Goal: Task Accomplishment & Management: Use online tool/utility

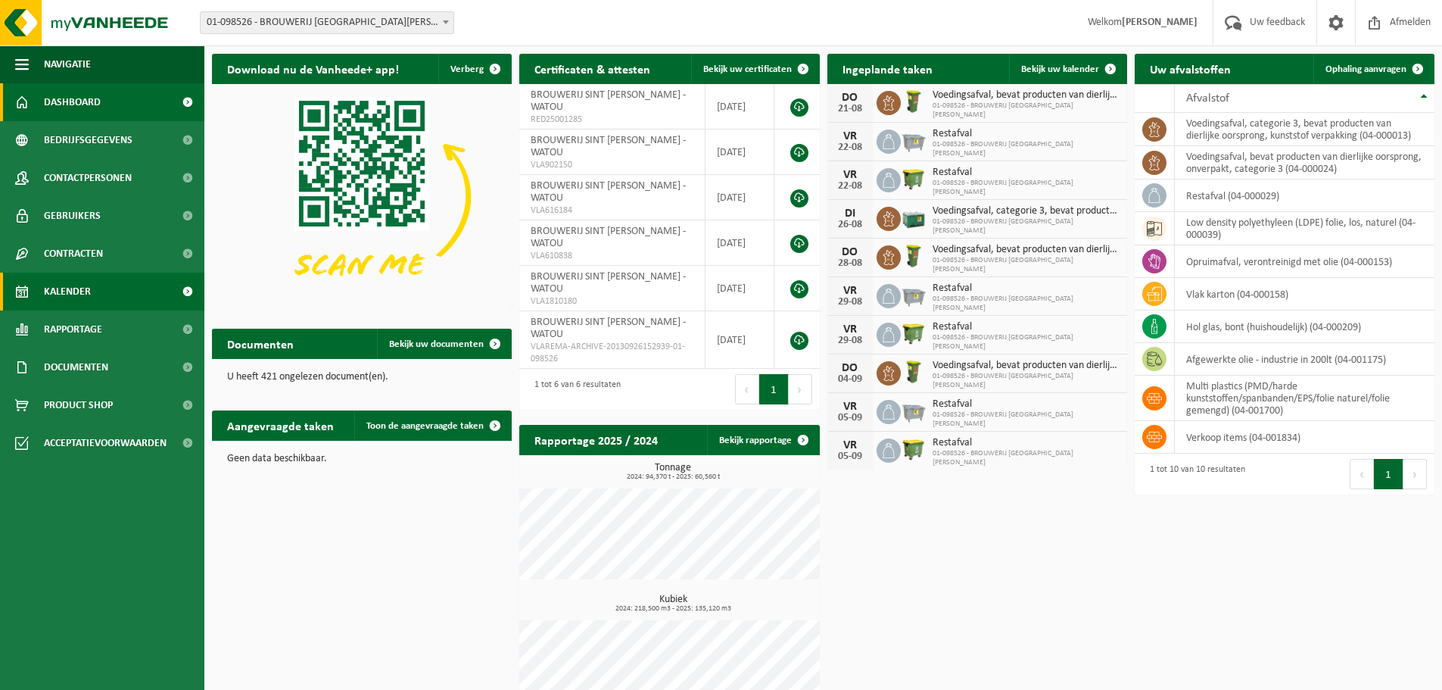
click at [115, 296] on link "Kalender" at bounding box center [102, 292] width 204 height 38
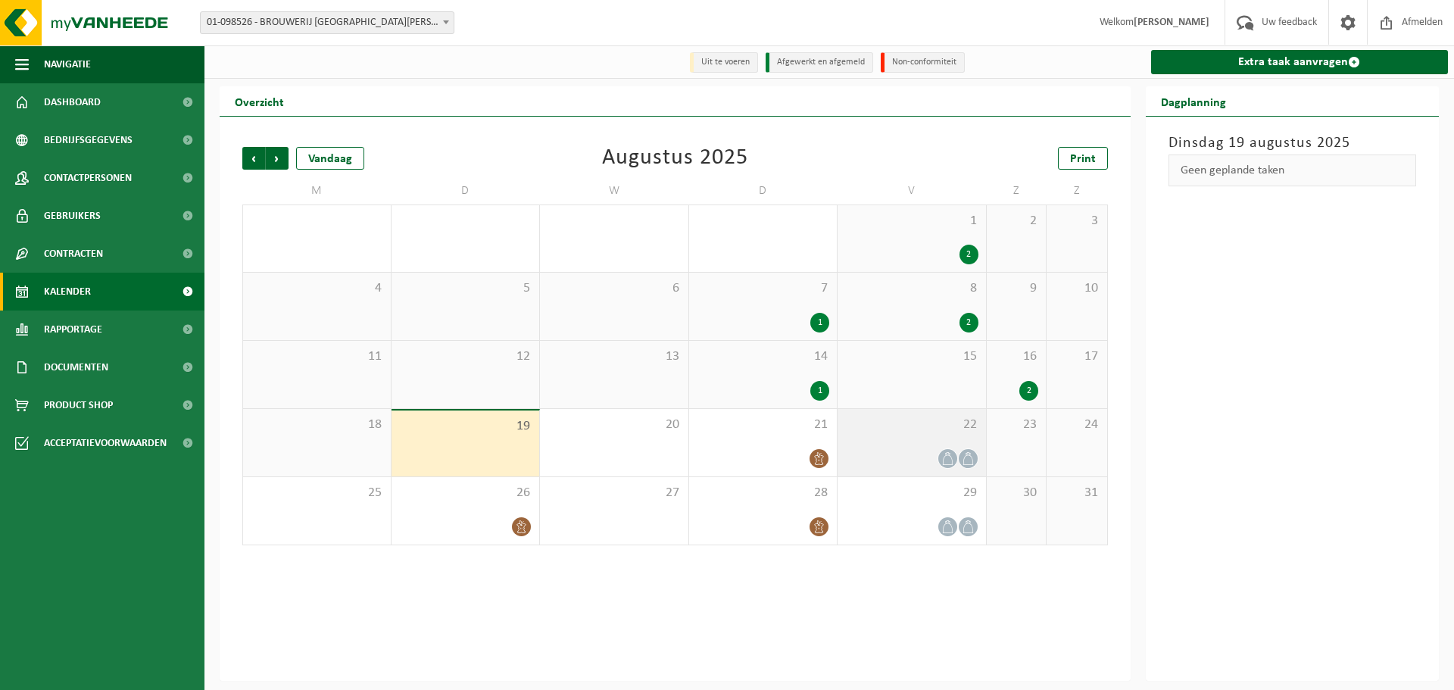
click at [881, 443] on div "22" at bounding box center [911, 442] width 148 height 67
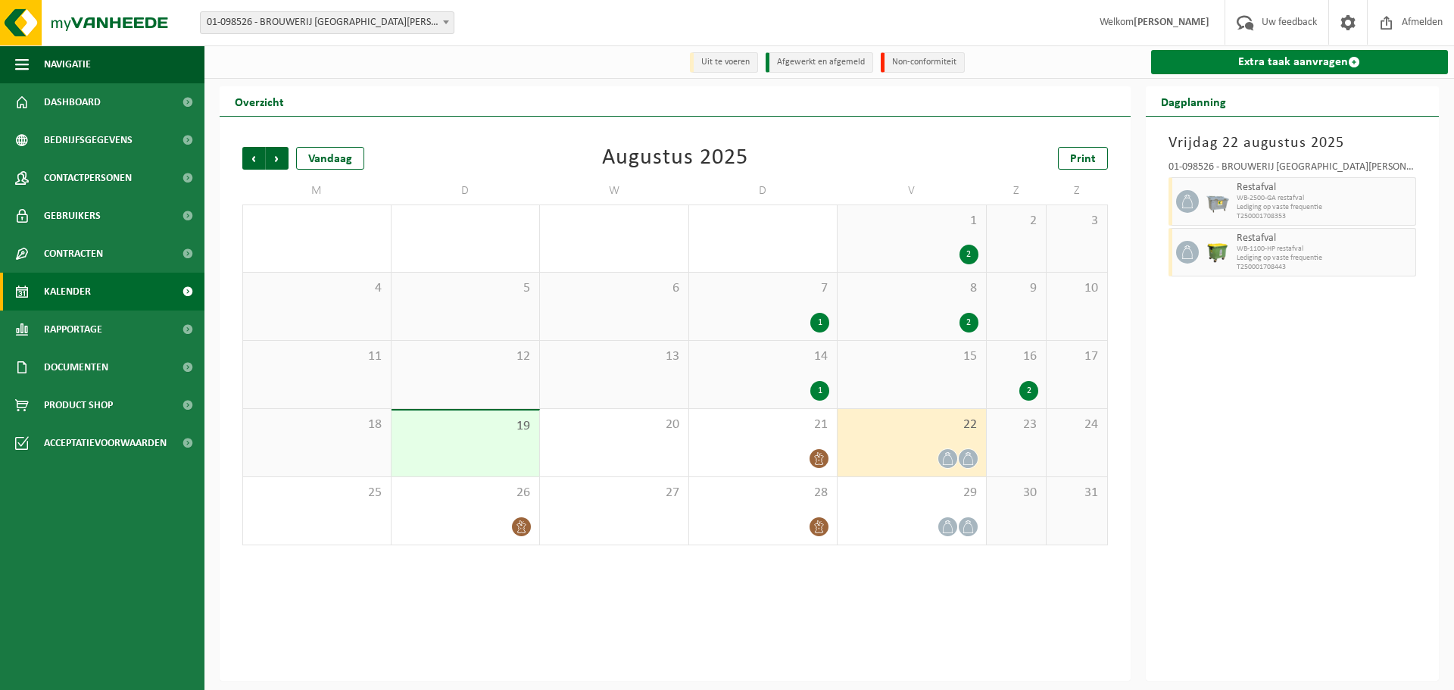
click at [1314, 61] on link "Extra taak aanvragen" at bounding box center [1300, 62] width 298 height 24
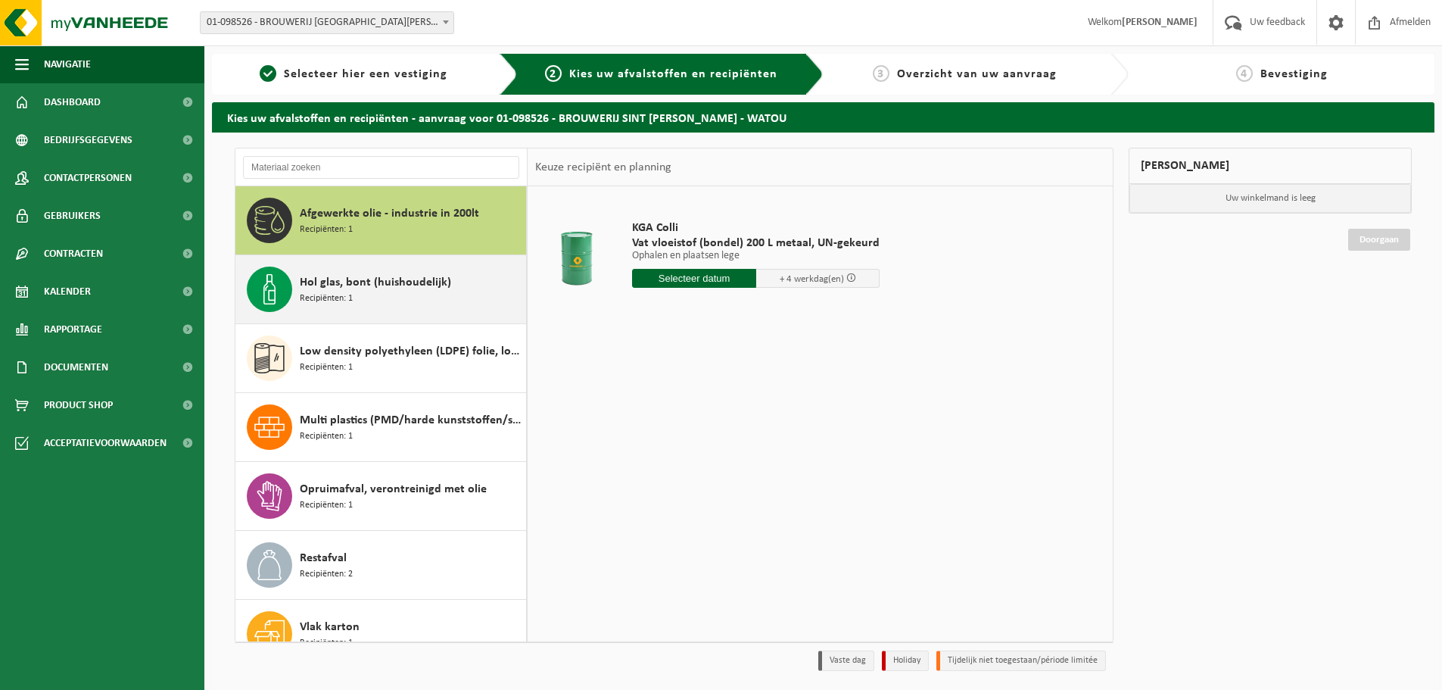
click at [371, 288] on span "Hol glas, bont (huishoudelijk)" at bounding box center [375, 282] width 151 height 18
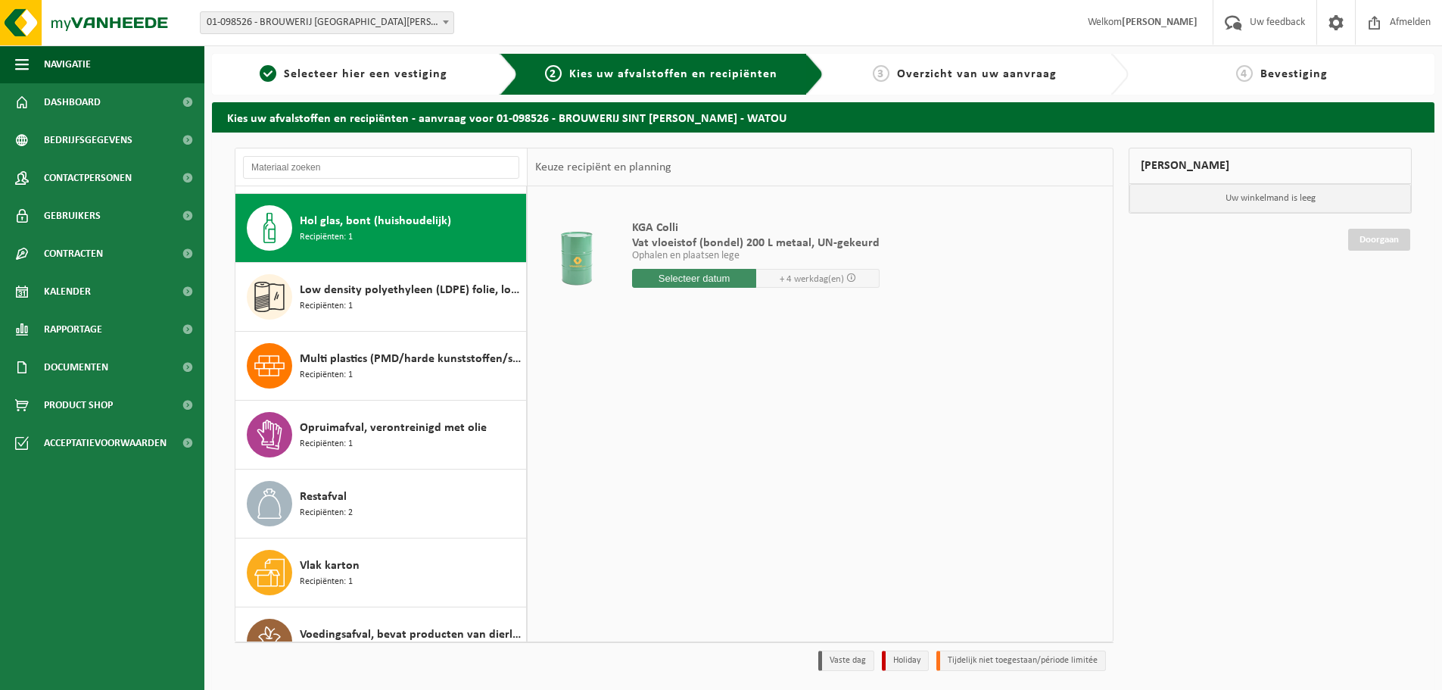
scroll to position [69, 0]
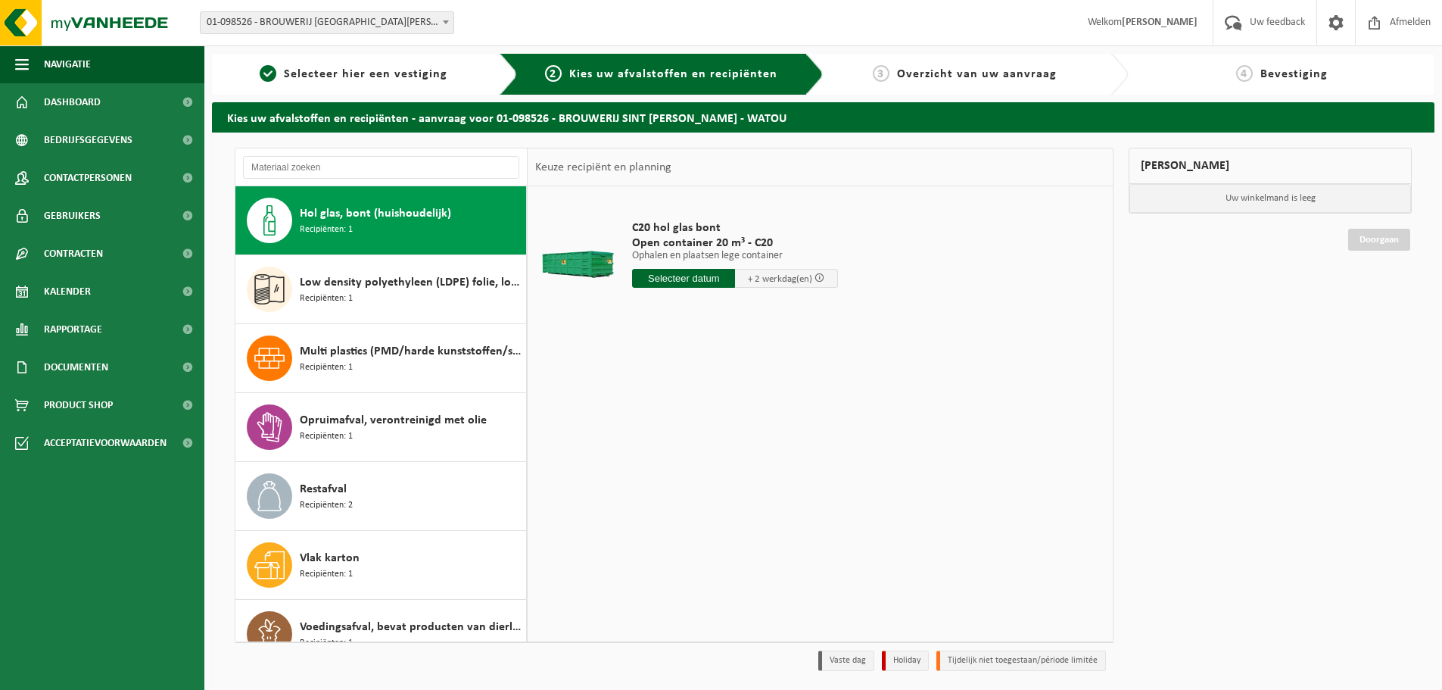
click at [699, 279] on input "text" at bounding box center [683, 278] width 103 height 19
click at [729, 435] on div "21" at bounding box center [726, 437] width 27 height 24
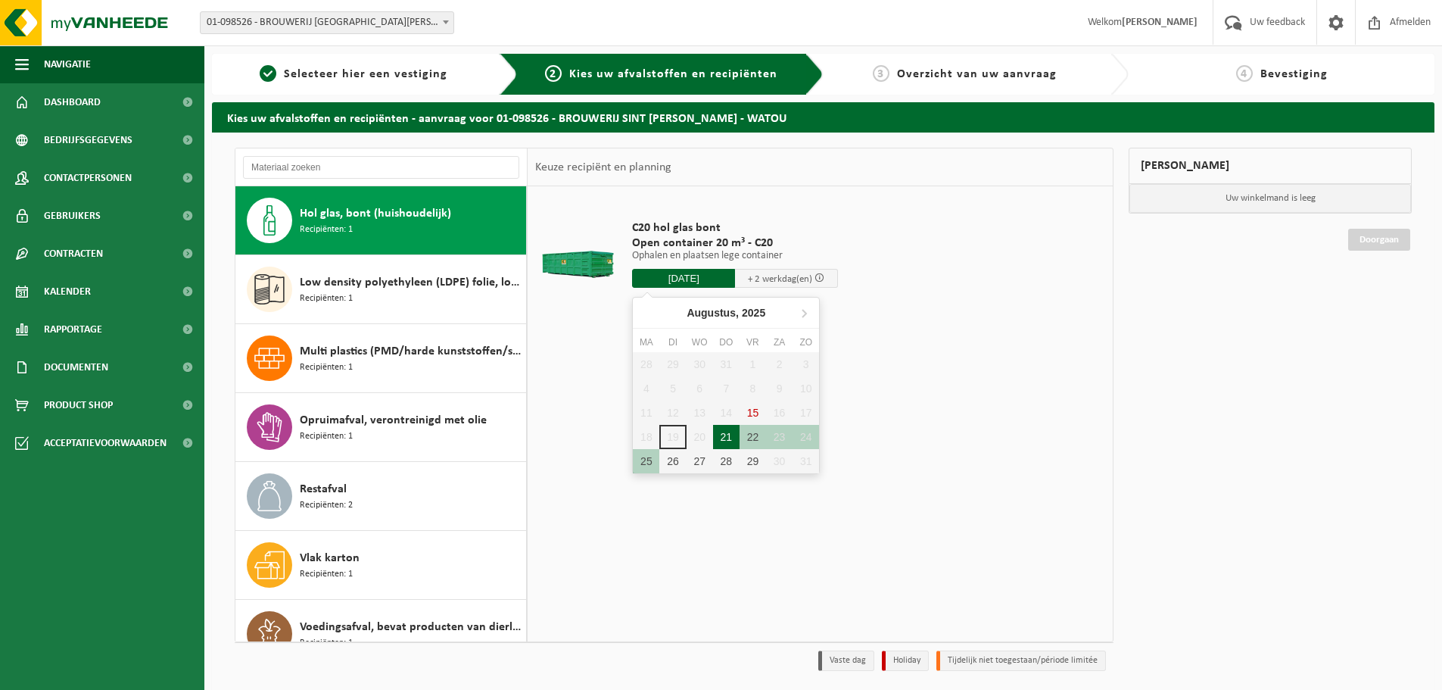
type input "Van 2025-08-21"
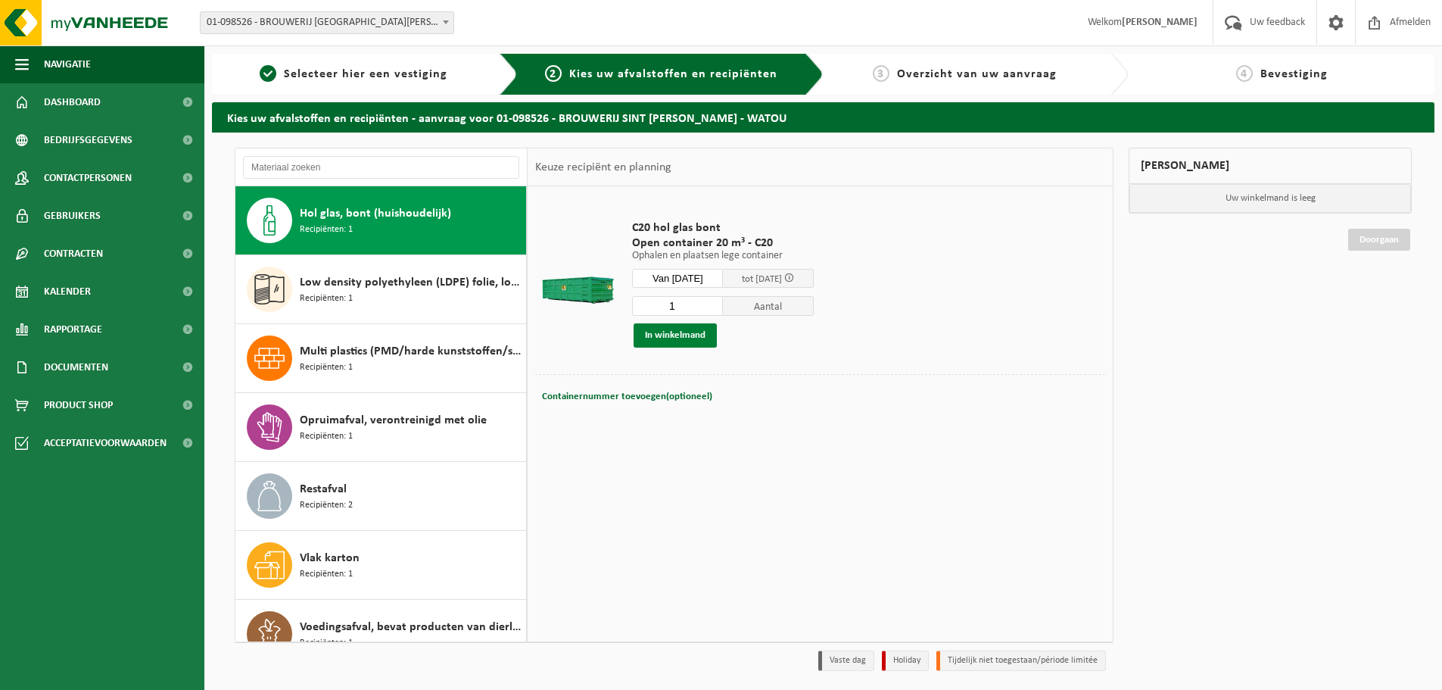
click at [685, 332] on button "In winkelmand" at bounding box center [675, 335] width 83 height 24
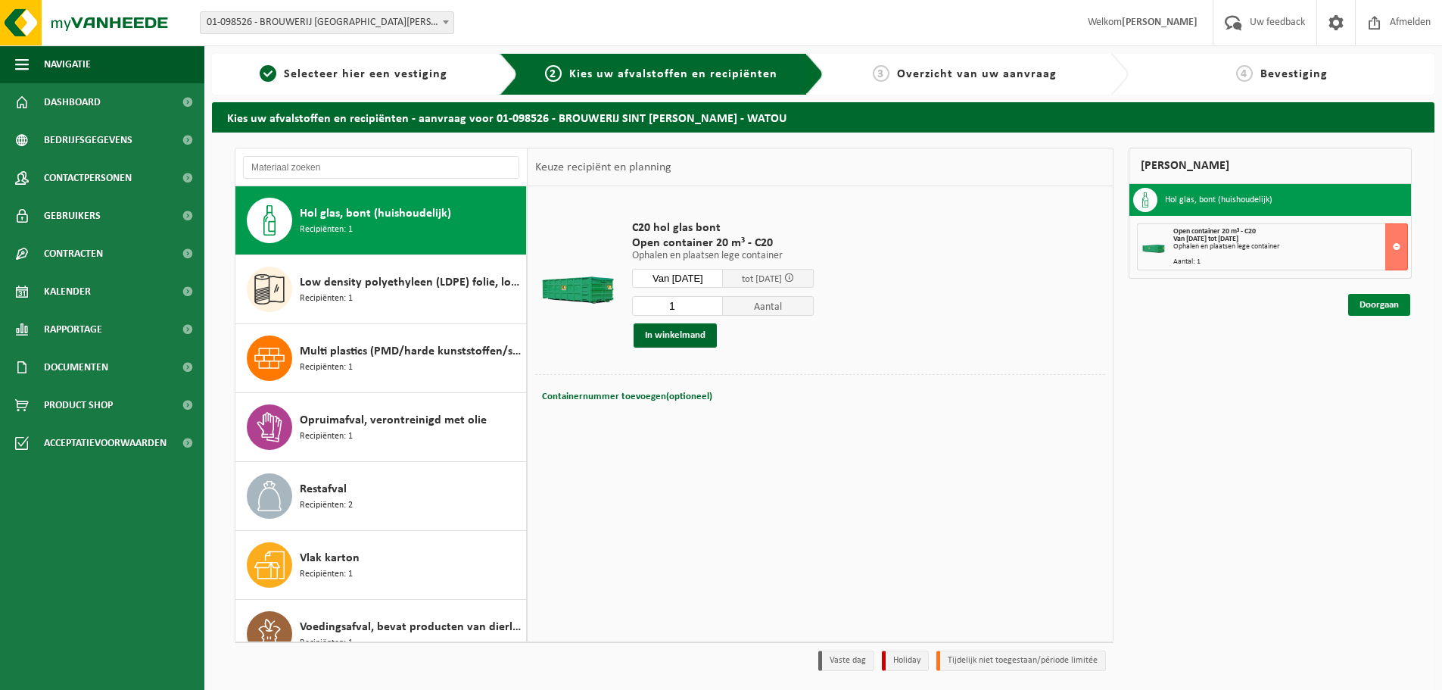
click at [1371, 307] on link "Doorgaan" at bounding box center [1380, 305] width 62 height 22
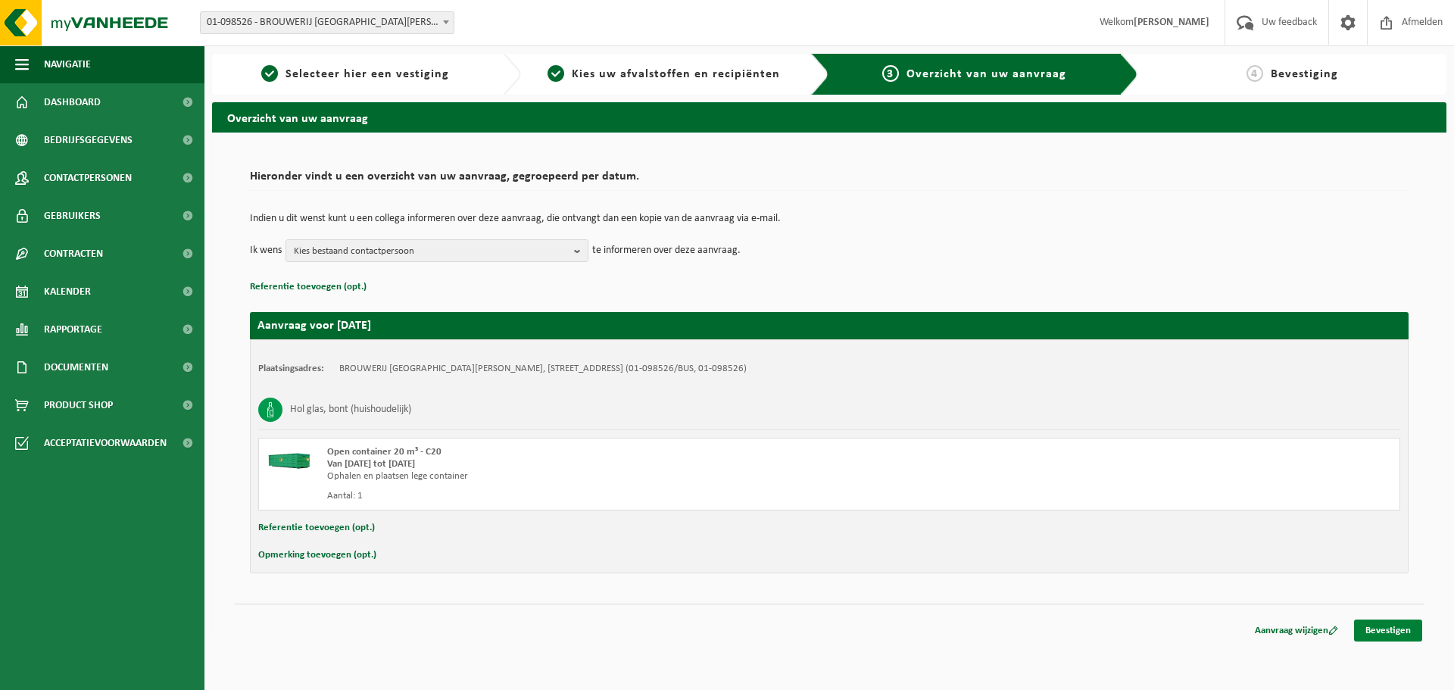
click at [1389, 629] on link "Bevestigen" at bounding box center [1388, 630] width 68 height 22
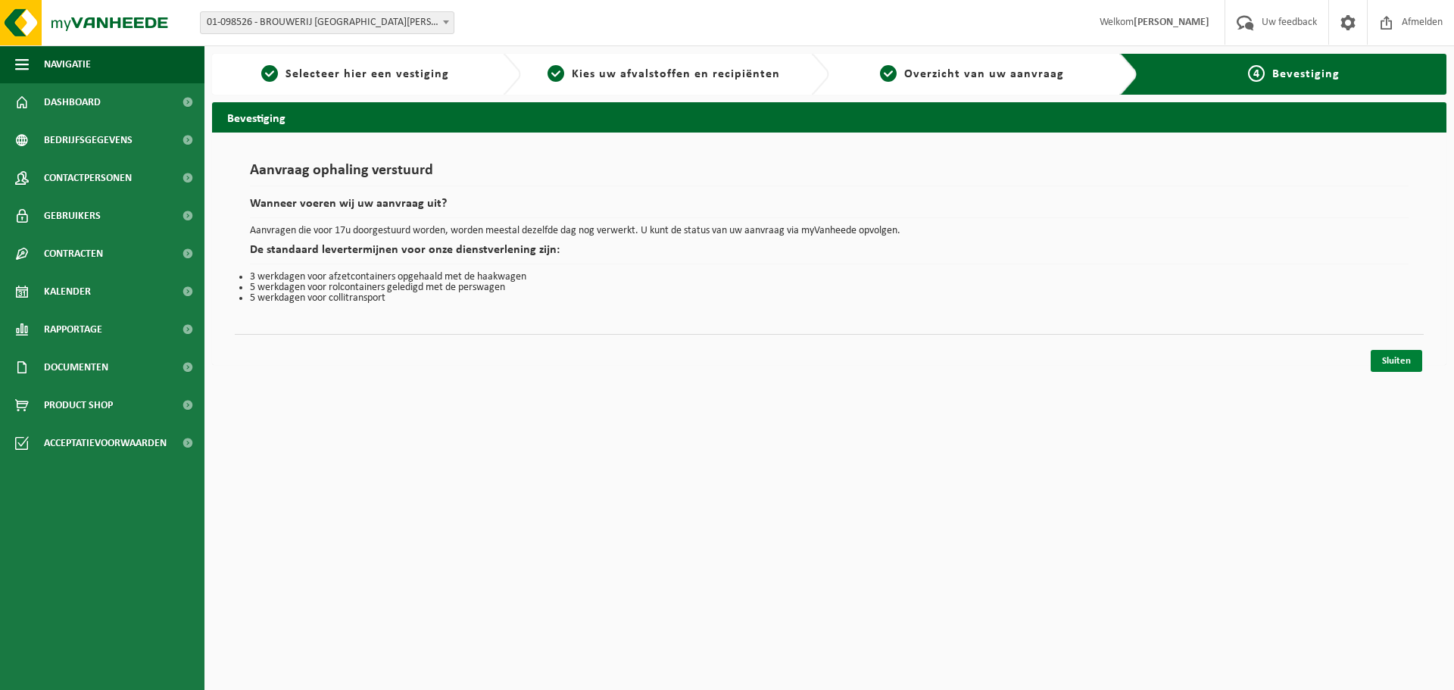
click at [1395, 363] on link "Sluiten" at bounding box center [1395, 361] width 51 height 22
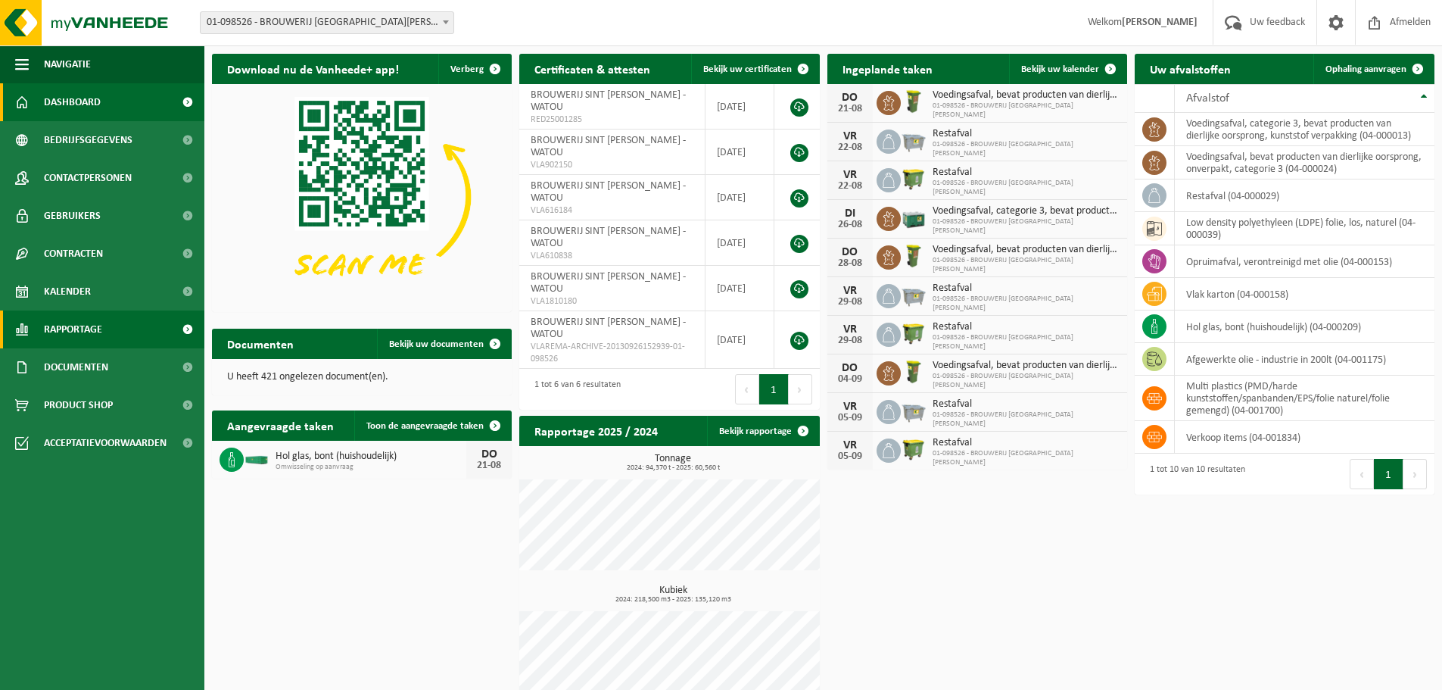
click at [100, 327] on span "Rapportage" at bounding box center [73, 329] width 58 height 38
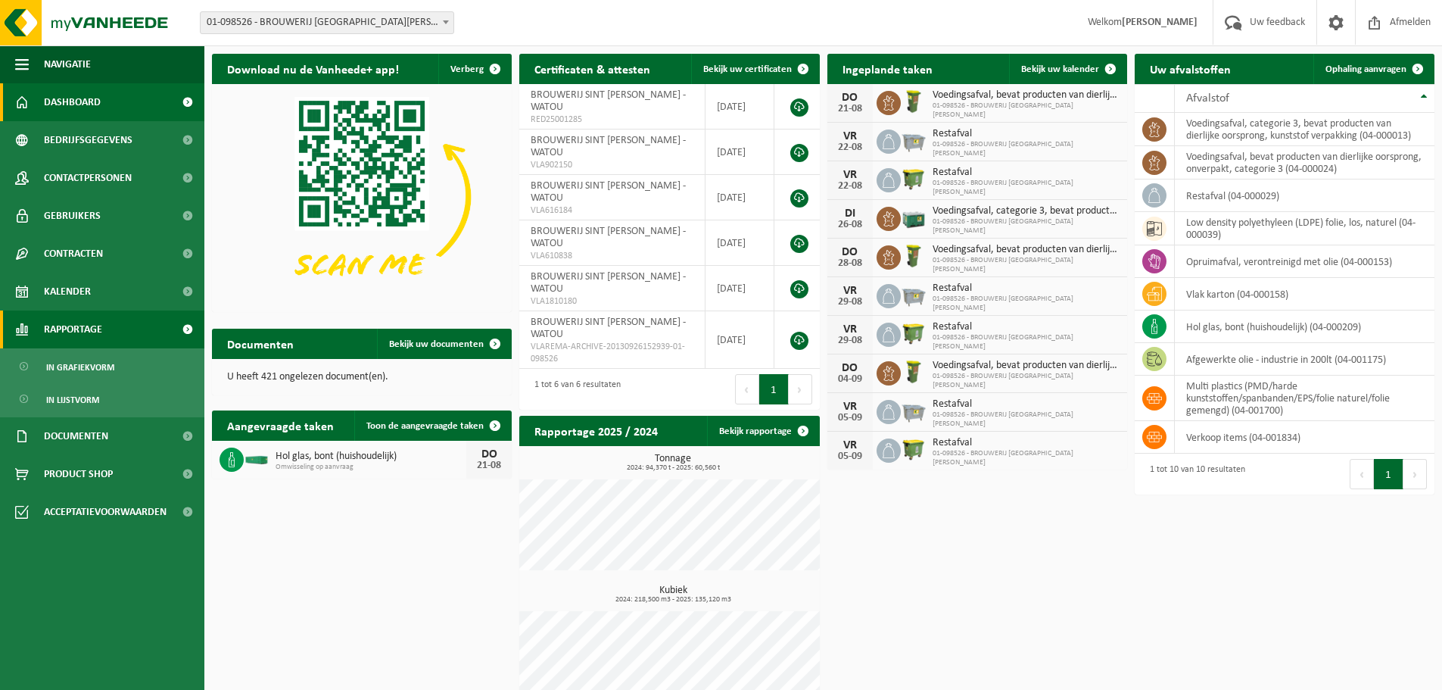
click at [96, 328] on span "Rapportage" at bounding box center [73, 329] width 58 height 38
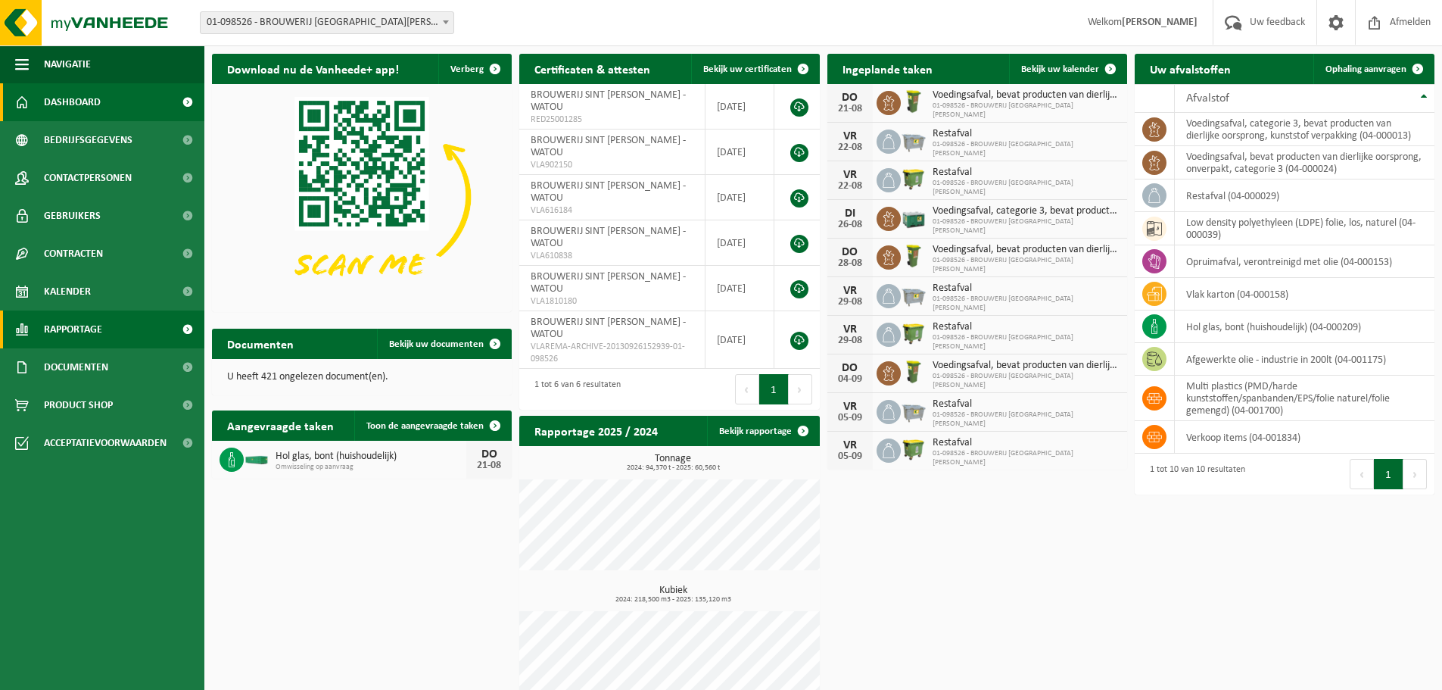
click at [97, 328] on span "Rapportage" at bounding box center [73, 329] width 58 height 38
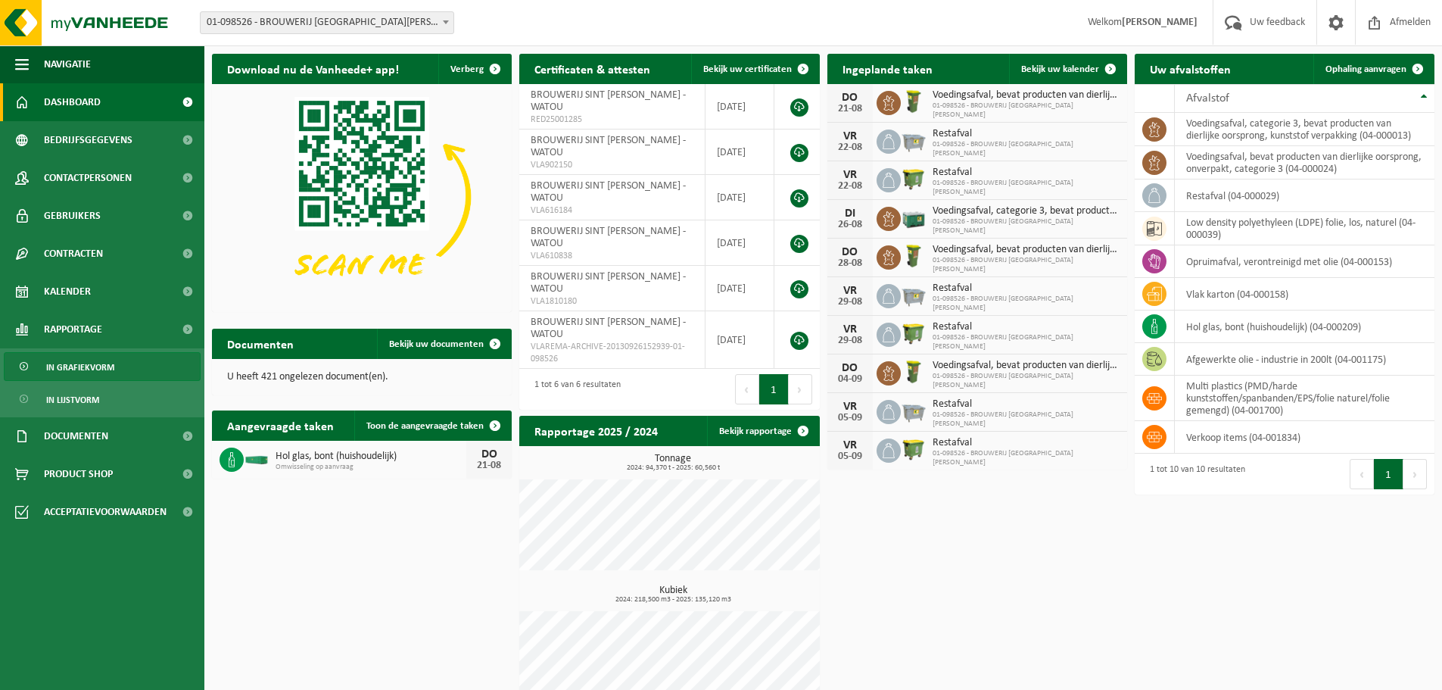
click at [97, 361] on span "In grafiekvorm" at bounding box center [80, 367] width 68 height 29
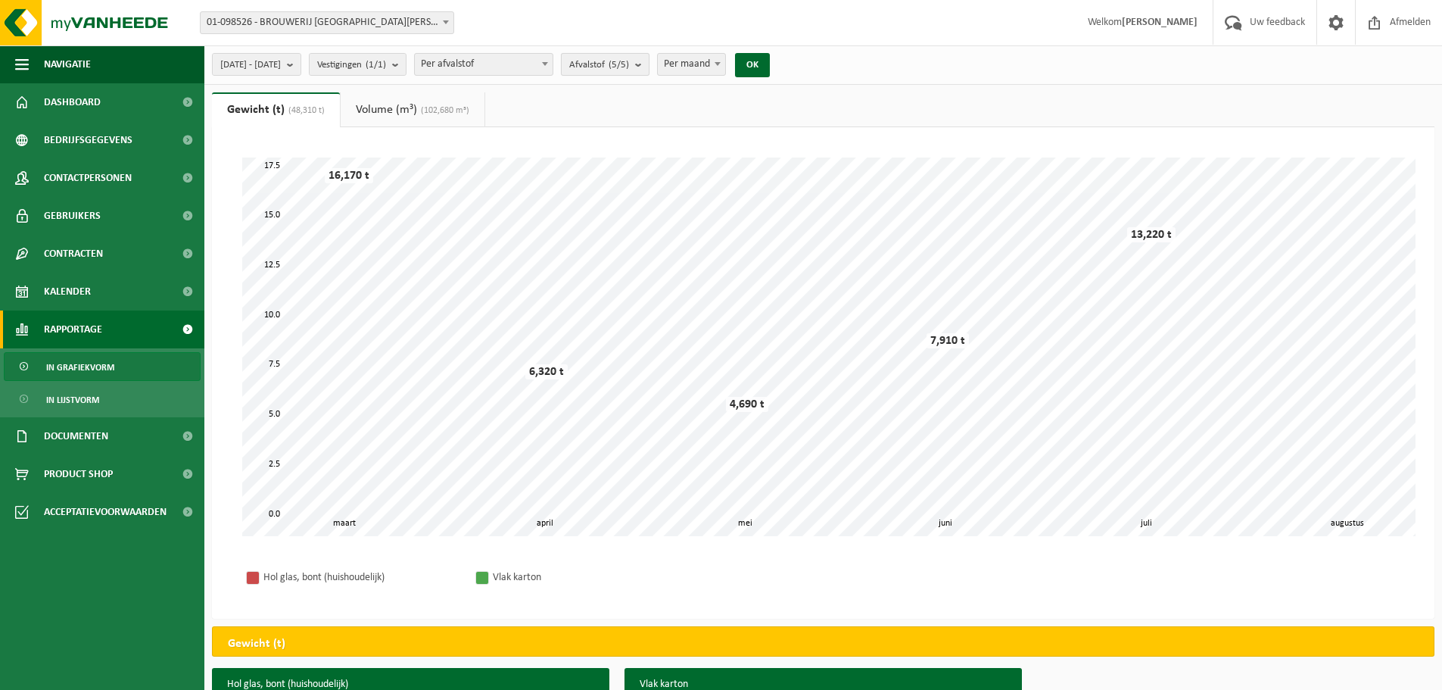
click at [629, 67] on span "Afvalstof (5/5)" at bounding box center [599, 65] width 60 height 23
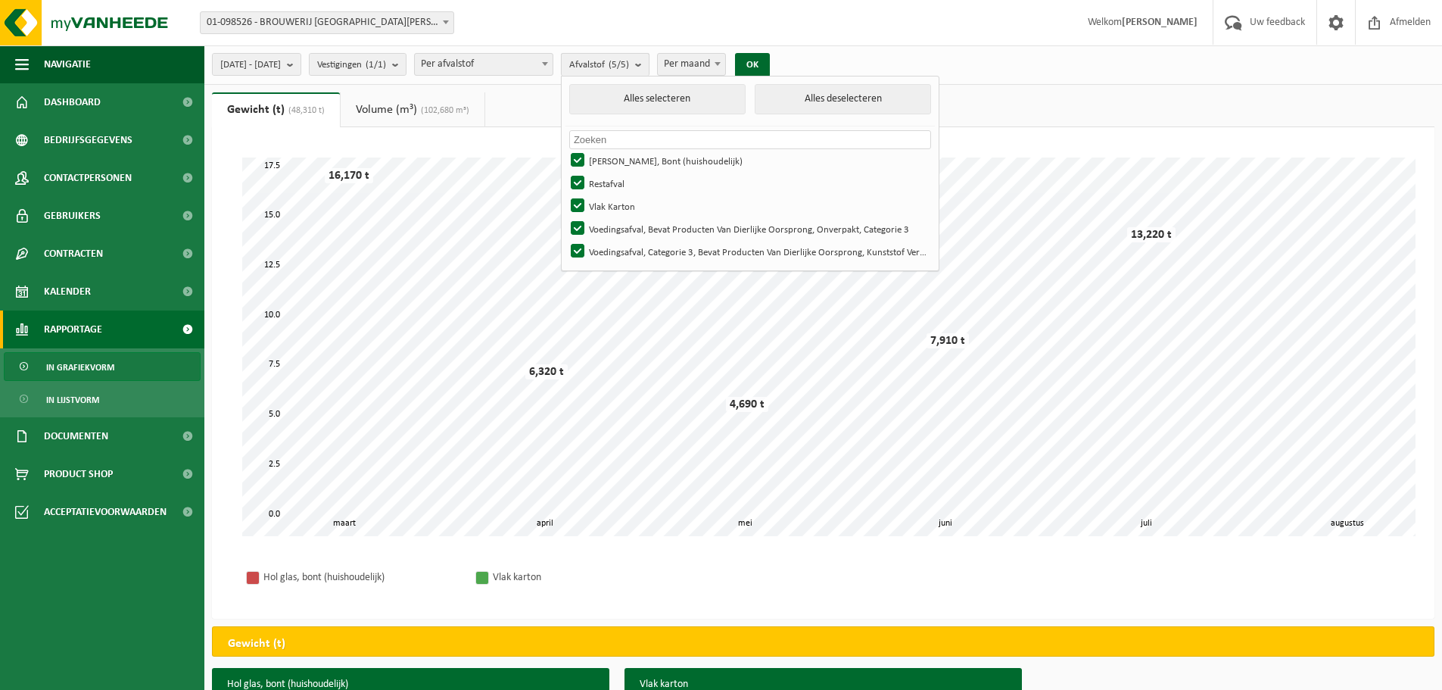
click at [629, 66] on span "Afvalstof (5/5)" at bounding box center [599, 65] width 60 height 23
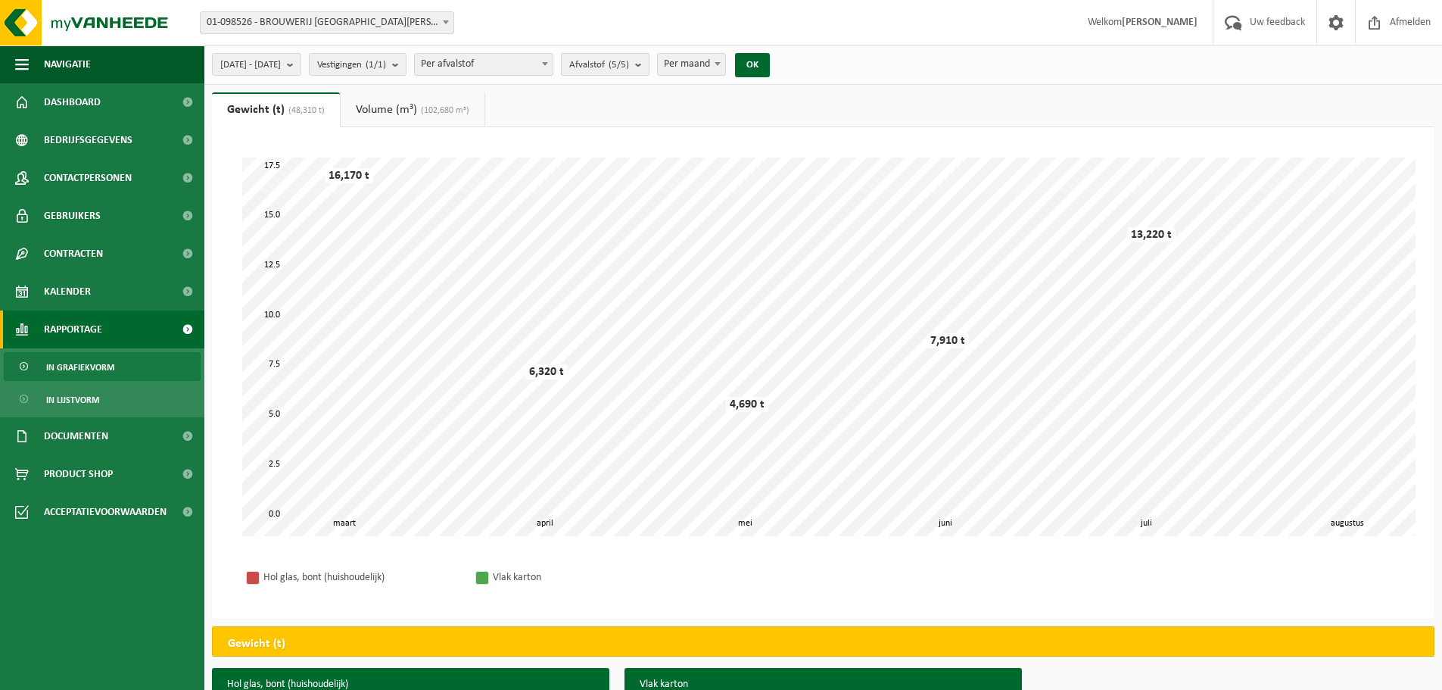
click at [649, 64] on b "submit" at bounding box center [642, 64] width 14 height 21
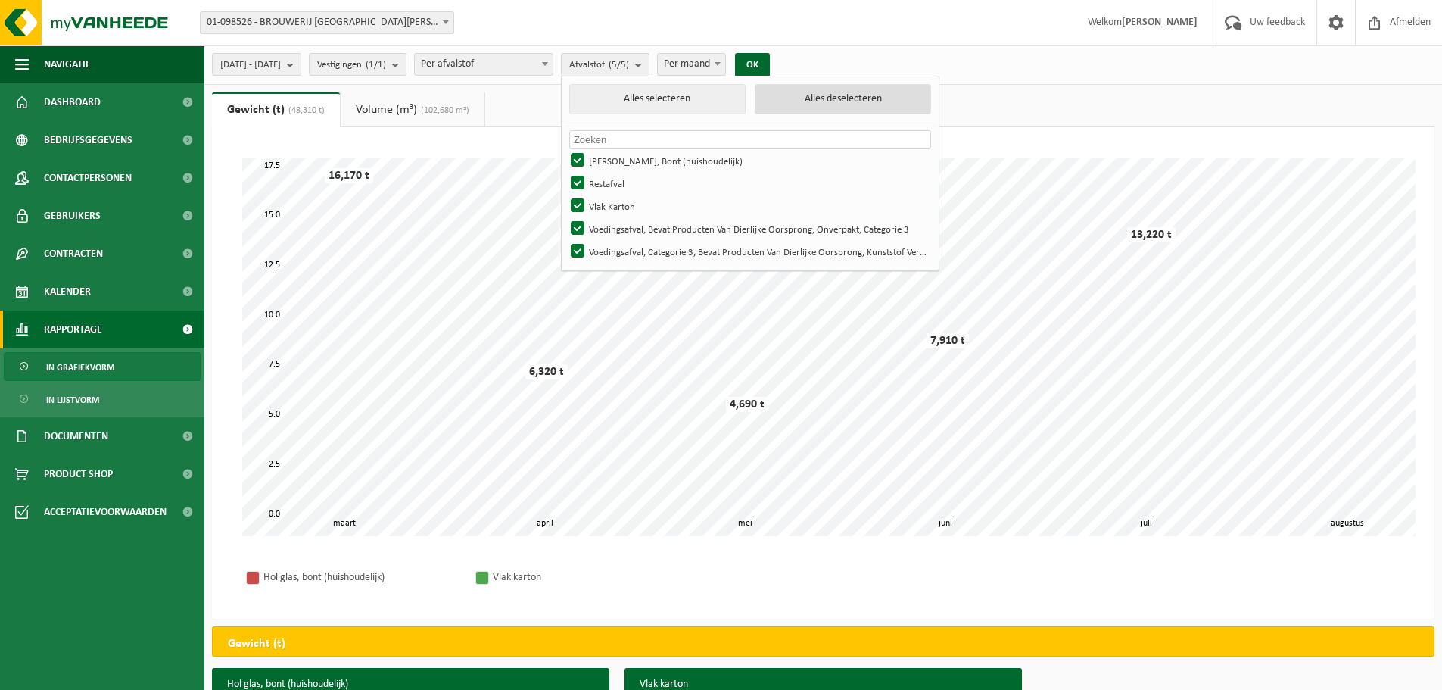
click at [834, 100] on button "Alles deselecteren" at bounding box center [843, 99] width 176 height 30
checkbox input "false"
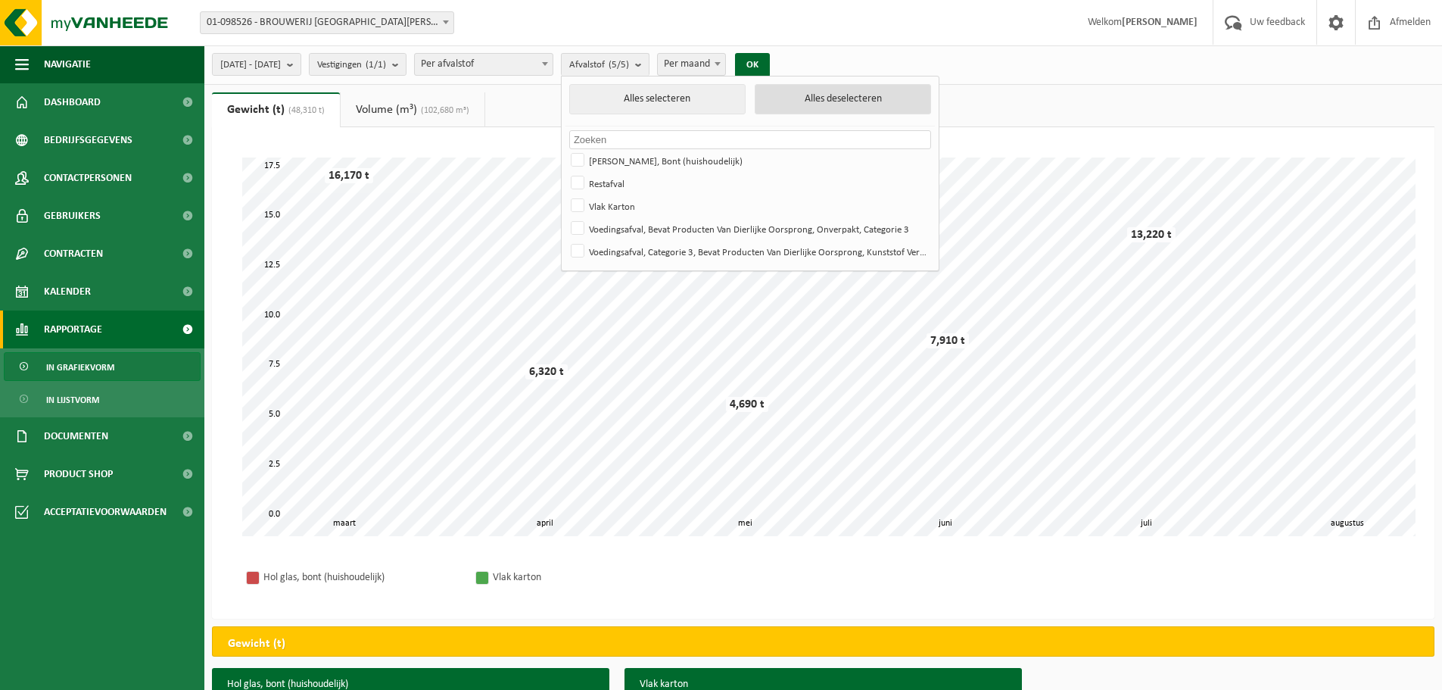
checkbox input "false"
click at [615, 179] on label "Restafval" at bounding box center [749, 183] width 362 height 23
click at [566, 172] on input "Restafval" at bounding box center [565, 171] width 1 height 1
checkbox input "true"
click at [770, 62] on button "OK" at bounding box center [752, 65] width 35 height 24
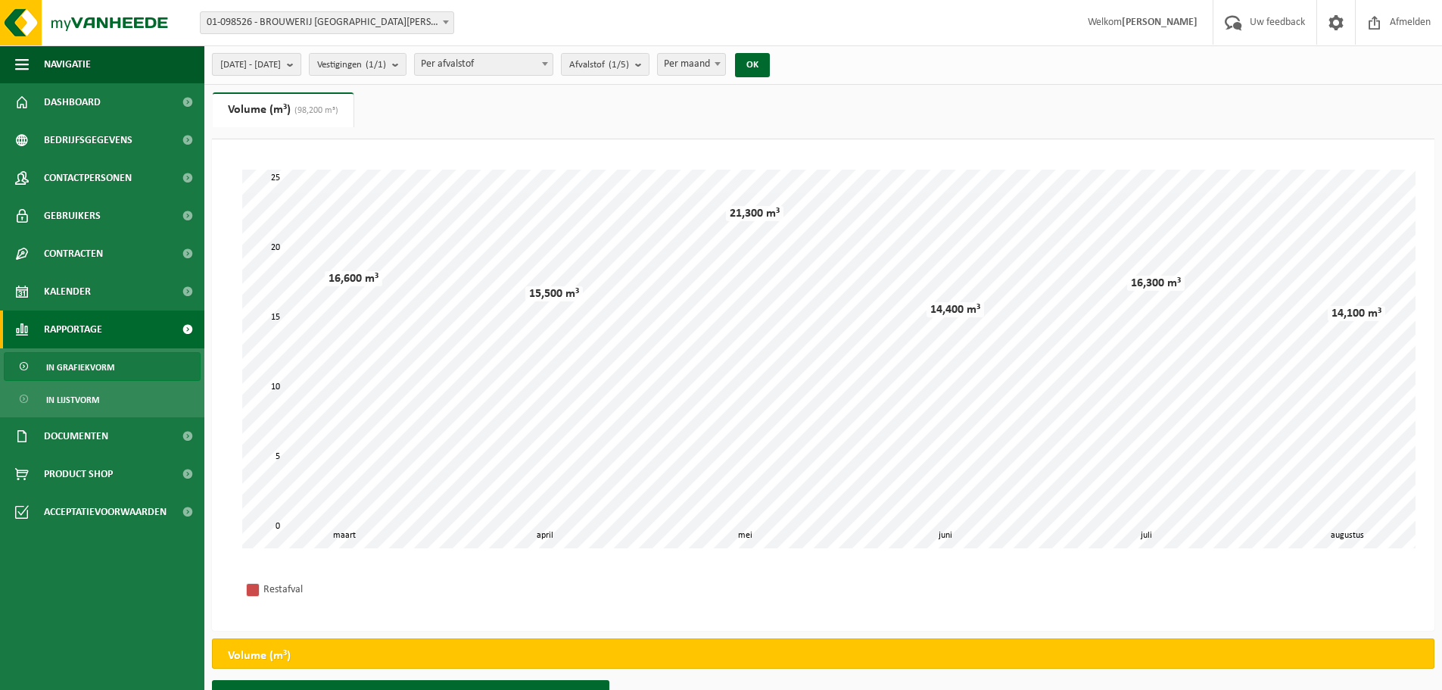
click at [301, 64] on b "submit" at bounding box center [294, 64] width 14 height 21
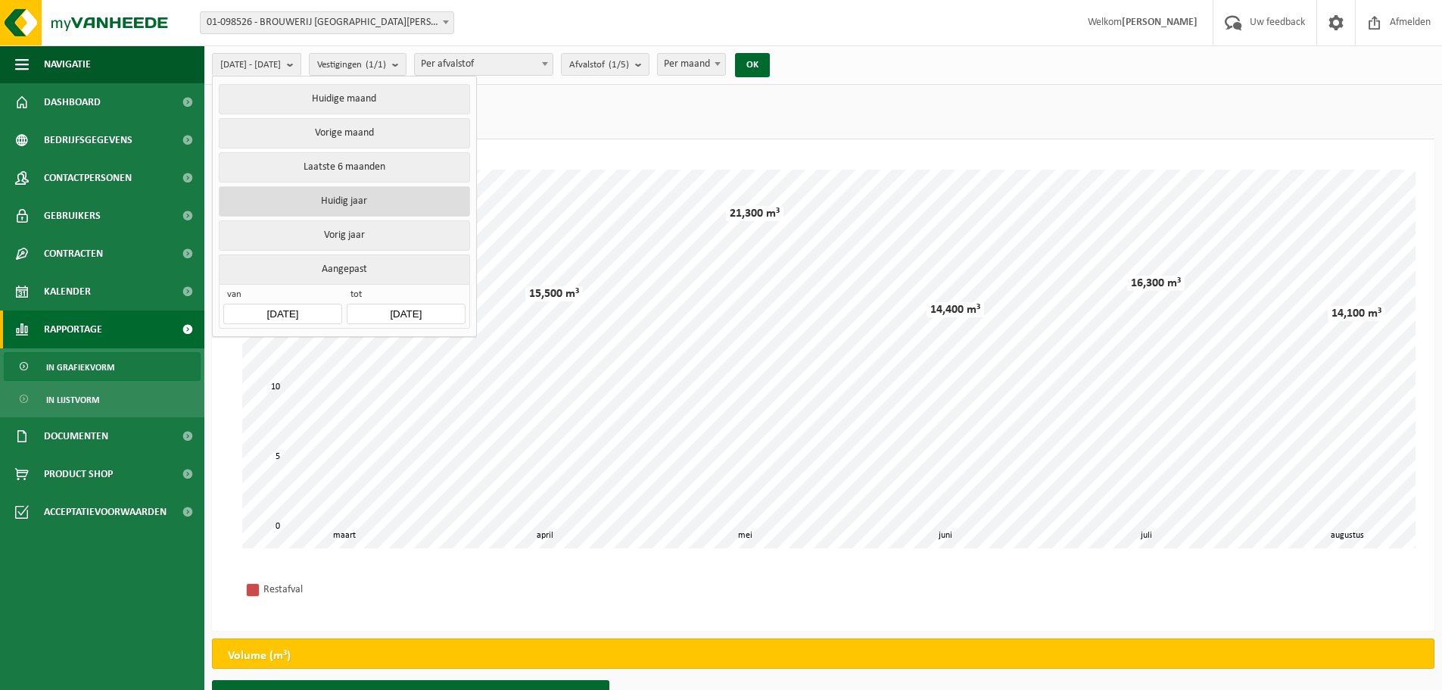
click at [353, 200] on button "Huidig jaar" at bounding box center [344, 201] width 251 height 30
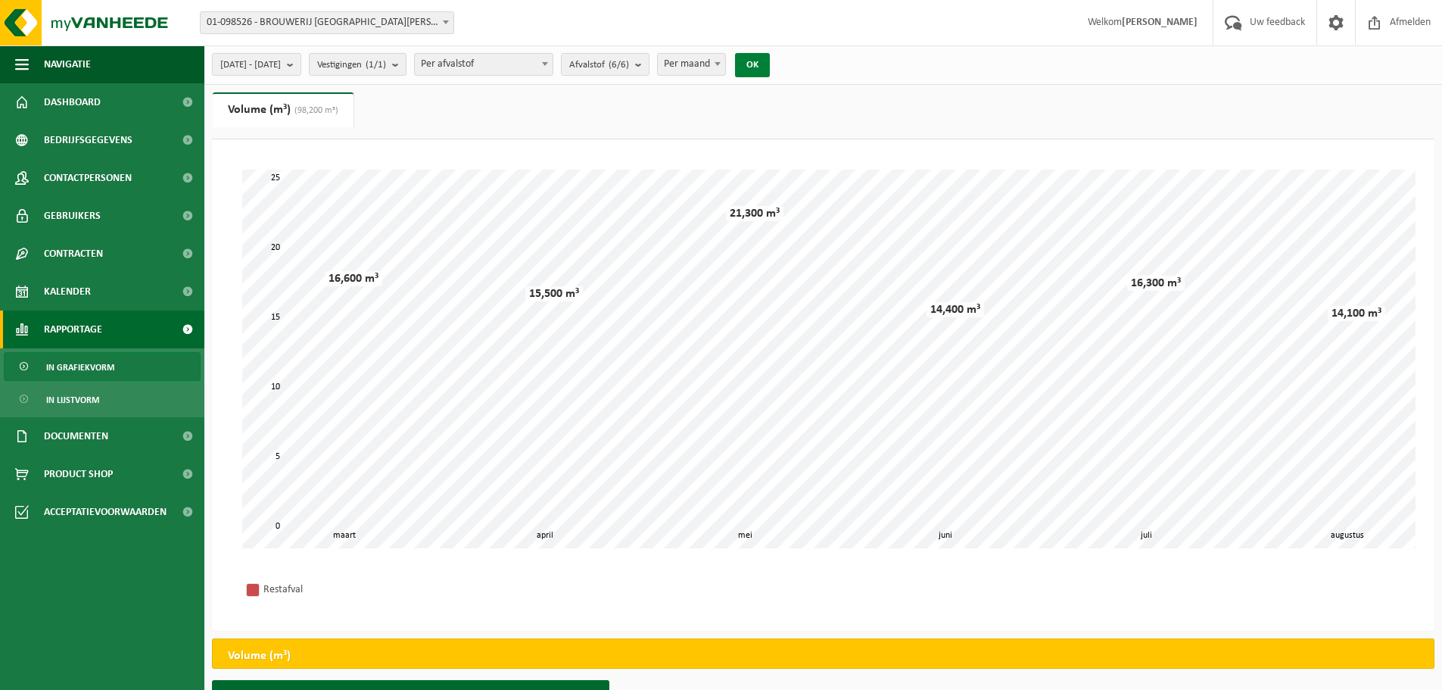
click at [770, 63] on button "OK" at bounding box center [752, 65] width 35 height 24
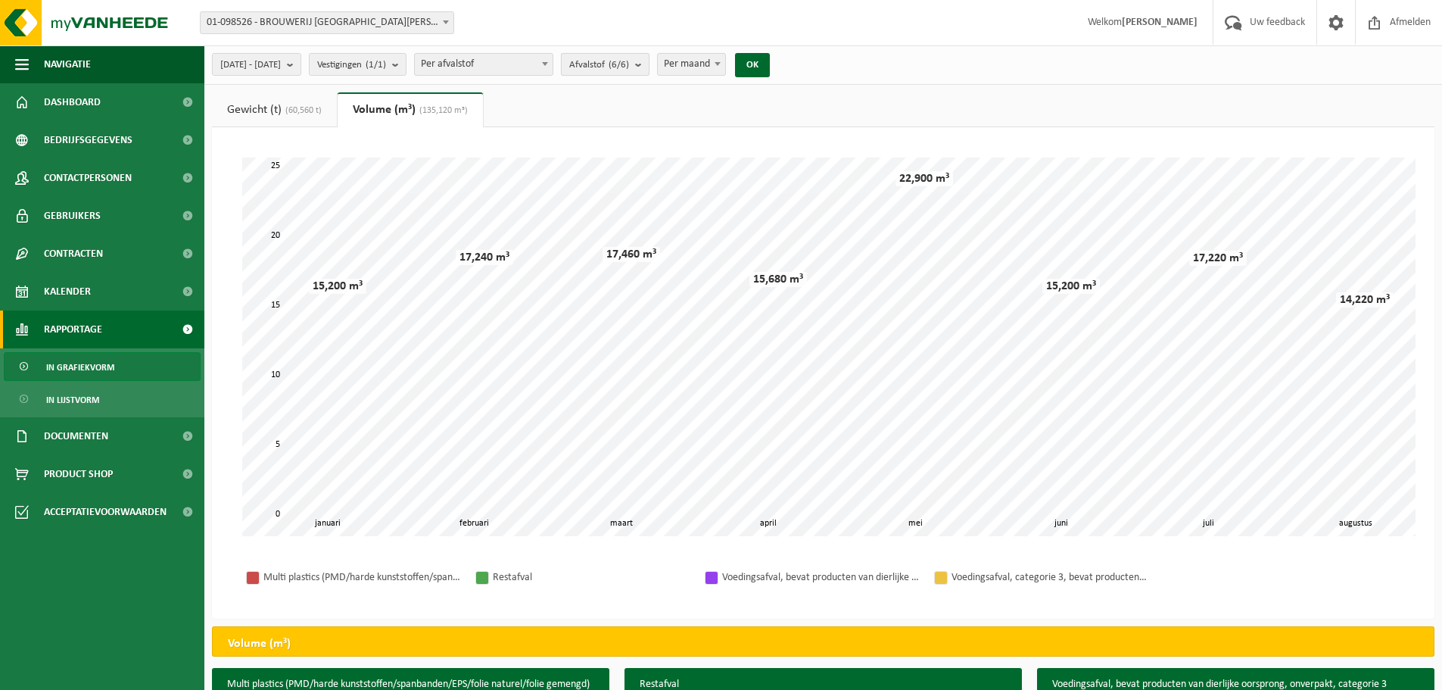
click at [650, 65] on button "Afvalstof (6/6)" at bounding box center [605, 64] width 89 height 23
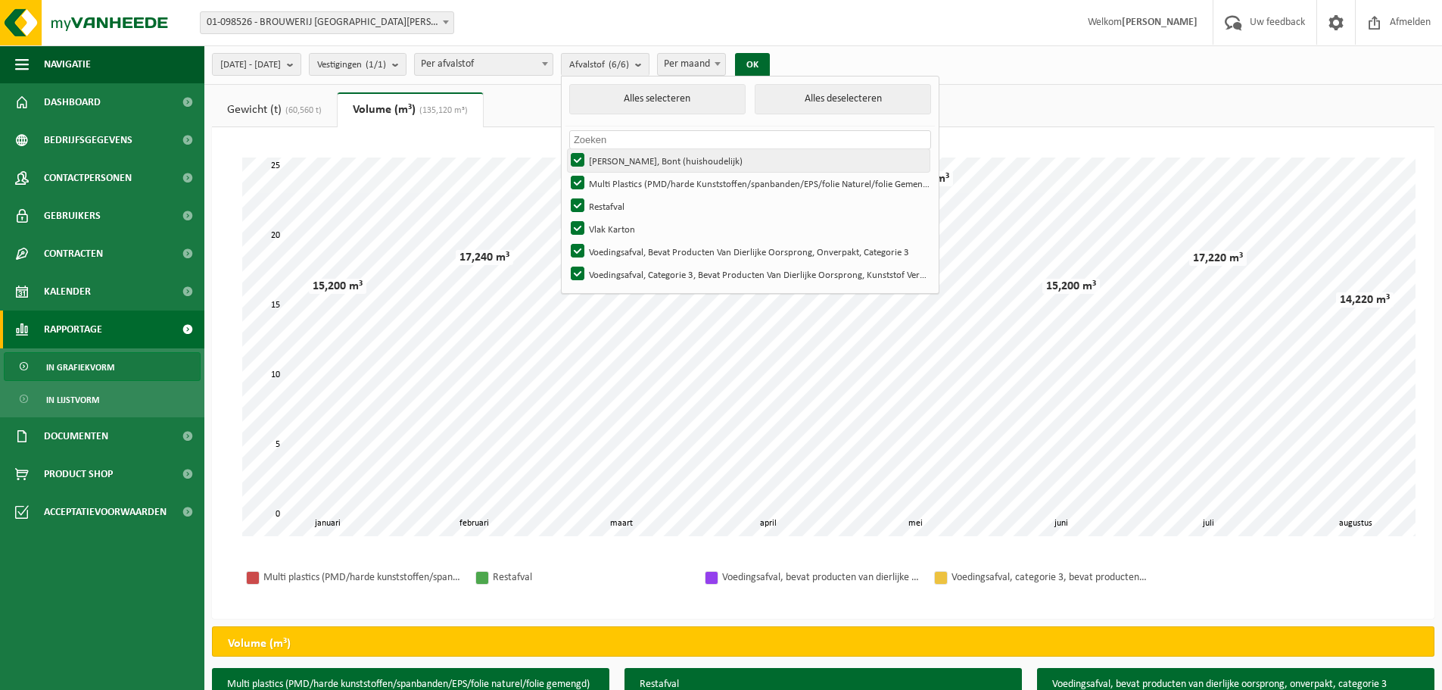
click at [617, 157] on label "Hol Glas, Bont (huishoudelijk)" at bounding box center [749, 160] width 362 height 23
click at [566, 149] on input "Hol Glas, Bont (huishoudelijk)" at bounding box center [565, 148] width 1 height 1
checkbox input "false"
click at [616, 181] on label "Multi Plastics (PMD/harde Kunststoffen/spanbanden/EPS/folie Naturel/folie Gemen…" at bounding box center [749, 183] width 362 height 23
click at [566, 172] on input "Multi Plastics (PMD/harde Kunststoffen/spanbanden/EPS/folie Naturel/folie Gemen…" at bounding box center [565, 171] width 1 height 1
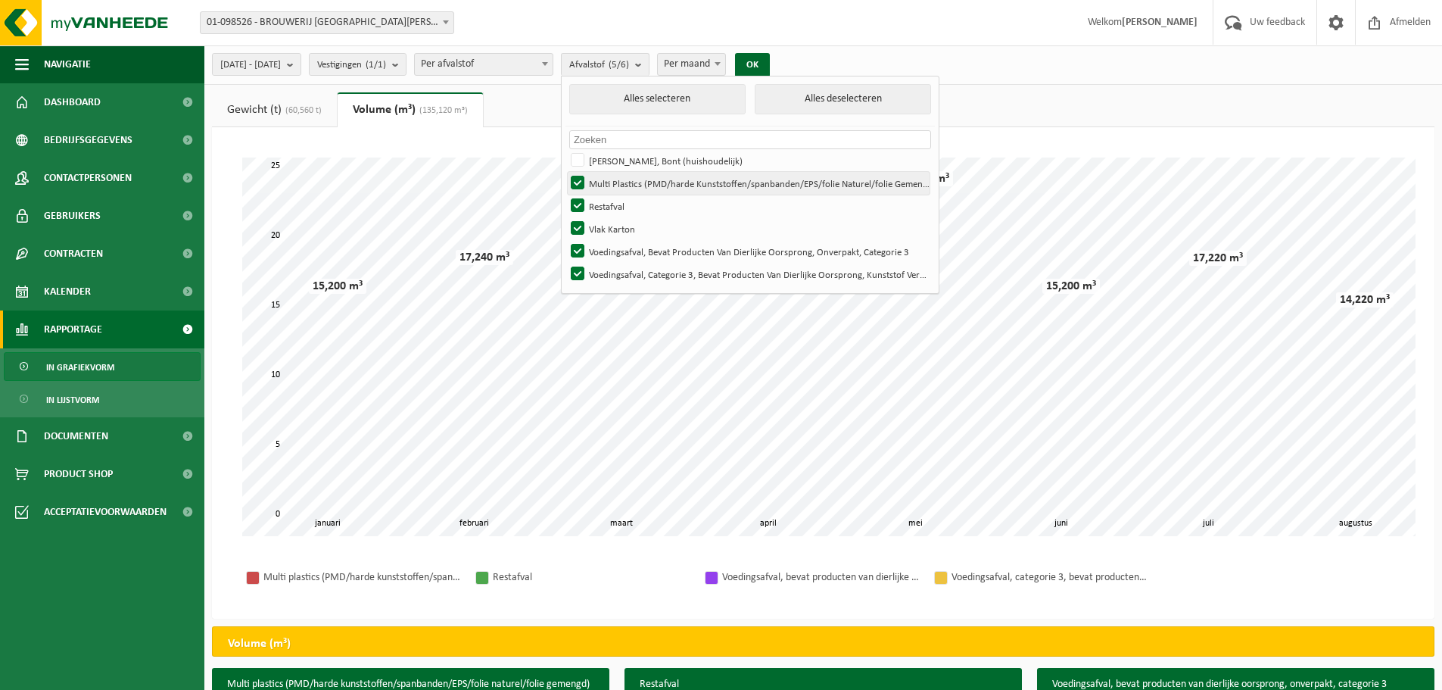
checkbox input "false"
click at [619, 201] on label "Restafval" at bounding box center [749, 206] width 362 height 23
click at [566, 195] on input "Restafval" at bounding box center [565, 194] width 1 height 1
click at [619, 201] on label "Restafval" at bounding box center [749, 206] width 362 height 23
click at [566, 195] on input "Restafval" at bounding box center [565, 194] width 1 height 1
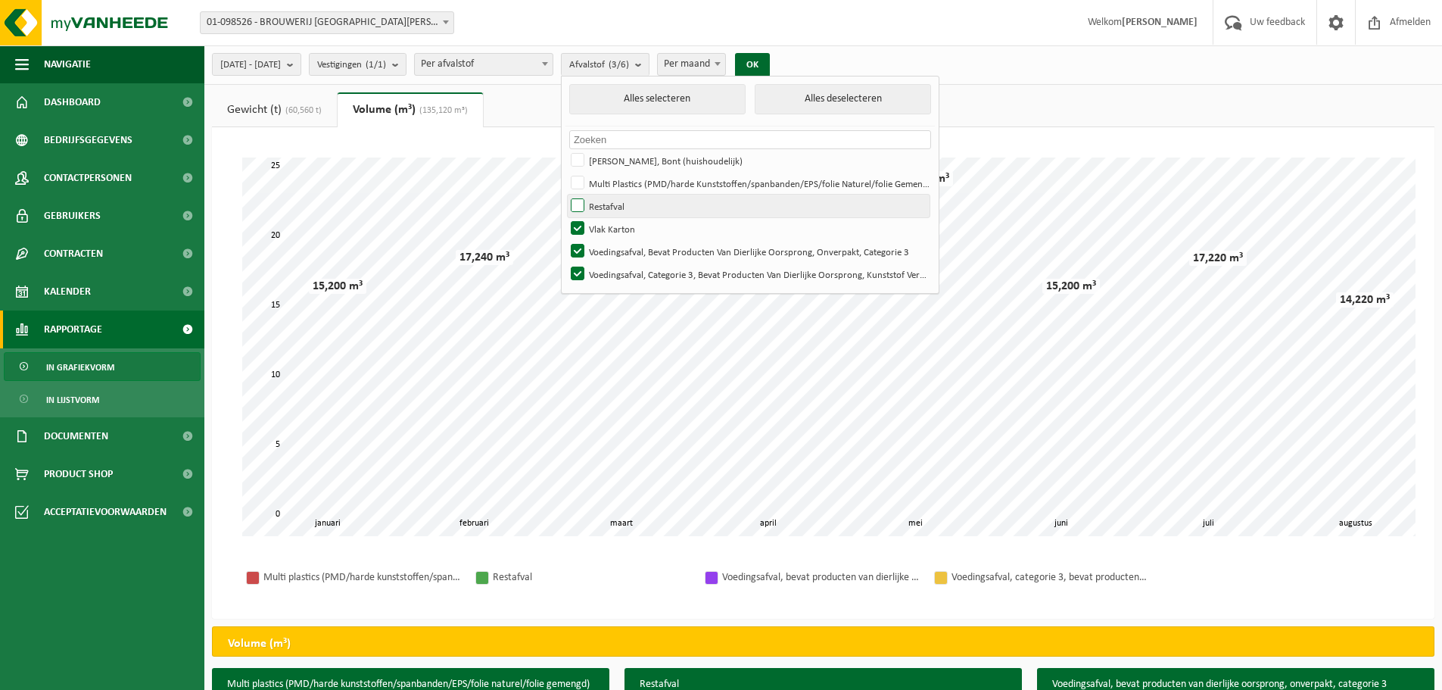
checkbox input "true"
click at [622, 226] on label "Vlak Karton" at bounding box center [749, 228] width 362 height 23
click at [566, 217] on input "Vlak Karton" at bounding box center [565, 217] width 1 height 1
checkbox input "false"
click at [619, 251] on label "Voedingsafval, Bevat Producten Van Dierlijke Oorsprong, Onverpakt, Categorie 3" at bounding box center [749, 251] width 362 height 23
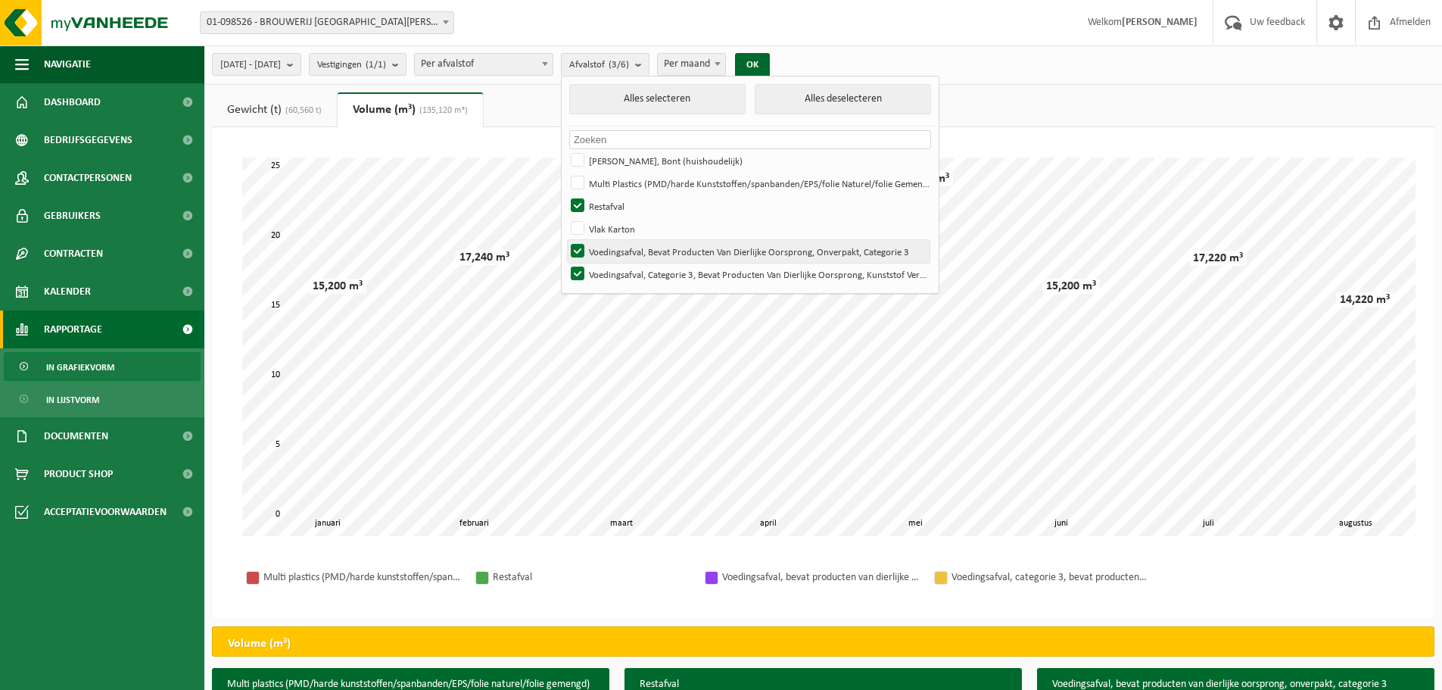
click at [566, 240] on input "Voedingsafval, Bevat Producten Van Dierlijke Oorsprong, Onverpakt, Categorie 3" at bounding box center [565, 239] width 1 height 1
checkbox input "false"
click at [619, 270] on label "Voedingsafval, Categorie 3, Bevat Producten Van Dierlijke Oorsprong, Kunststof …" at bounding box center [749, 274] width 362 height 23
click at [566, 263] on input "Voedingsafval, Categorie 3, Bevat Producten Van Dierlijke Oorsprong, Kunststof …" at bounding box center [565, 262] width 1 height 1
checkbox input "false"
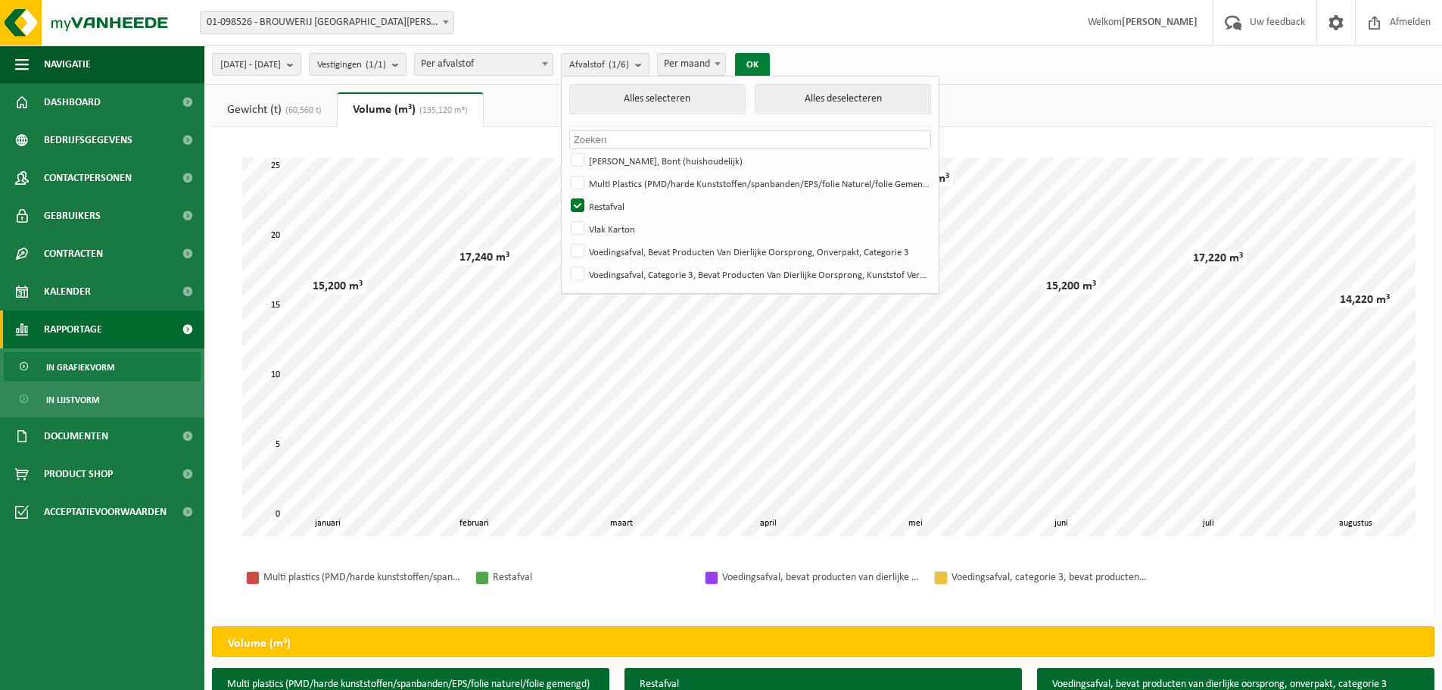
click at [770, 65] on button "OK" at bounding box center [752, 65] width 35 height 24
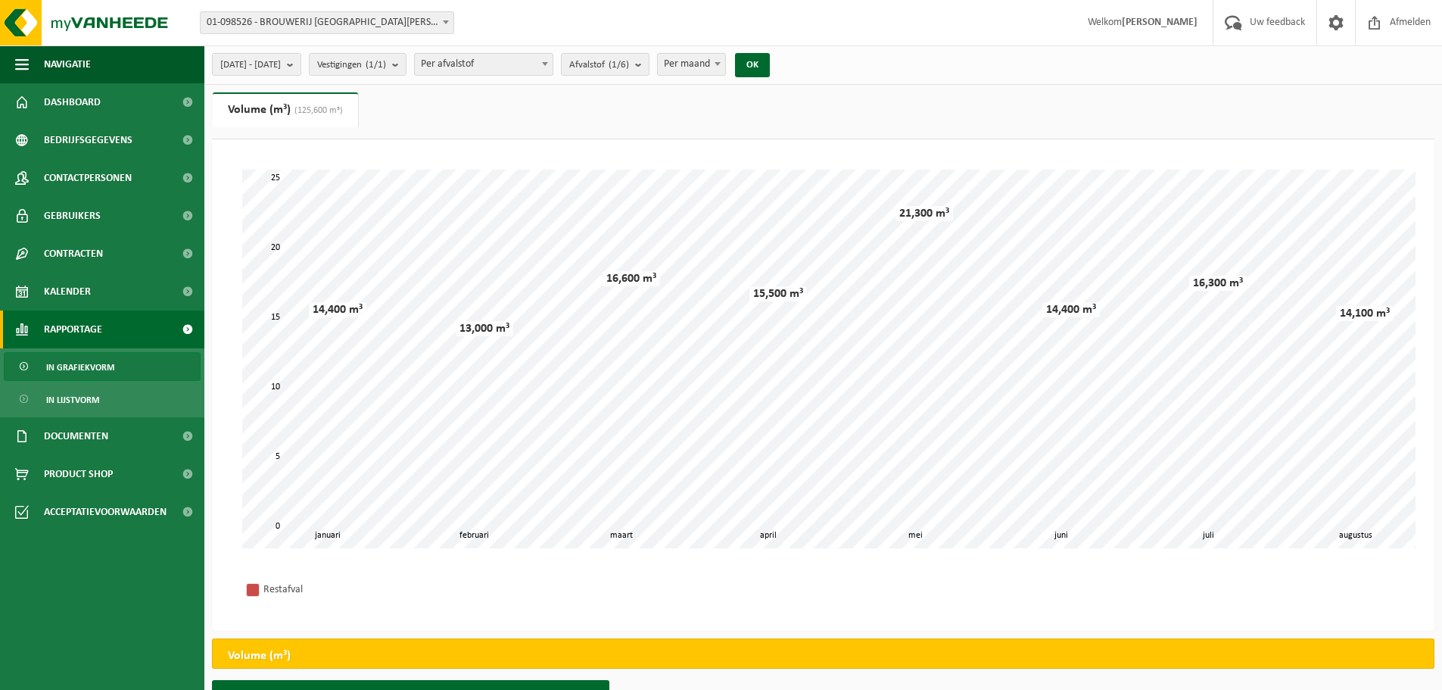
click at [725, 70] on span at bounding box center [717, 64] width 15 height 20
select select "1"
click at [770, 65] on button "OK" at bounding box center [752, 65] width 35 height 24
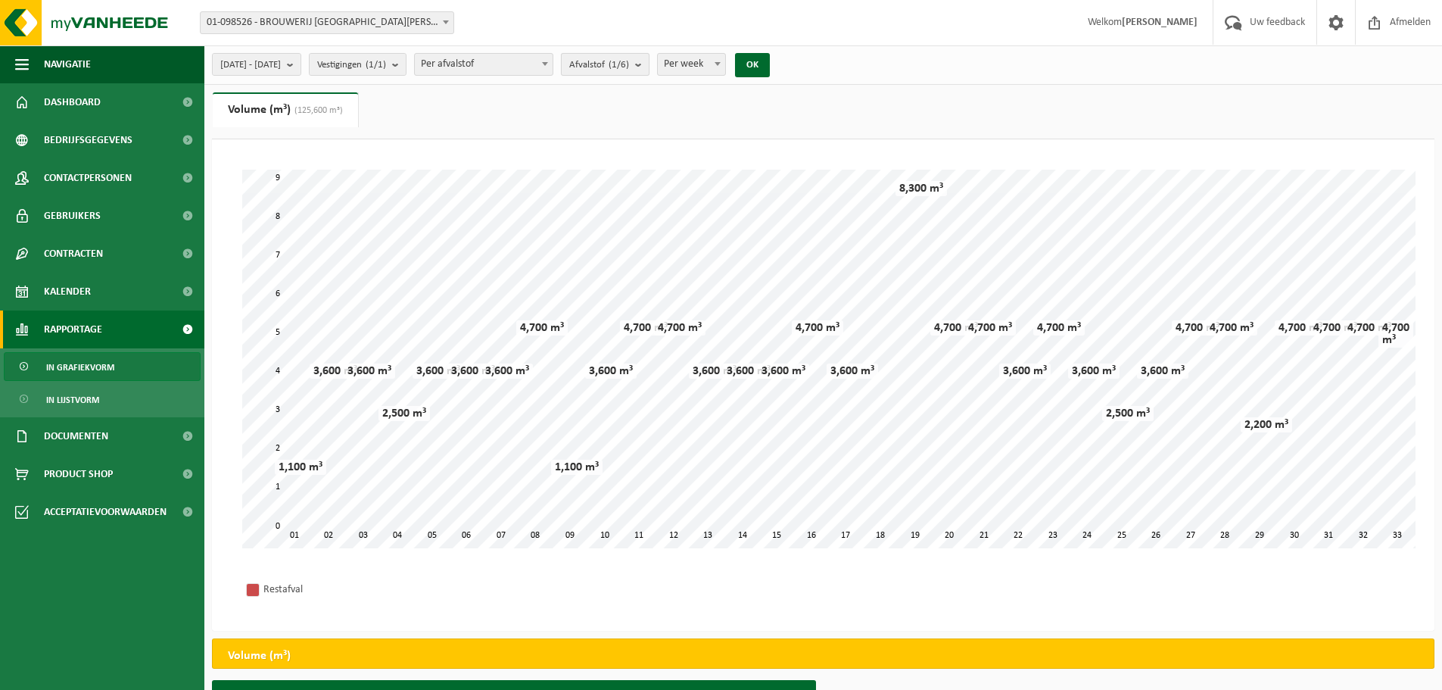
click at [649, 64] on b "submit" at bounding box center [642, 64] width 14 height 21
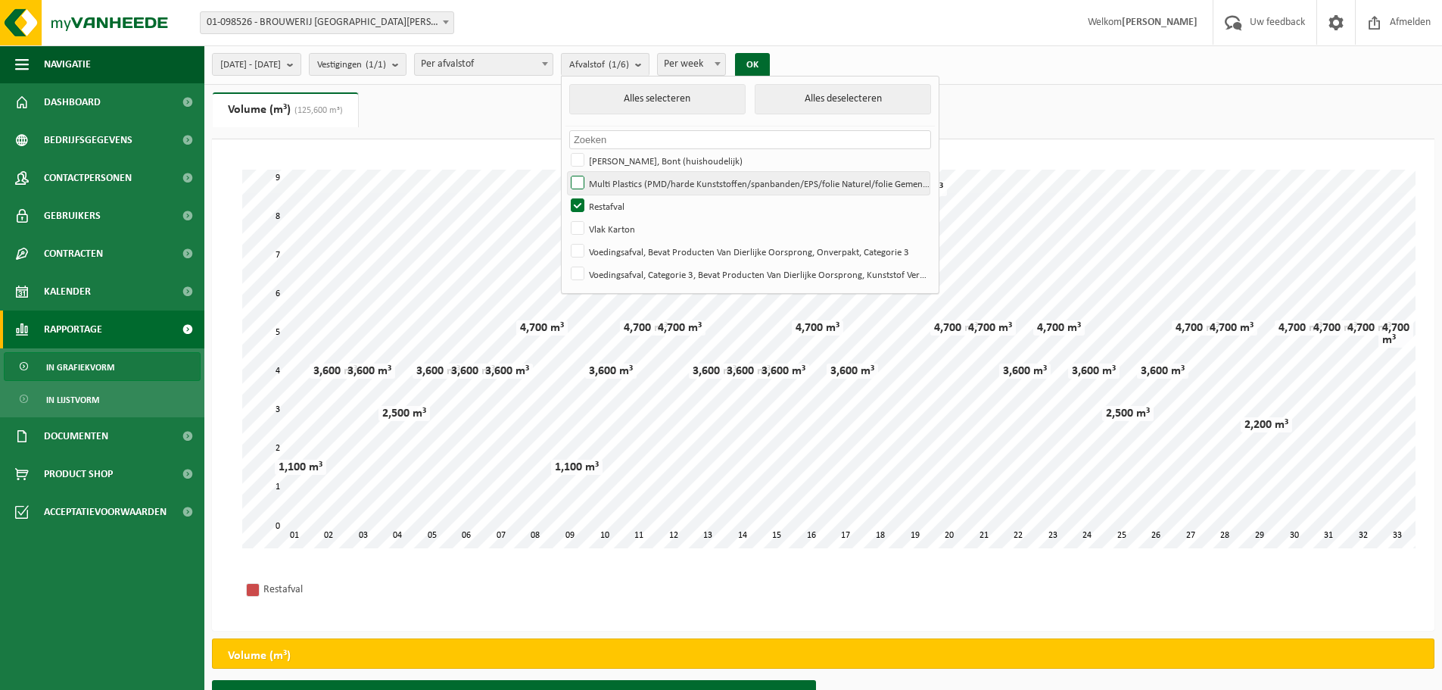
click at [618, 182] on label "Multi Plastics (PMD/harde Kunststoffen/spanbanden/EPS/folie Naturel/folie Gemen…" at bounding box center [749, 183] width 362 height 23
click at [566, 172] on input "Multi Plastics (PMD/harde Kunststoffen/spanbanden/EPS/folie Naturel/folie Gemen…" at bounding box center [565, 171] width 1 height 1
checkbox input "true"
click at [620, 200] on label "Restafval" at bounding box center [749, 206] width 362 height 23
click at [566, 195] on input "Restafval" at bounding box center [565, 194] width 1 height 1
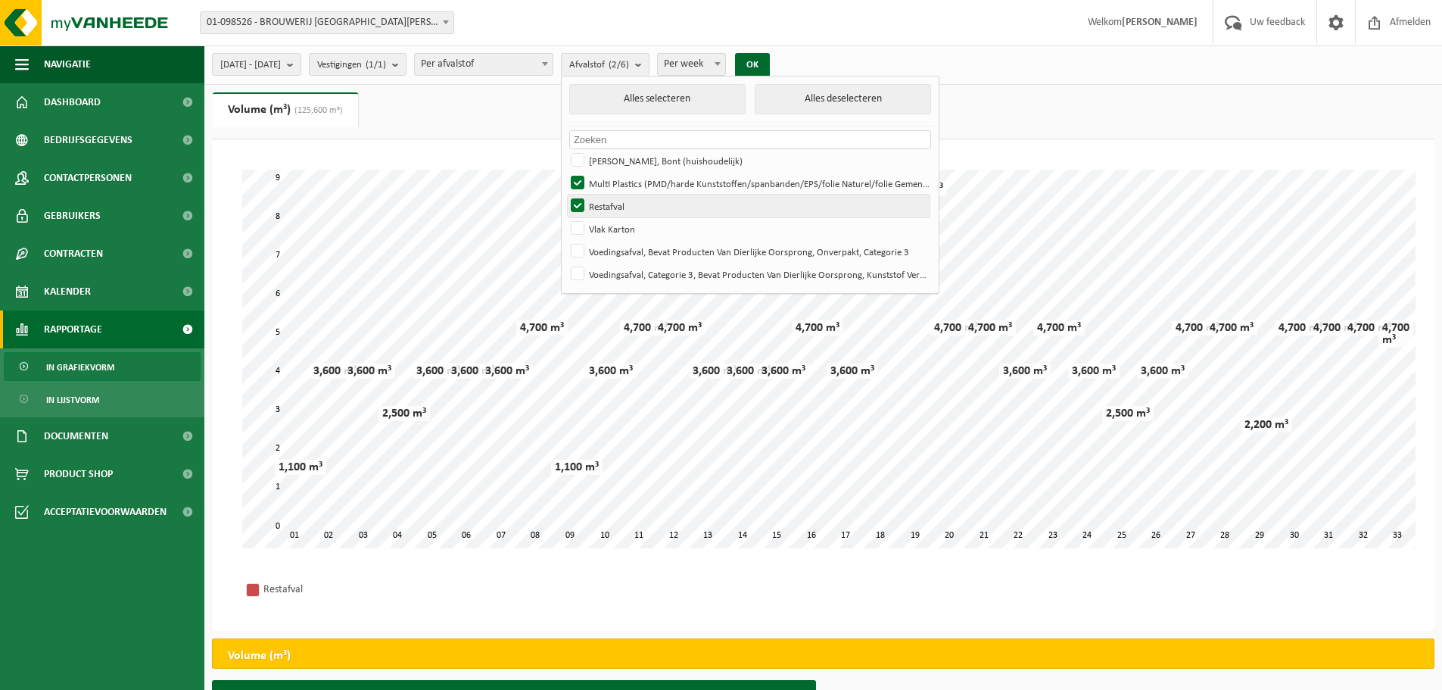
checkbox input "false"
click at [770, 61] on button "OK" at bounding box center [752, 65] width 35 height 24
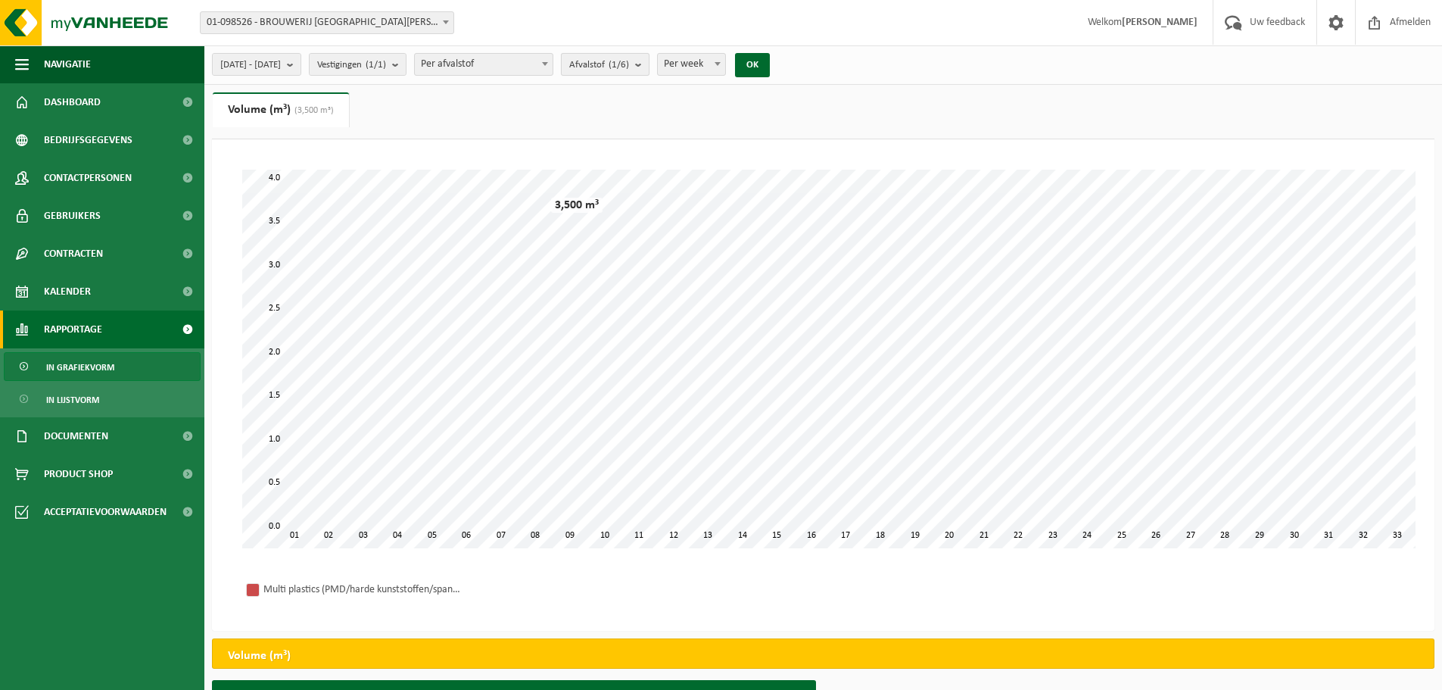
click at [649, 62] on b "submit" at bounding box center [642, 64] width 14 height 21
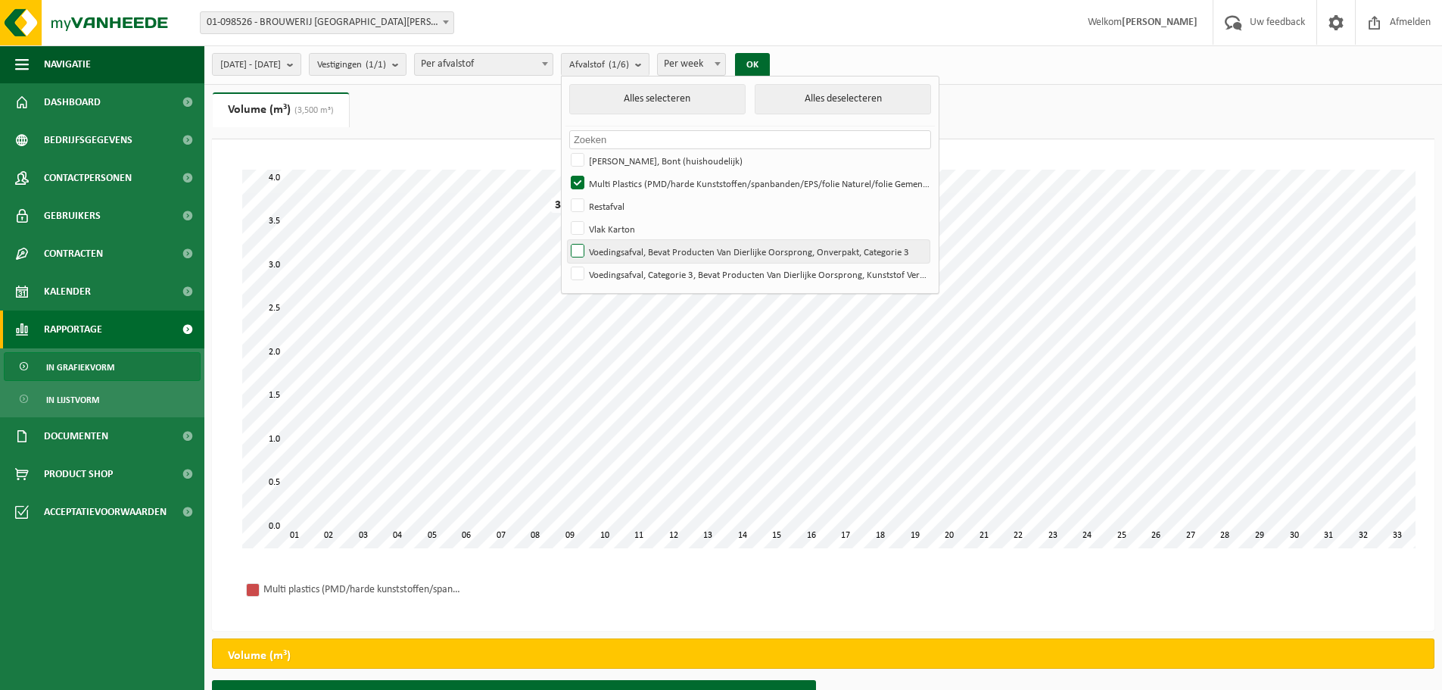
click at [616, 251] on label "Voedingsafval, Bevat Producten Van Dierlijke Oorsprong, Onverpakt, Categorie 3" at bounding box center [749, 251] width 362 height 23
click at [566, 240] on input "Voedingsafval, Bevat Producten Van Dierlijke Oorsprong, Onverpakt, Categorie 3" at bounding box center [565, 239] width 1 height 1
checkbox input "true"
click at [616, 182] on label "Multi Plastics (PMD/harde Kunststoffen/spanbanden/EPS/folie Naturel/folie Gemen…" at bounding box center [749, 183] width 362 height 23
click at [566, 172] on input "Multi Plastics (PMD/harde Kunststoffen/spanbanden/EPS/folie Naturel/folie Gemen…" at bounding box center [565, 171] width 1 height 1
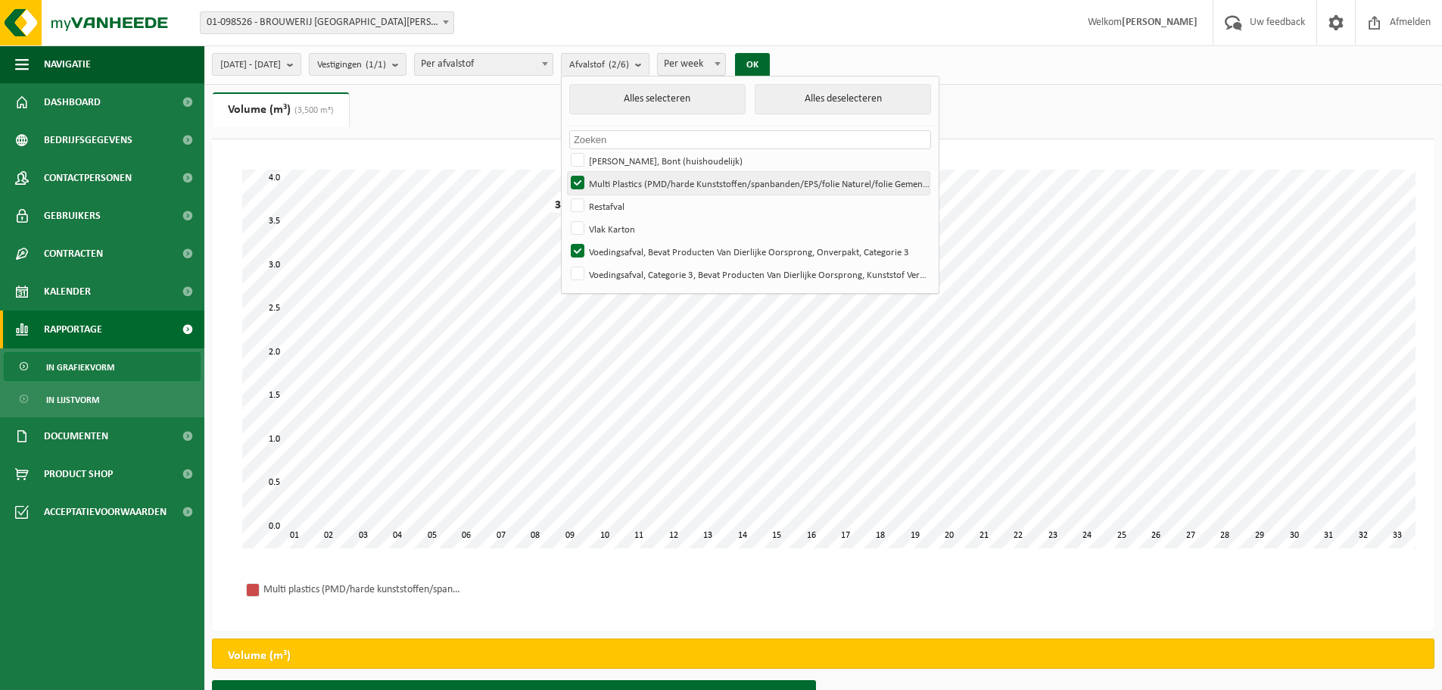
checkbox input "false"
click at [770, 59] on button "OK" at bounding box center [752, 65] width 35 height 24
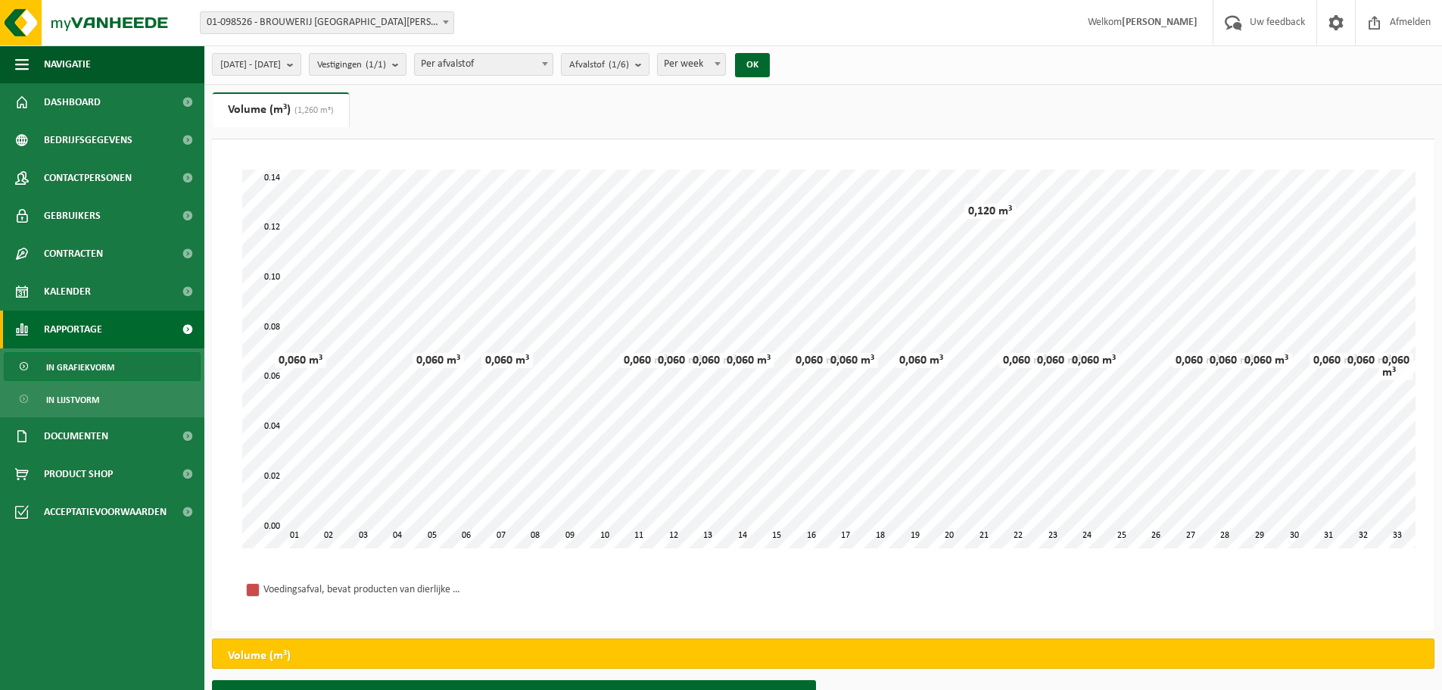
click at [760, 75] on div "2025-01-01 - 2025-08-19 Huidige maand Vorige maand Laatste 6 maanden Huidig jaa…" at bounding box center [495, 64] width 582 height 33
click at [725, 66] on span at bounding box center [717, 64] width 15 height 20
click at [649, 64] on b "submit" at bounding box center [642, 64] width 14 height 21
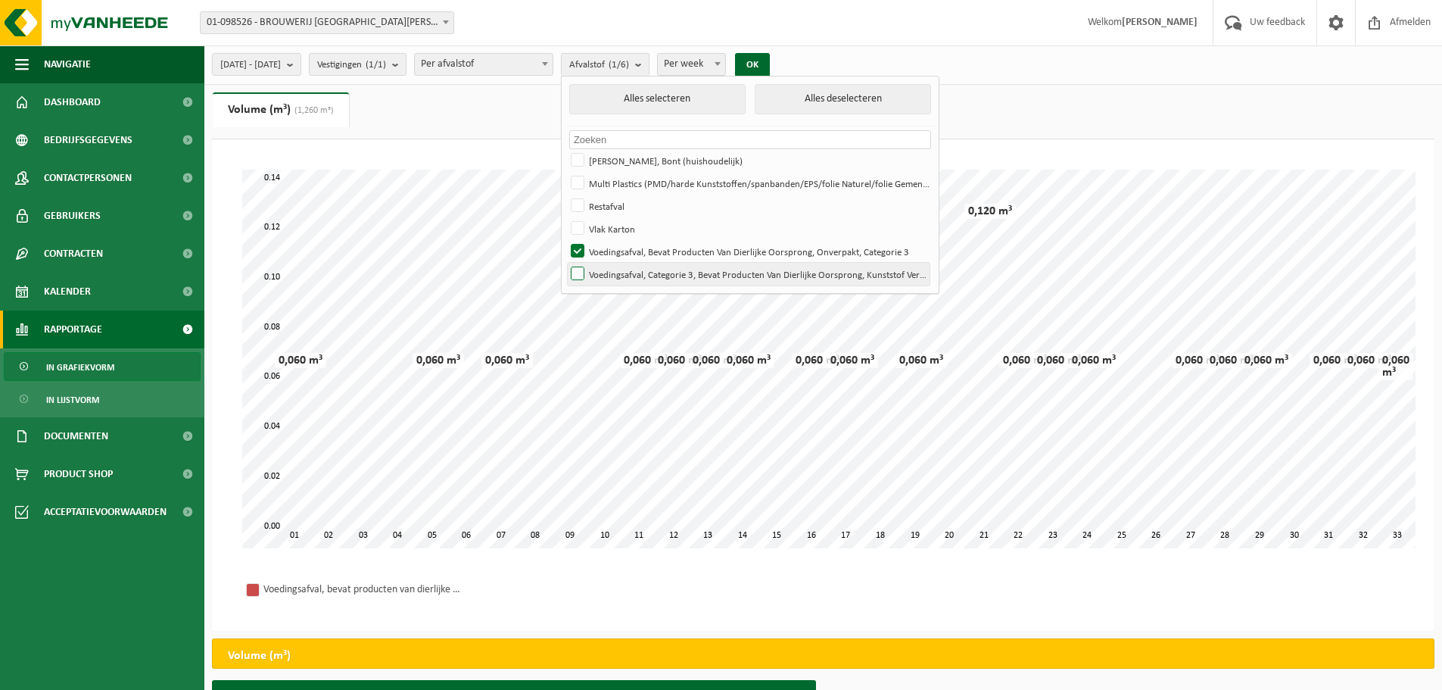
click at [622, 272] on label "Voedingsafval, Categorie 3, Bevat Producten Van Dierlijke Oorsprong, Kunststof …" at bounding box center [749, 274] width 362 height 23
click at [566, 263] on input "Voedingsafval, Categorie 3, Bevat Producten Van Dierlijke Oorsprong, Kunststof …" at bounding box center [565, 262] width 1 height 1
checkbox input "true"
click at [622, 248] on label "Voedingsafval, Bevat Producten Van Dierlijke Oorsprong, Onverpakt, Categorie 3" at bounding box center [749, 251] width 362 height 23
click at [566, 240] on input "Voedingsafval, Bevat Producten Van Dierlijke Oorsprong, Onverpakt, Categorie 3" at bounding box center [565, 239] width 1 height 1
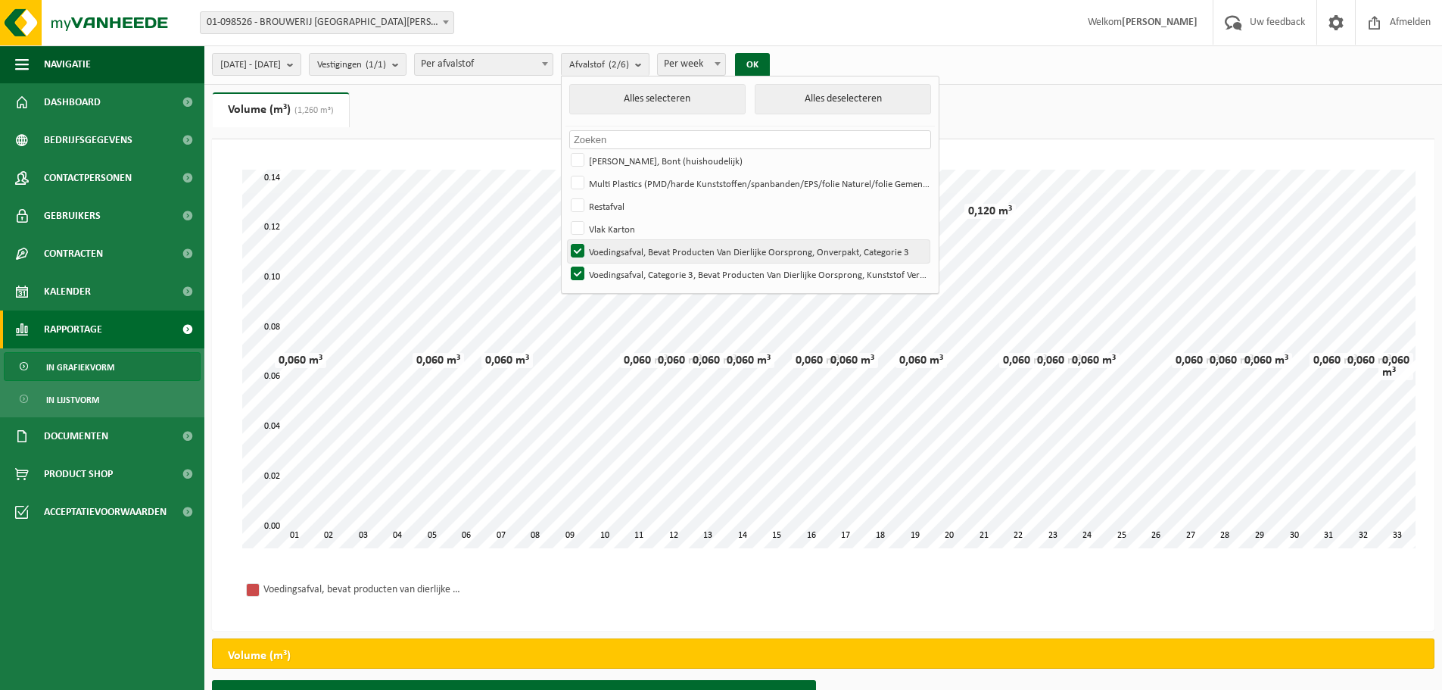
checkbox input "false"
click at [770, 61] on button "OK" at bounding box center [752, 65] width 35 height 24
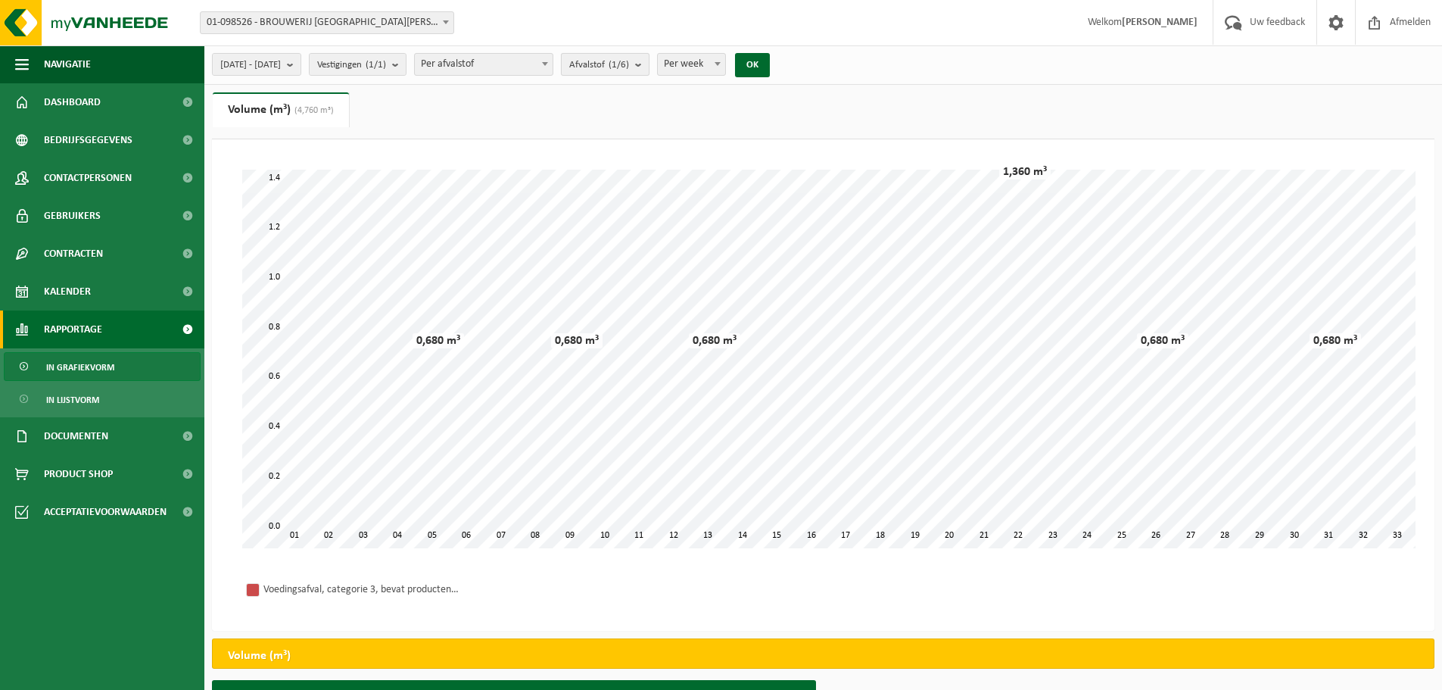
click at [650, 67] on button "Afvalstof (1/6)" at bounding box center [605, 64] width 89 height 23
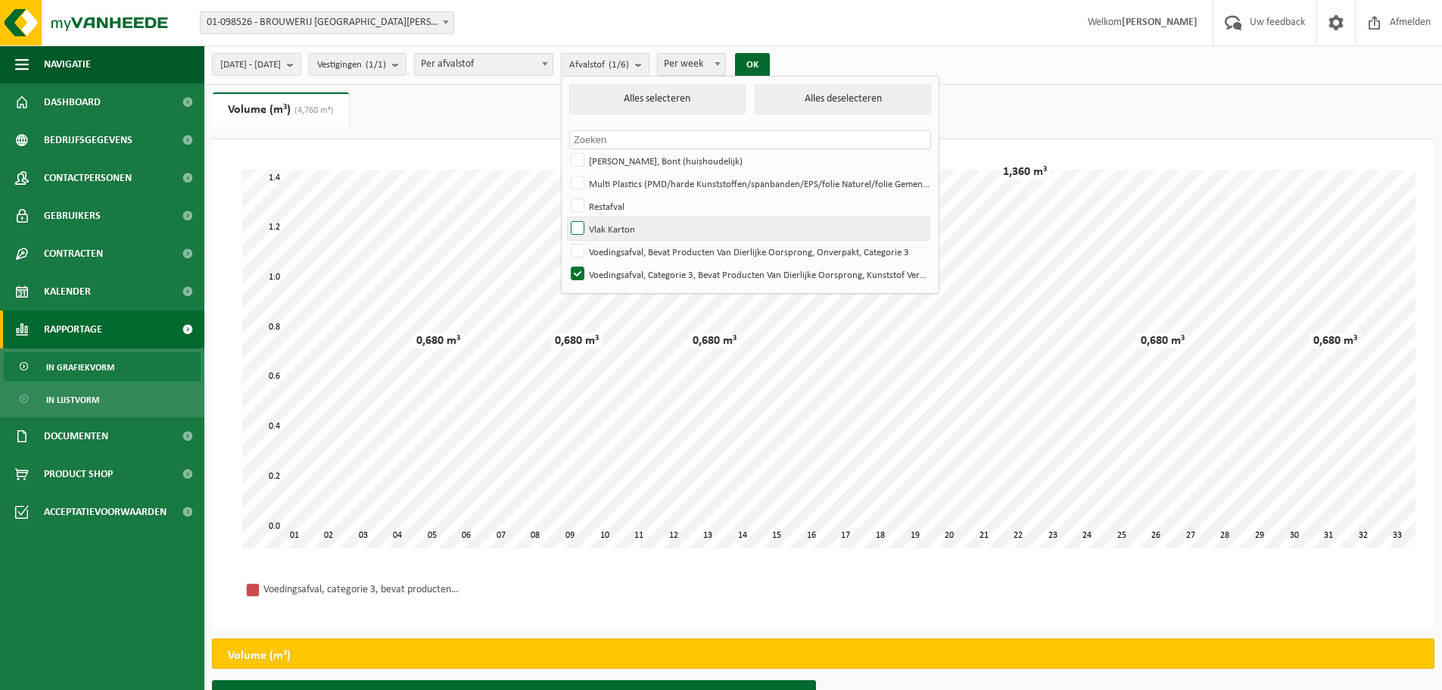
click at [622, 228] on label "Vlak Karton" at bounding box center [749, 228] width 362 height 23
click at [566, 217] on input "Vlak Karton" at bounding box center [565, 217] width 1 height 1
checkbox input "true"
click at [619, 265] on label "Voedingsafval, Categorie 3, Bevat Producten Van Dierlijke Oorsprong, Kunststof …" at bounding box center [749, 274] width 362 height 23
click at [566, 263] on input "Voedingsafval, Categorie 3, Bevat Producten Van Dierlijke Oorsprong, Kunststof …" at bounding box center [565, 262] width 1 height 1
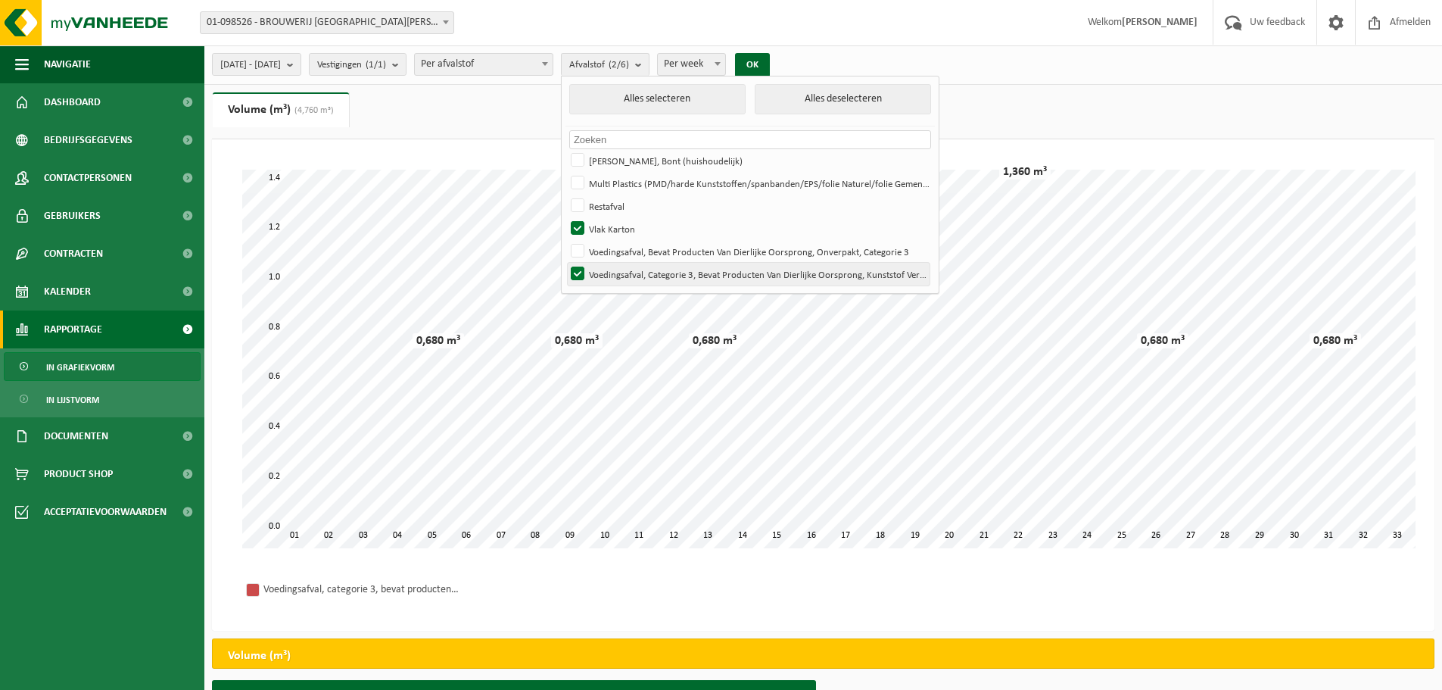
checkbox input "false"
click at [770, 61] on button "OK" at bounding box center [752, 65] width 35 height 24
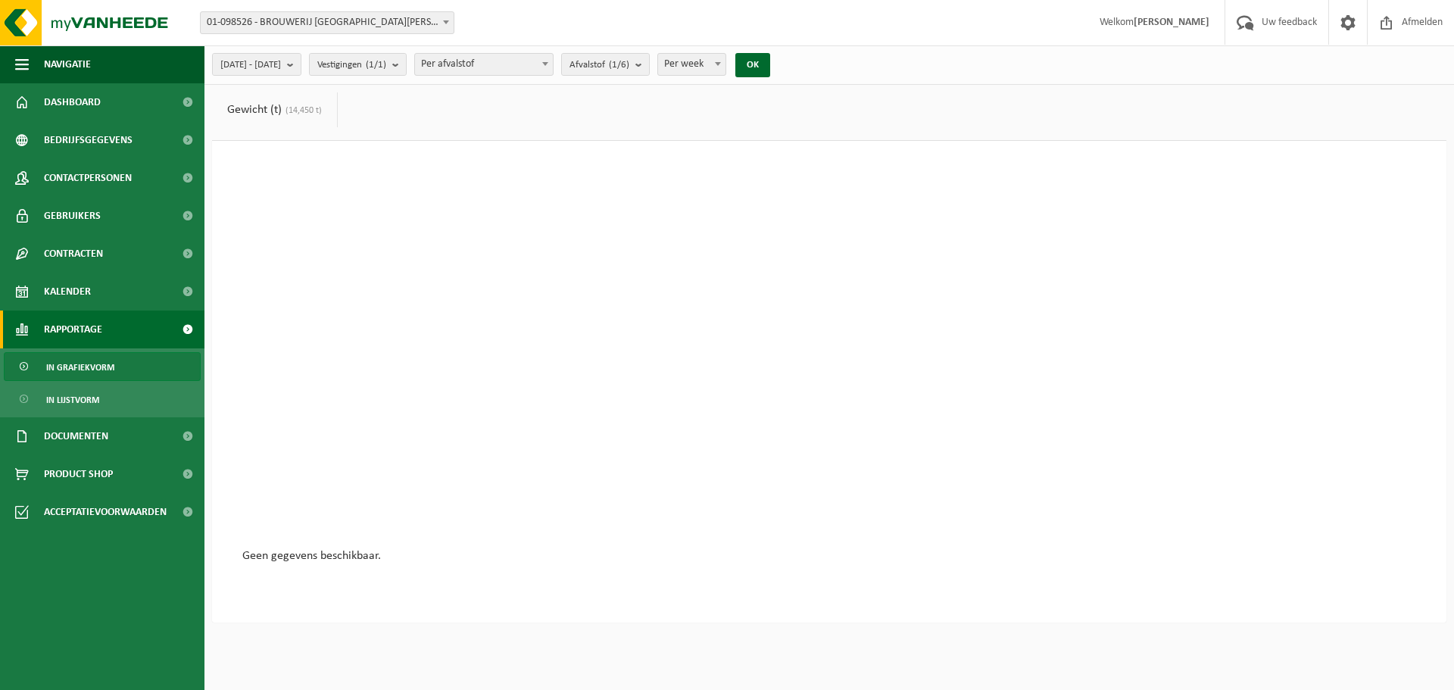
click at [721, 62] on b at bounding box center [718, 64] width 6 height 4
select select "2"
click at [770, 69] on button "OK" at bounding box center [752, 65] width 35 height 24
click at [650, 64] on button "Afvalstof (1/6)" at bounding box center [605, 64] width 89 height 23
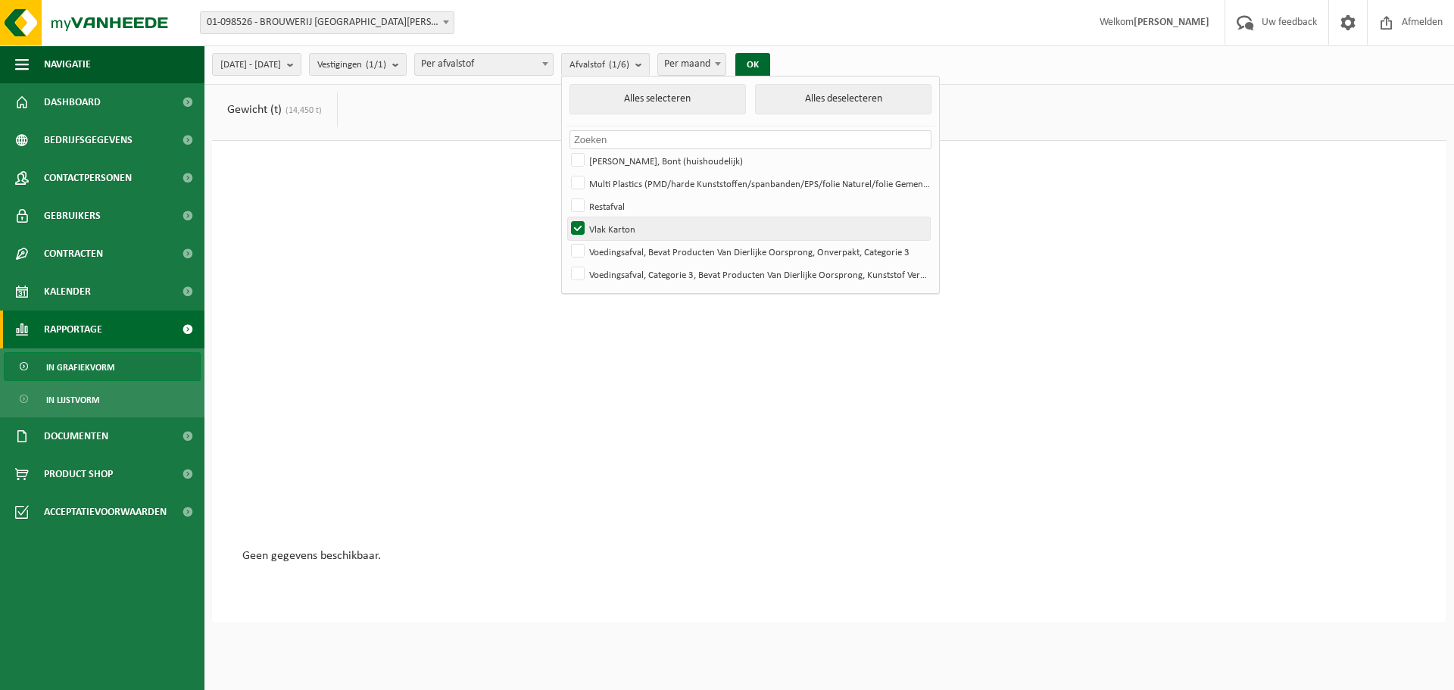
click at [616, 223] on label "Vlak Karton" at bounding box center [749, 228] width 362 height 23
click at [566, 217] on input "Vlak Karton" at bounding box center [565, 217] width 1 height 1
click at [618, 225] on label "Vlak Karton" at bounding box center [749, 228] width 362 height 23
click at [566, 217] on input "Vlak Karton" at bounding box center [565, 217] width 1 height 1
checkbox input "true"
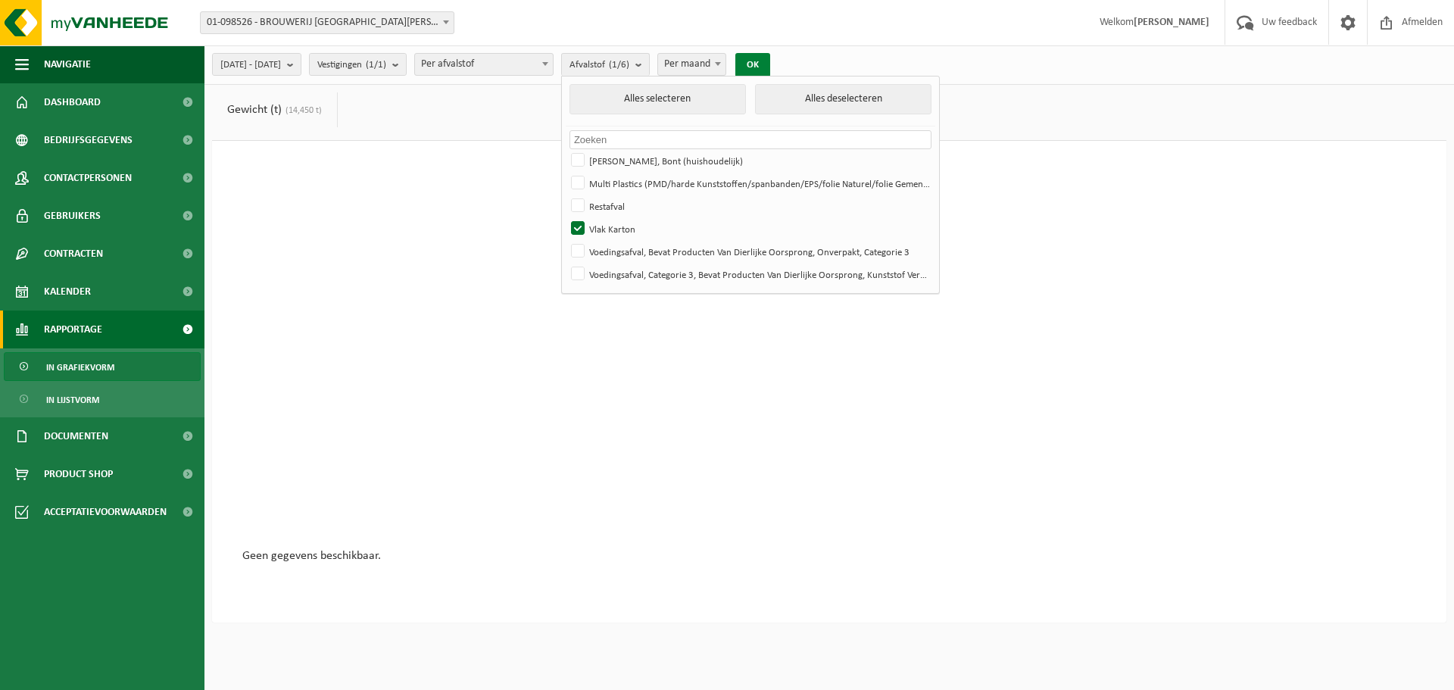
click at [770, 63] on button "OK" at bounding box center [752, 65] width 35 height 24
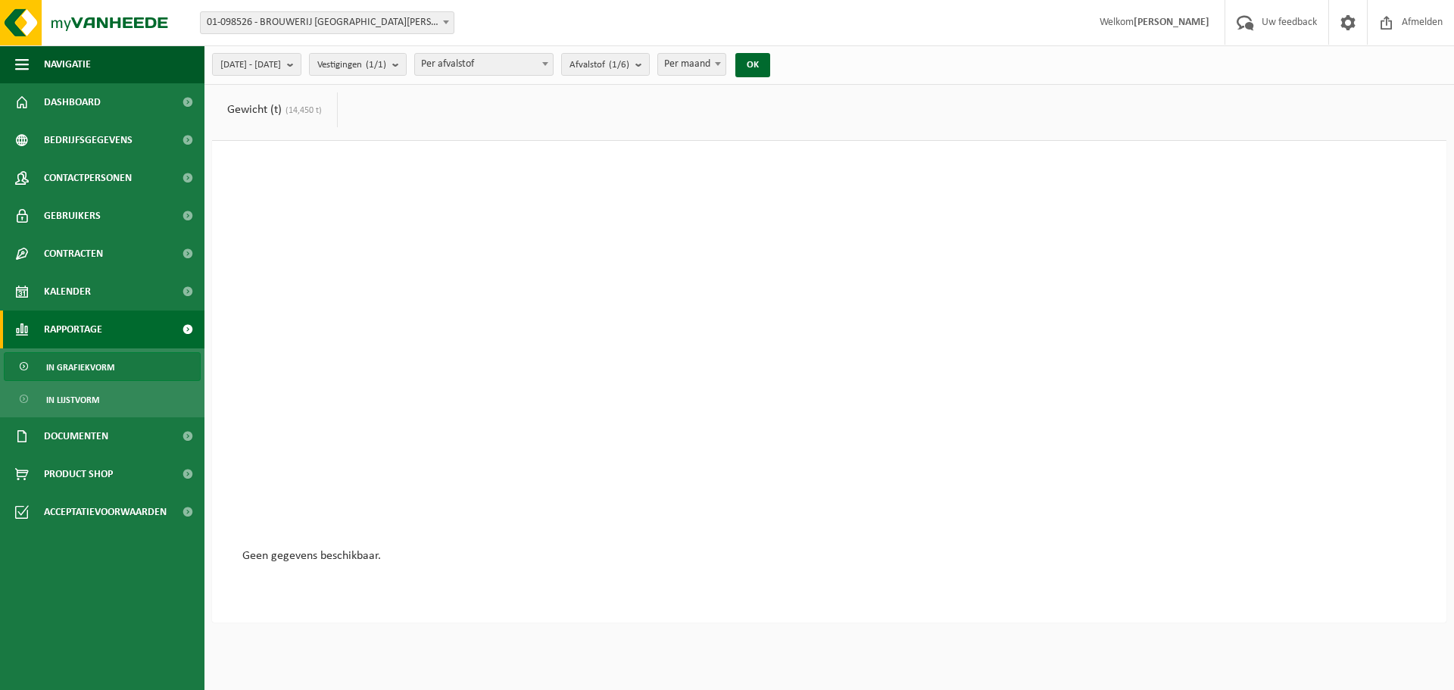
click at [107, 363] on span "In grafiekvorm" at bounding box center [80, 367] width 68 height 29
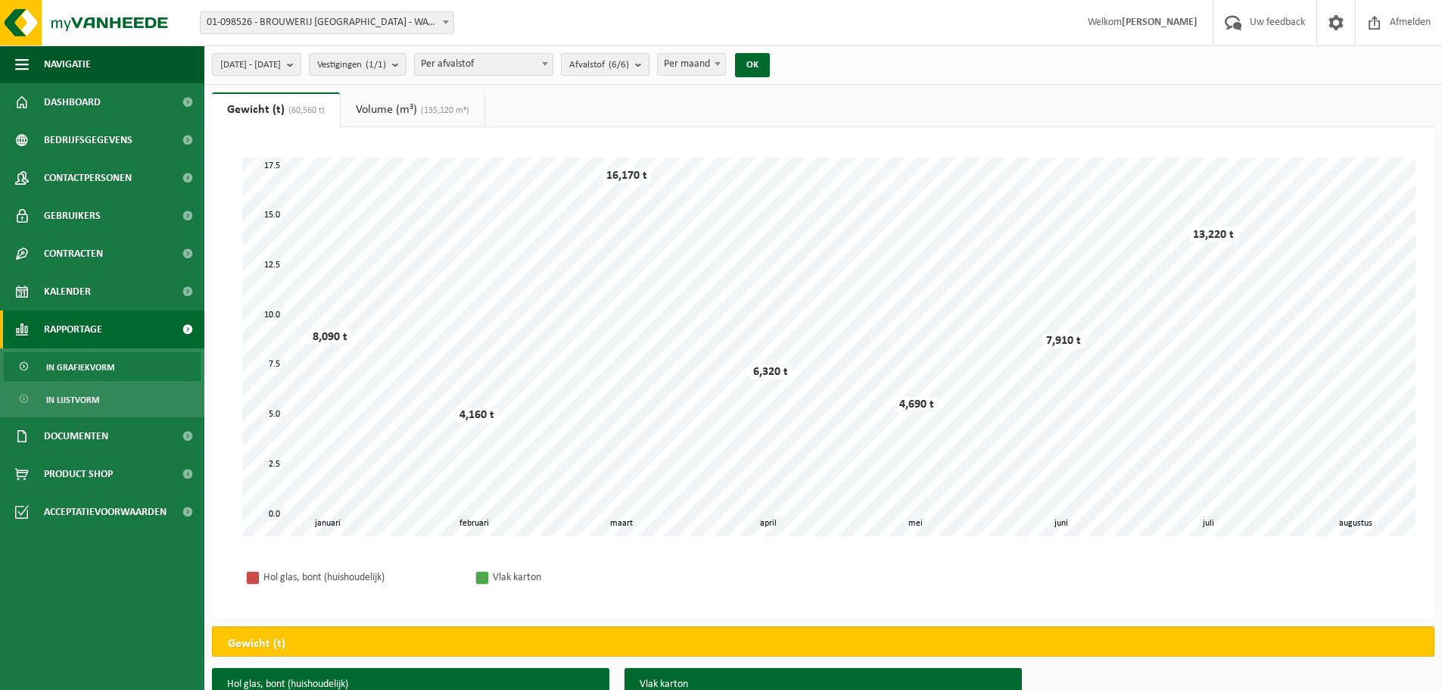
click at [649, 61] on b "submit" at bounding box center [642, 64] width 14 height 21
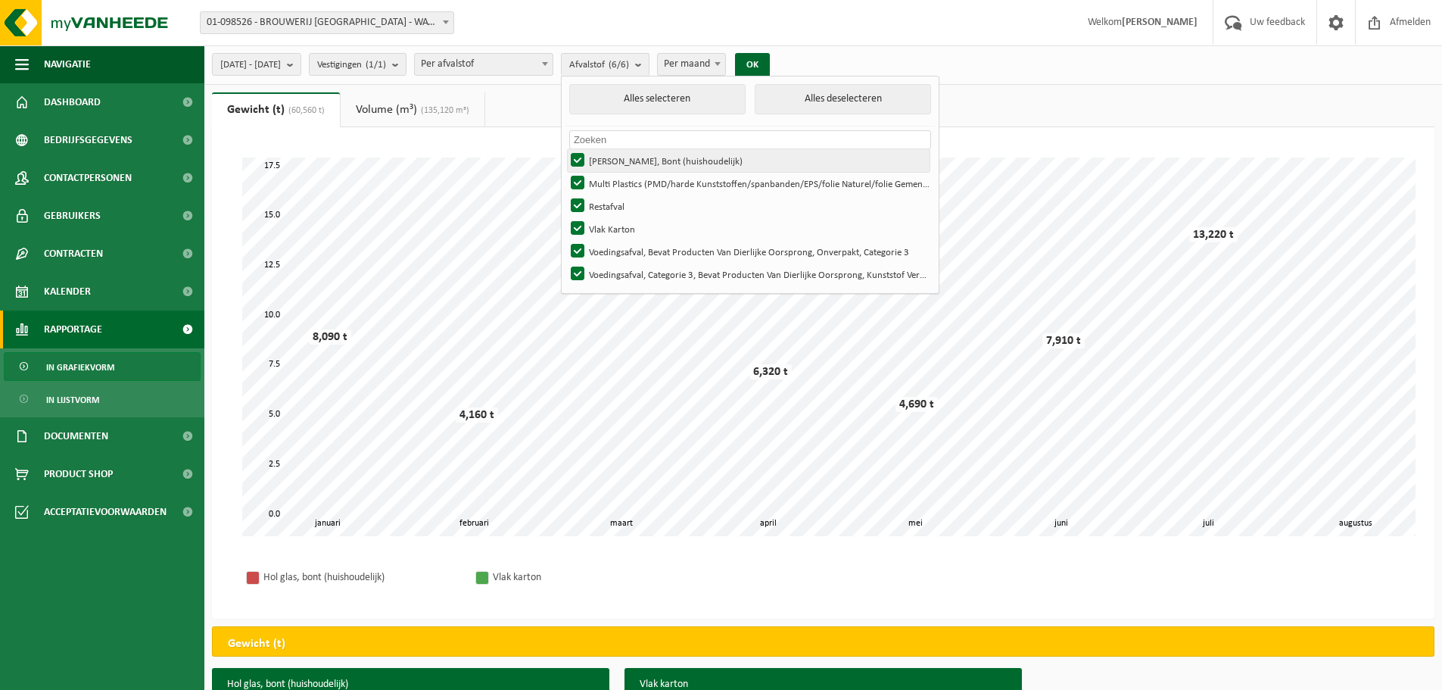
click at [621, 157] on label "[PERSON_NAME], Bont (huishoudelijk)" at bounding box center [749, 160] width 362 height 23
click at [566, 149] on input "[PERSON_NAME], Bont (huishoudelijk)" at bounding box center [565, 148] width 1 height 1
checkbox input "false"
click at [622, 186] on label "Multi Plastics (PMD/harde Kunststoffen/spanbanden/EPS/folie Naturel/folie Gemen…" at bounding box center [749, 183] width 362 height 23
click at [566, 172] on input "Multi Plastics (PMD/harde Kunststoffen/spanbanden/EPS/folie Naturel/folie Gemen…" at bounding box center [565, 171] width 1 height 1
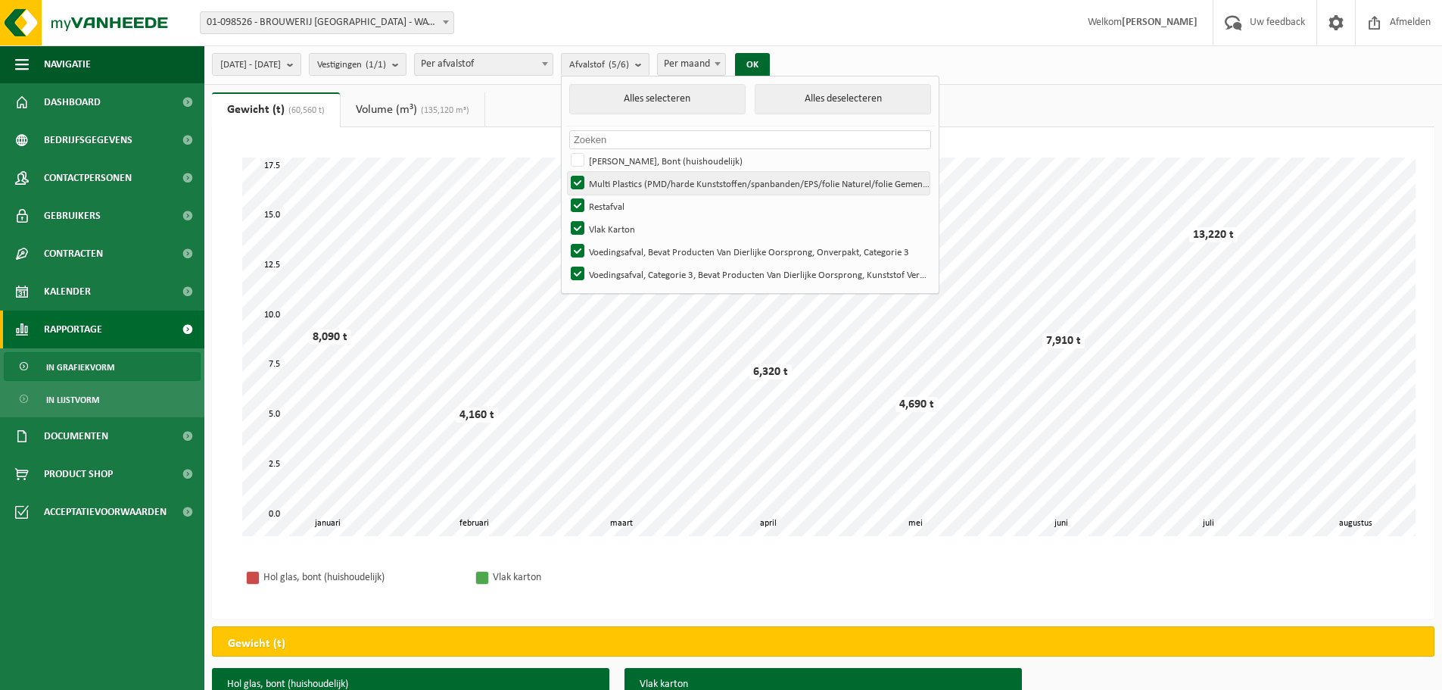
checkbox input "false"
click at [619, 217] on label "Vlak Karton" at bounding box center [749, 228] width 362 height 23
click at [566, 217] on input "Vlak Karton" at bounding box center [565, 217] width 1 height 1
checkbox input "false"
click at [619, 204] on label "Restafval" at bounding box center [749, 206] width 362 height 23
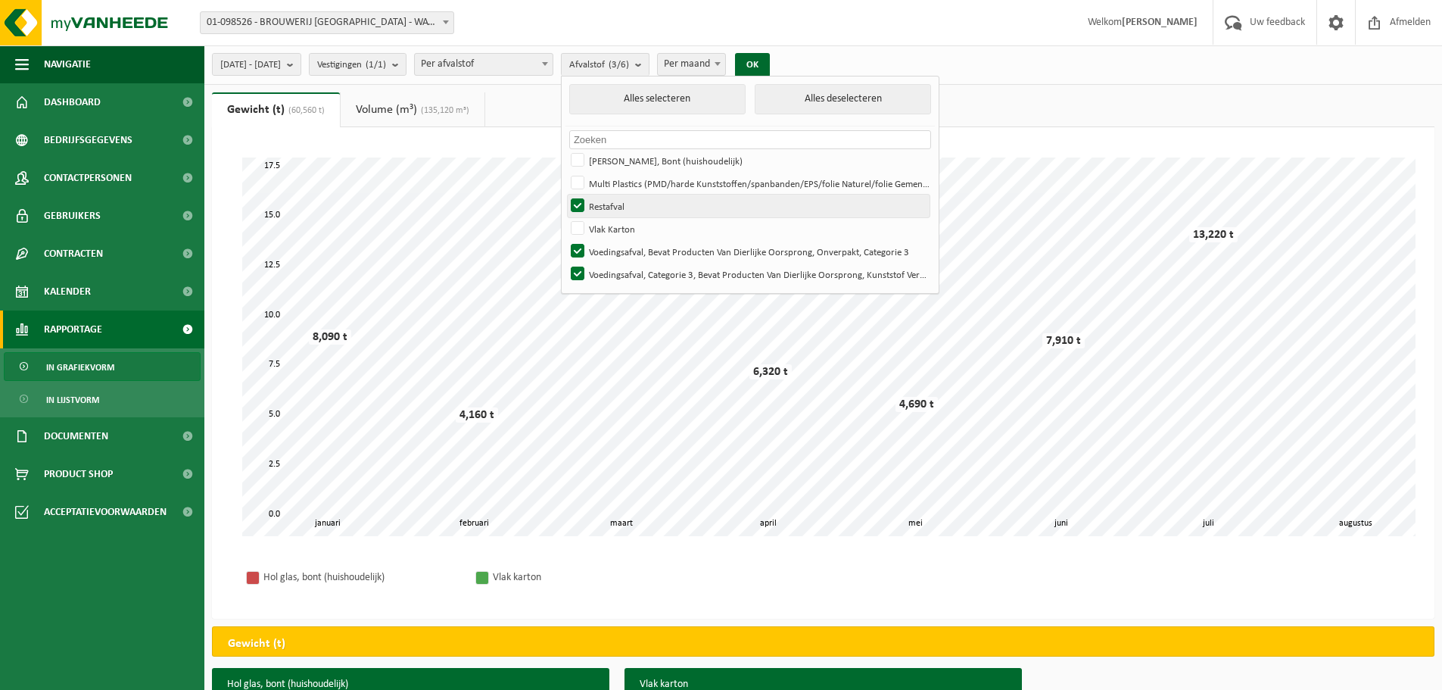
click at [566, 195] on input "Restafval" at bounding box center [565, 194] width 1 height 1
checkbox input "false"
click at [616, 251] on label "Voedingsafval, Bevat Producten Van Dierlijke Oorsprong, Onverpakt, Categorie 3" at bounding box center [749, 251] width 362 height 23
click at [566, 240] on input "Voedingsafval, Bevat Producten Van Dierlijke Oorsprong, Onverpakt, Categorie 3" at bounding box center [565, 239] width 1 height 1
checkbox input "false"
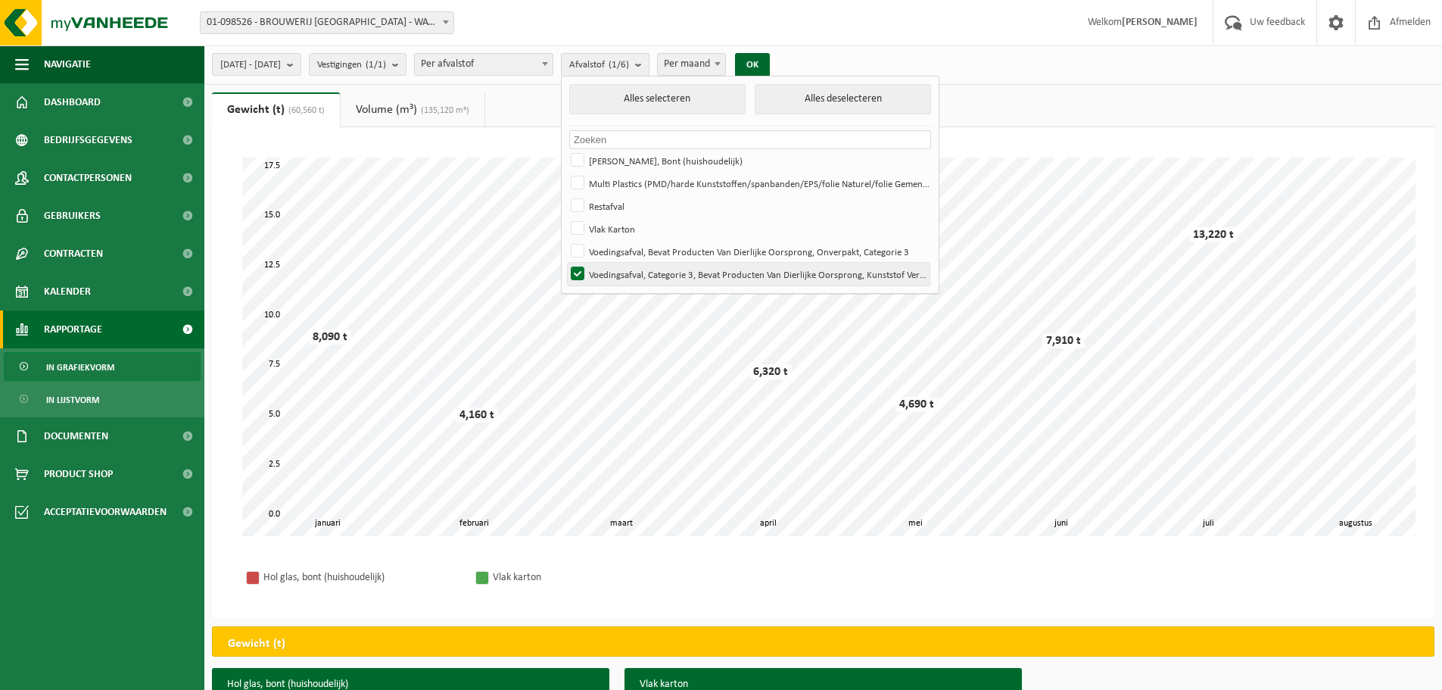
click at [619, 270] on label "Voedingsafval, Categorie 3, Bevat Producten Van Dierlijke Oorsprong, Kunststof …" at bounding box center [749, 274] width 362 height 23
click at [566, 263] on input "Voedingsafval, Categorie 3, Bevat Producten Van Dierlijke Oorsprong, Kunststof …" at bounding box center [565, 262] width 1 height 1
checkbox input "false"
click at [620, 229] on label "Vlak Karton" at bounding box center [749, 228] width 362 height 23
click at [566, 217] on input "Vlak Karton" at bounding box center [565, 217] width 1 height 1
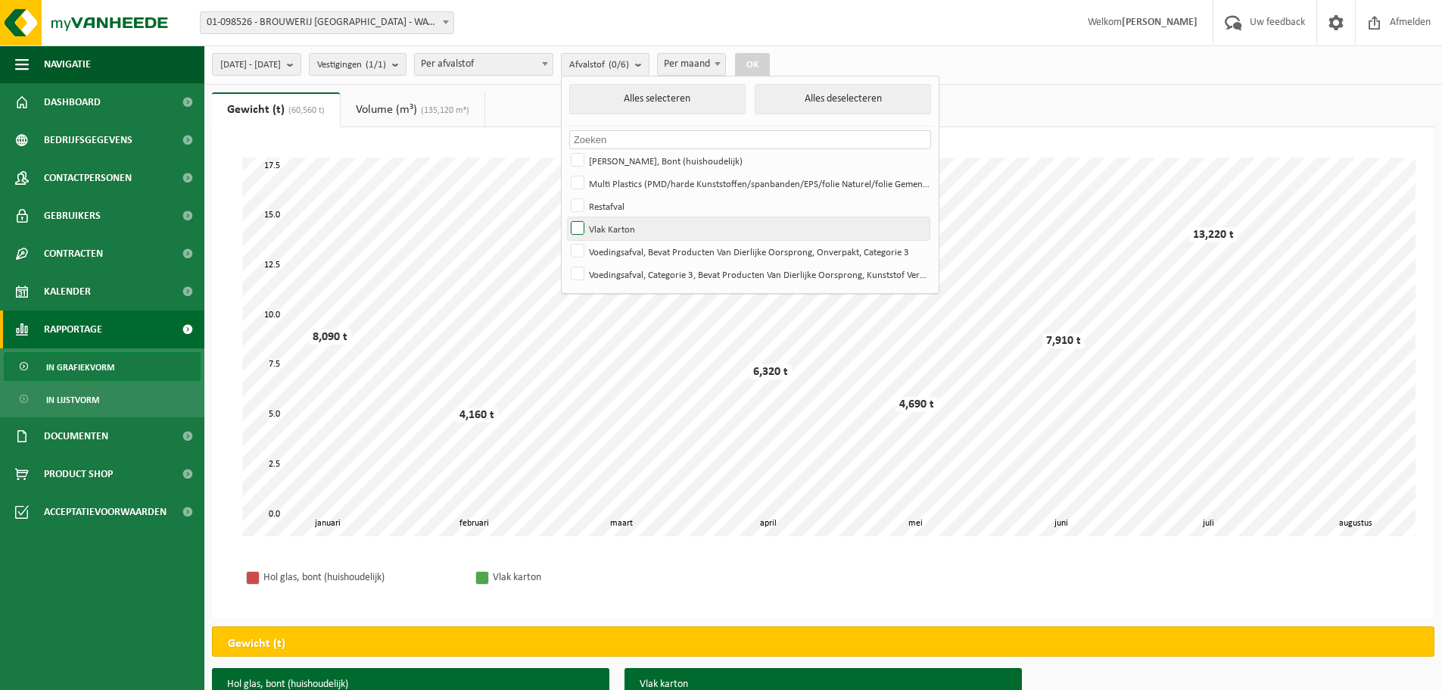
checkbox input "true"
click at [770, 67] on button "OK" at bounding box center [752, 65] width 35 height 24
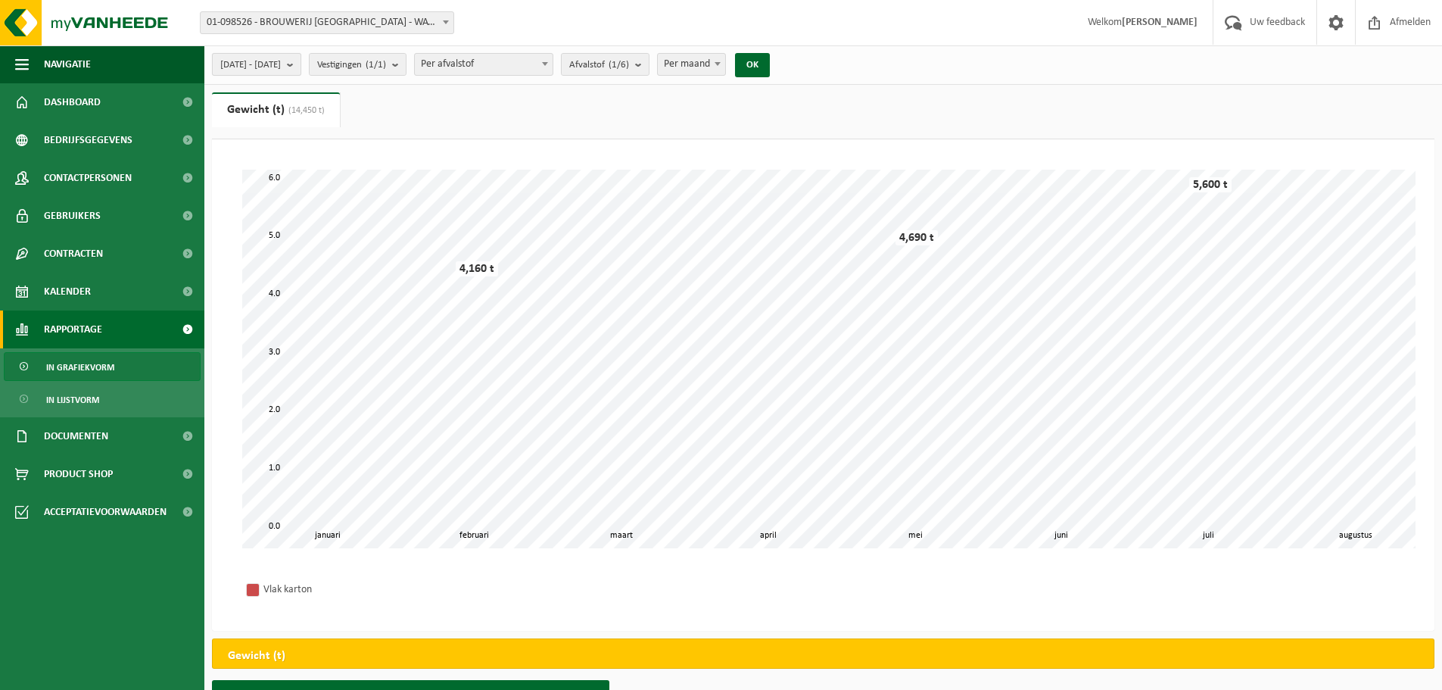
click at [301, 67] on b "submit" at bounding box center [294, 64] width 14 height 21
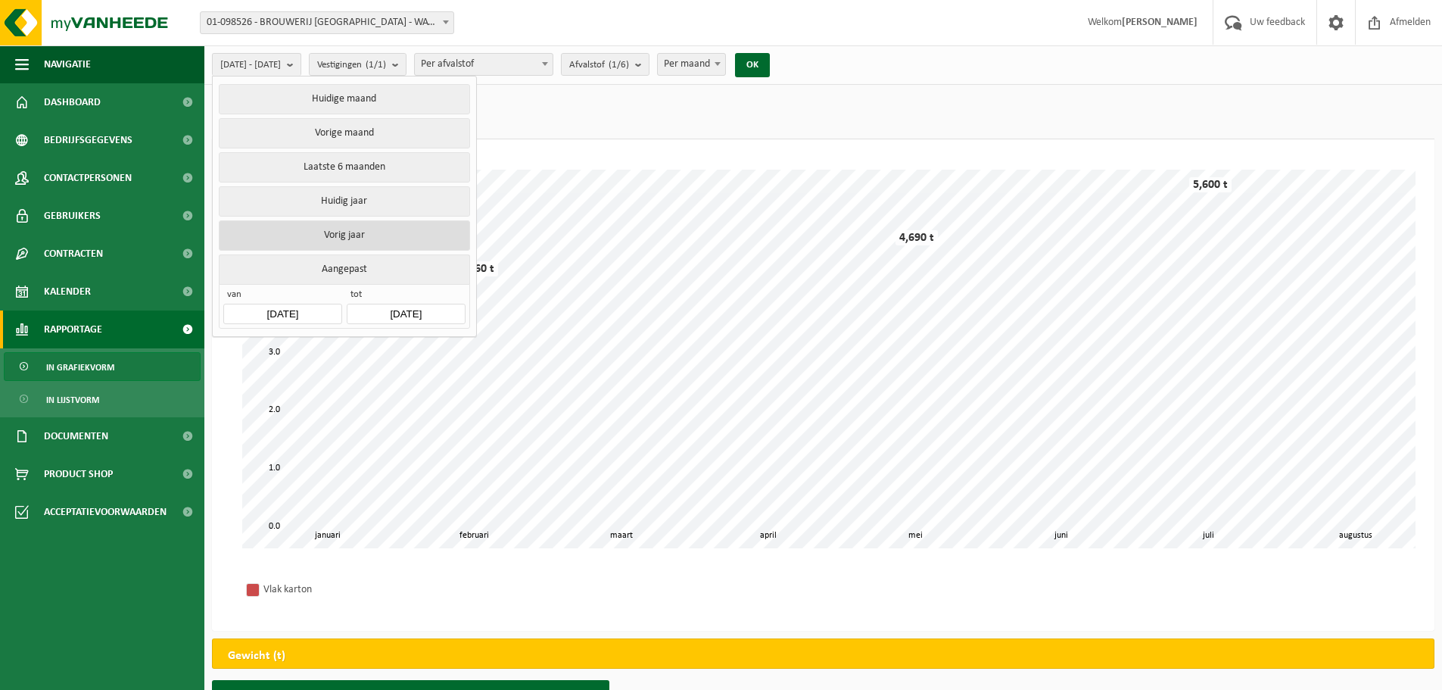
click at [332, 230] on button "Vorig jaar" at bounding box center [344, 235] width 251 height 30
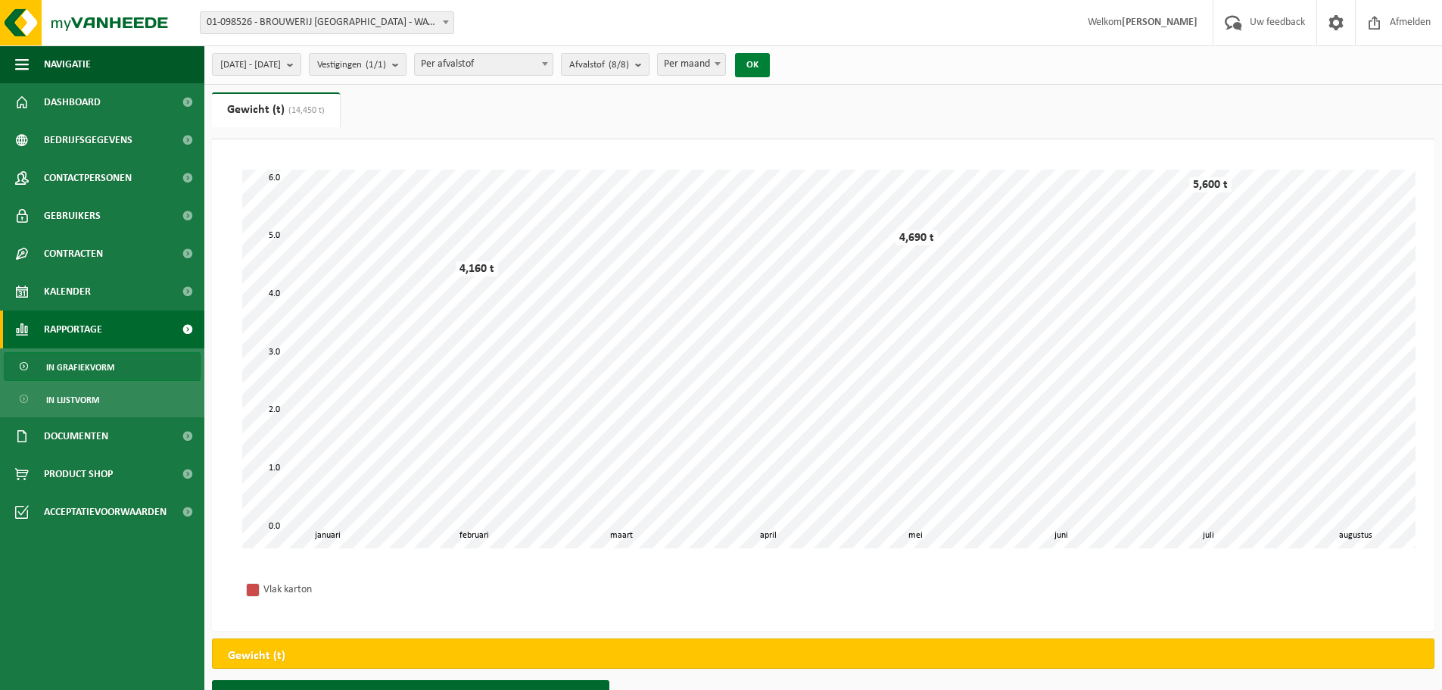
click at [770, 61] on button "OK" at bounding box center [752, 65] width 35 height 24
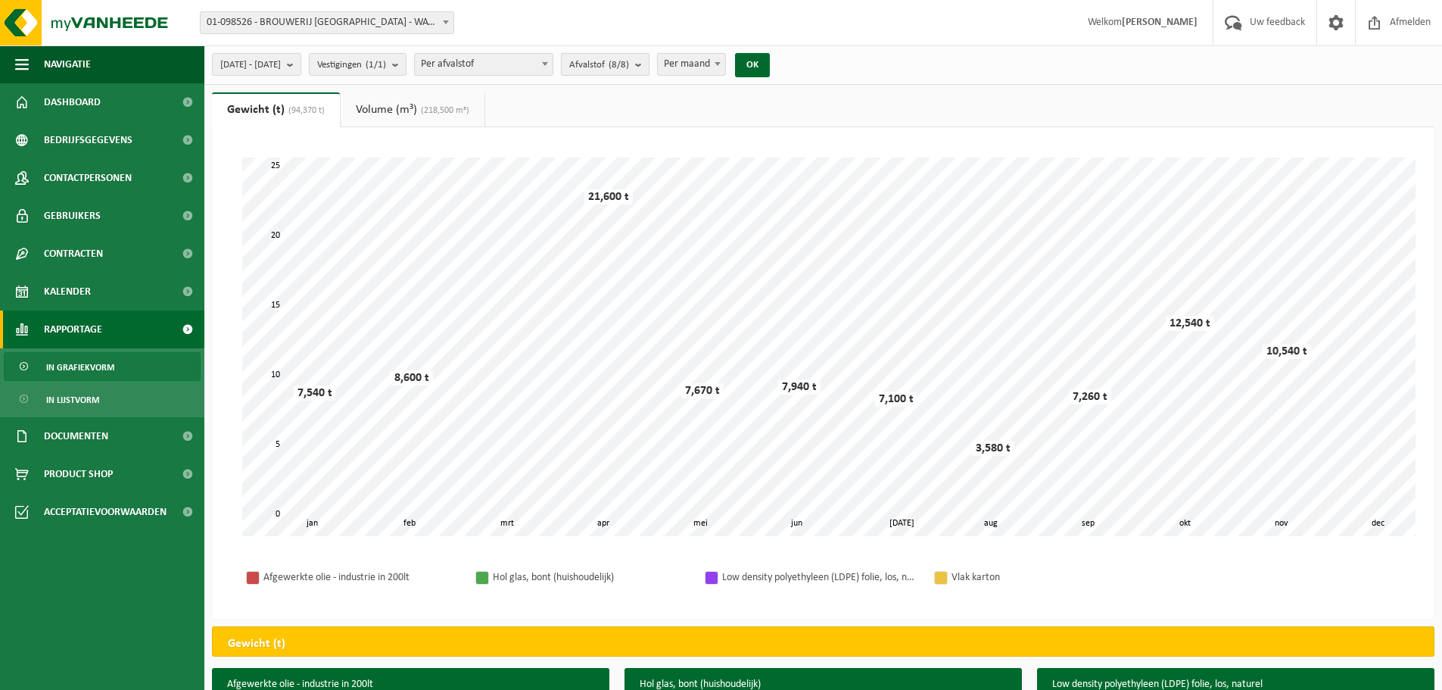
click at [649, 61] on b "submit" at bounding box center [642, 64] width 14 height 21
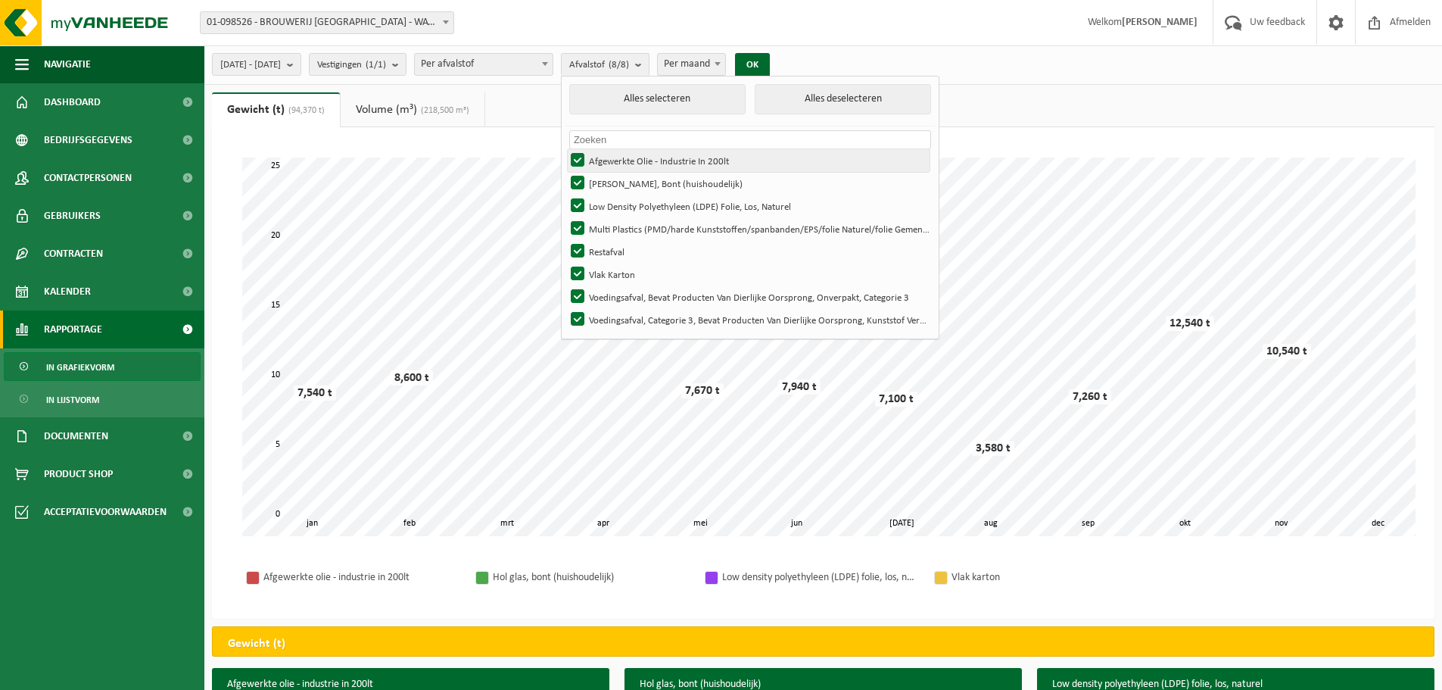
click at [619, 158] on label "Afgewerkte Olie - Industrie In 200lt" at bounding box center [749, 160] width 362 height 23
click at [566, 149] on input "Afgewerkte Olie - Industrie In 200lt" at bounding box center [565, 148] width 1 height 1
checkbox input "false"
click at [619, 176] on label "[PERSON_NAME], Bont (huishoudelijk)" at bounding box center [749, 183] width 362 height 23
click at [566, 172] on input "[PERSON_NAME], Bont (huishoudelijk)" at bounding box center [565, 171] width 1 height 1
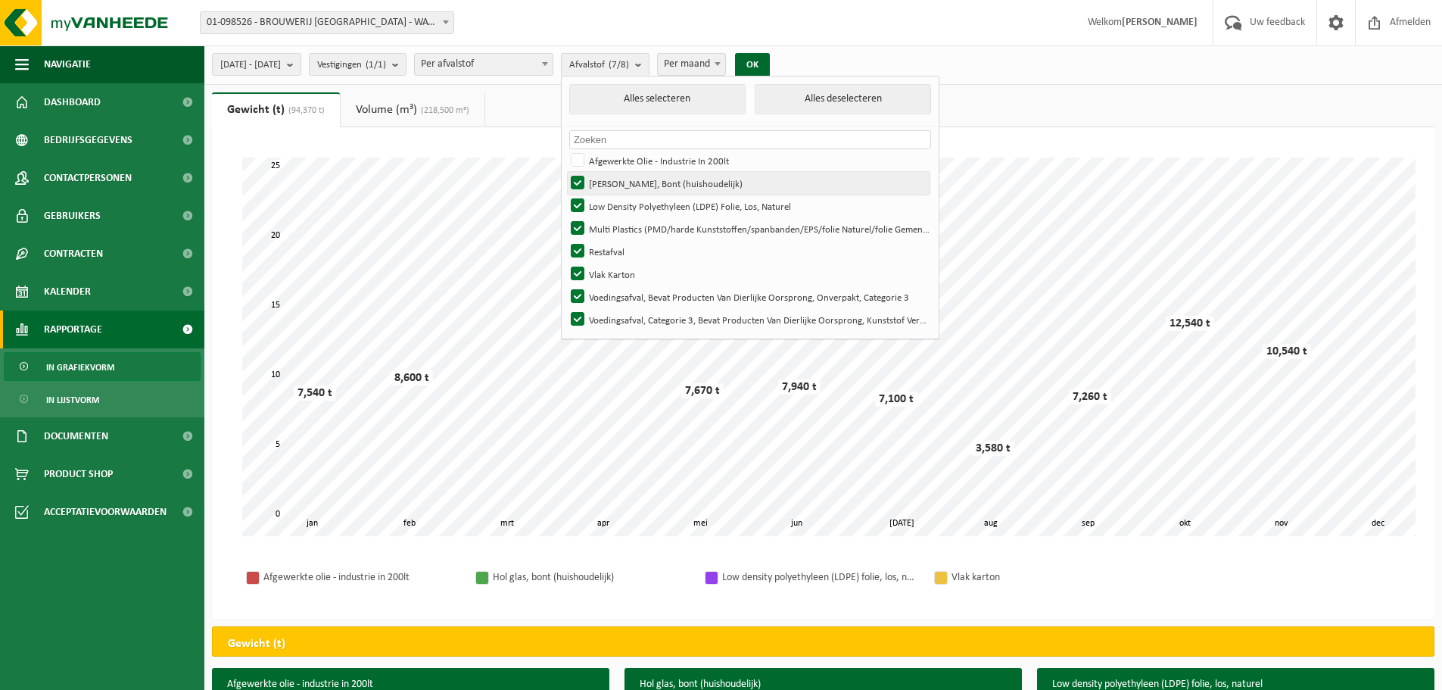
checkbox input "false"
click at [619, 201] on label "Low Density Polyethyleen (LDPE) Folie, Los, Naturel" at bounding box center [749, 206] width 362 height 23
click at [566, 195] on input "Low Density Polyethyleen (LDPE) Folie, Los, Naturel" at bounding box center [565, 194] width 1 height 1
checkbox input "false"
click at [616, 223] on label "Multi Plastics (PMD/harde Kunststoffen/spanbanden/EPS/folie Naturel/folie Gemen…" at bounding box center [749, 228] width 362 height 23
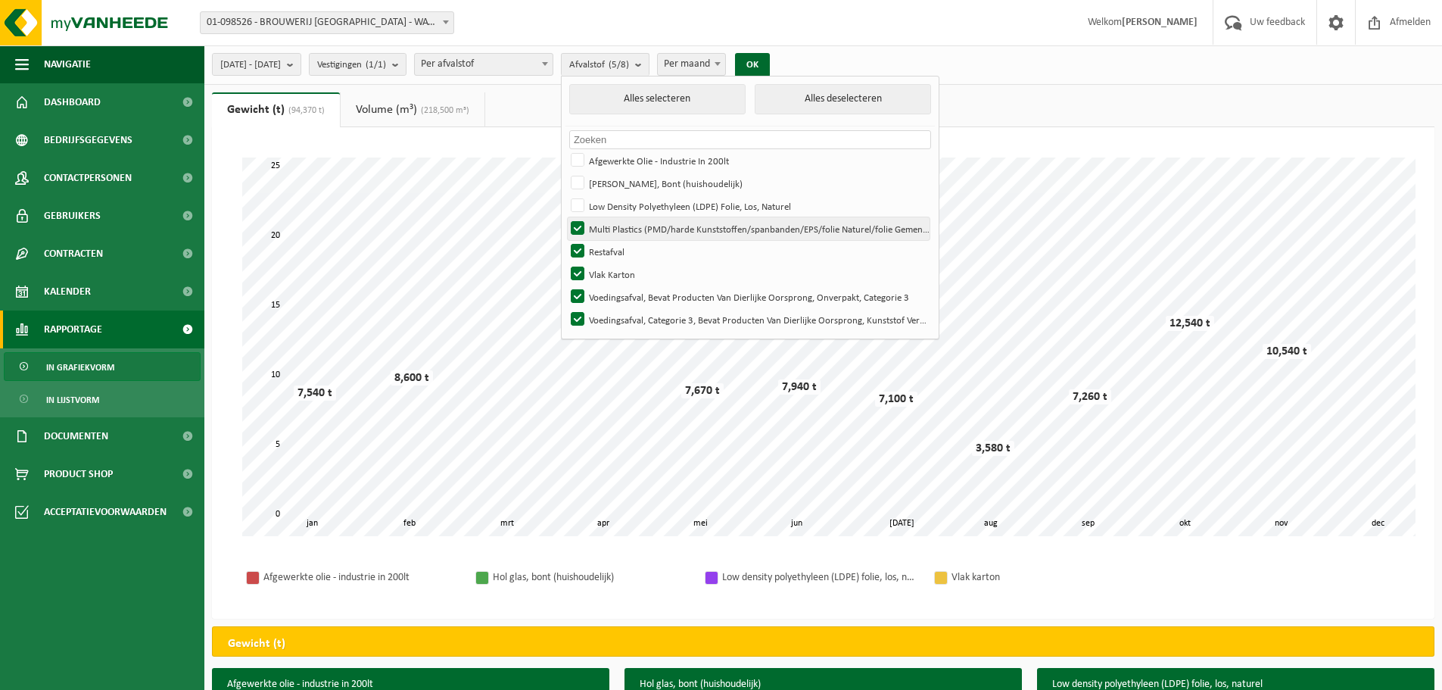
click at [566, 217] on input "Multi Plastics (PMD/harde Kunststoffen/spanbanden/EPS/folie Naturel/folie Gemen…" at bounding box center [565, 217] width 1 height 1
checkbox input "false"
click at [619, 250] on label "Restafval" at bounding box center [749, 251] width 362 height 23
click at [566, 240] on input "Restafval" at bounding box center [565, 239] width 1 height 1
checkbox input "false"
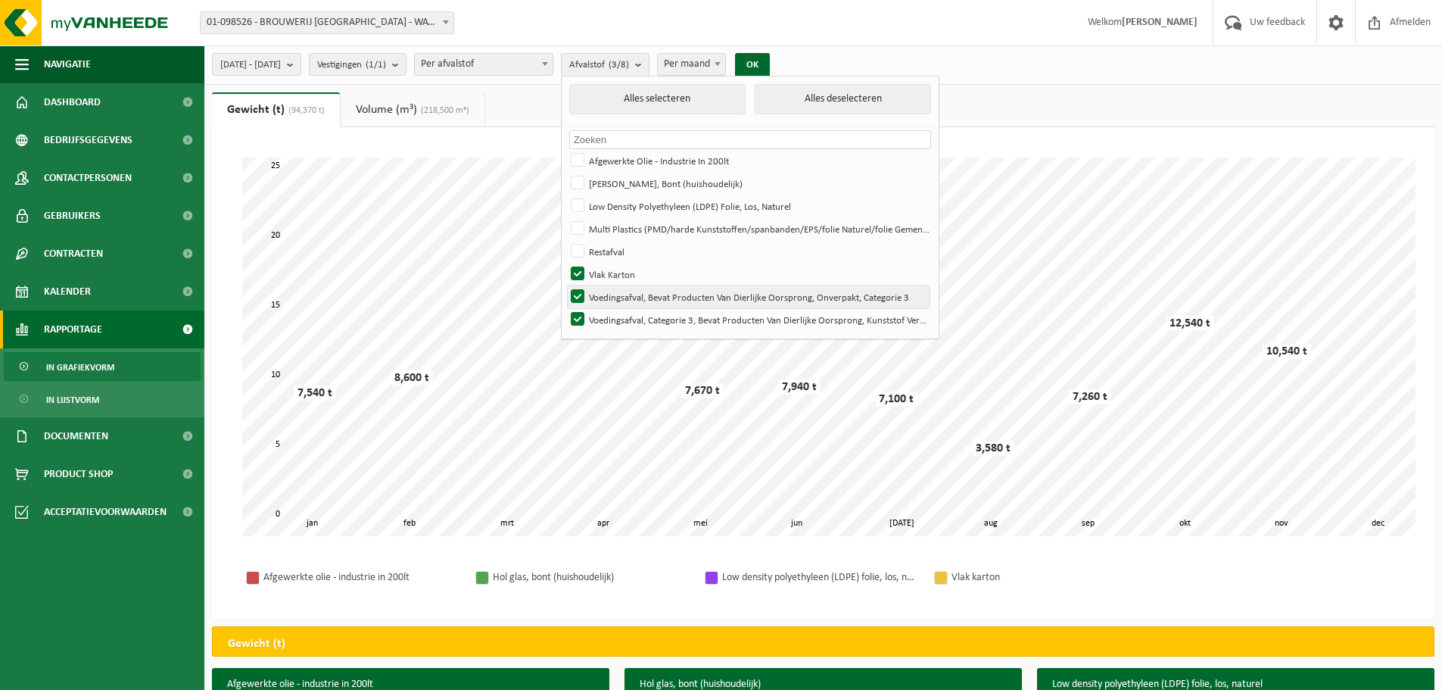
click at [618, 299] on label "Voedingsafval, Bevat Producten Van Dierlijke Oorsprong, Onverpakt, Categorie 3" at bounding box center [749, 296] width 362 height 23
click at [566, 285] on input "Voedingsafval, Bevat Producten Van Dierlijke Oorsprong, Onverpakt, Categorie 3" at bounding box center [565, 285] width 1 height 1
checkbox input "false"
click at [622, 316] on label "Voedingsafval, Categorie 3, Bevat Producten Van Dierlijke Oorsprong, Kunststof …" at bounding box center [749, 319] width 362 height 23
click at [566, 308] on input "Voedingsafval, Categorie 3, Bevat Producten Van Dierlijke Oorsprong, Kunststof …" at bounding box center [565, 307] width 1 height 1
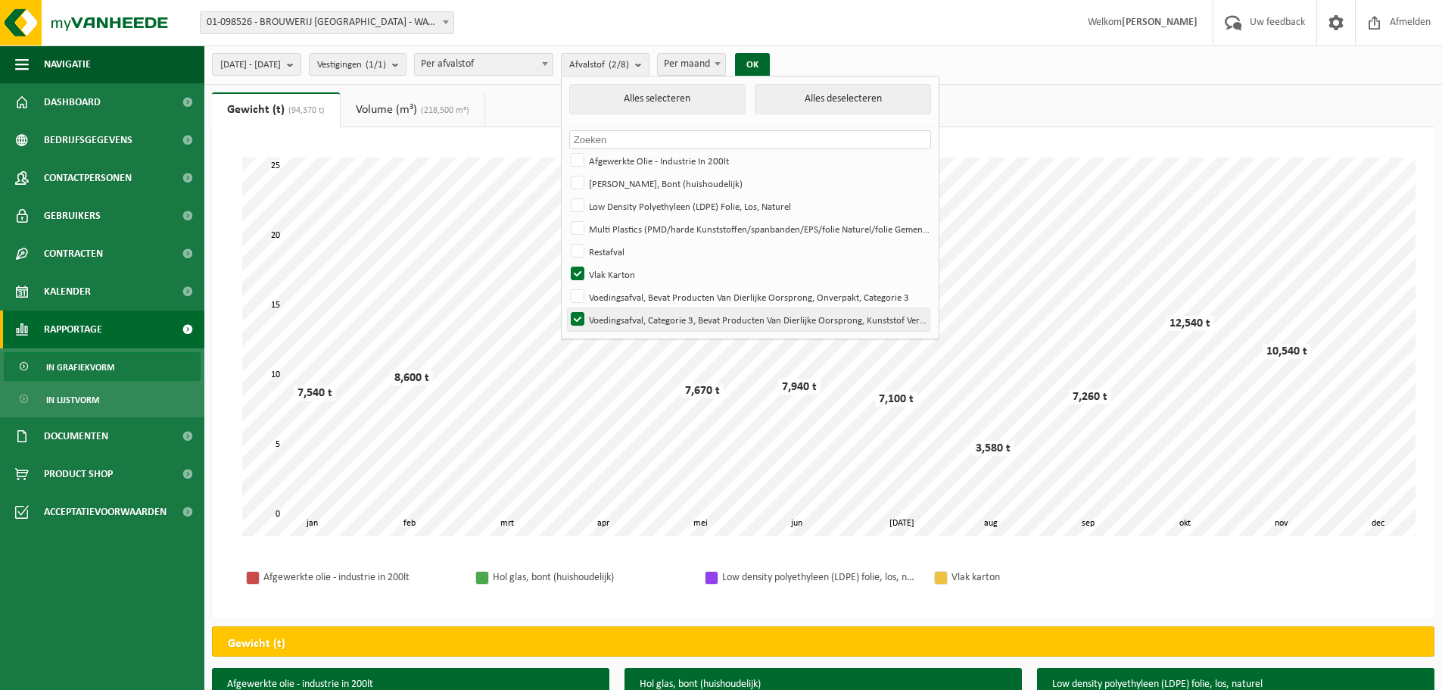
checkbox input "false"
click at [770, 61] on button "OK" at bounding box center [752, 65] width 35 height 24
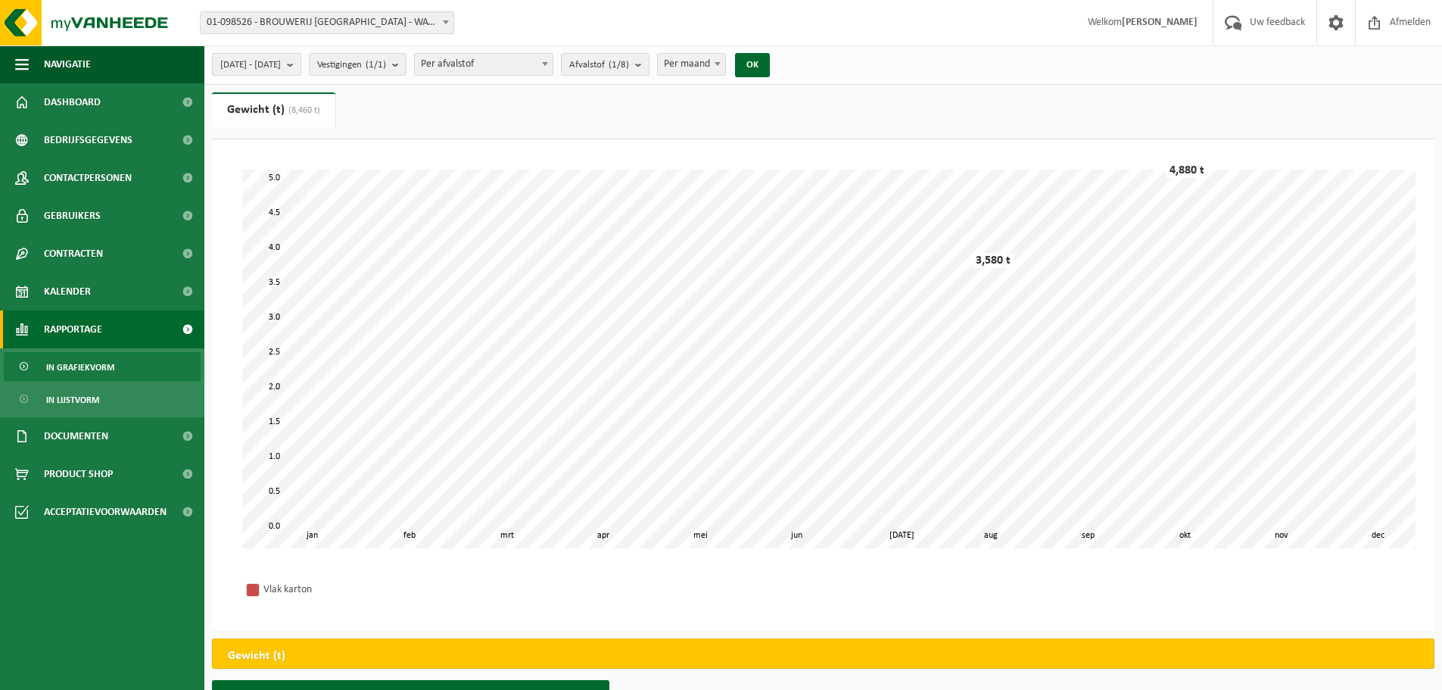
click at [301, 67] on b "submit" at bounding box center [294, 64] width 14 height 21
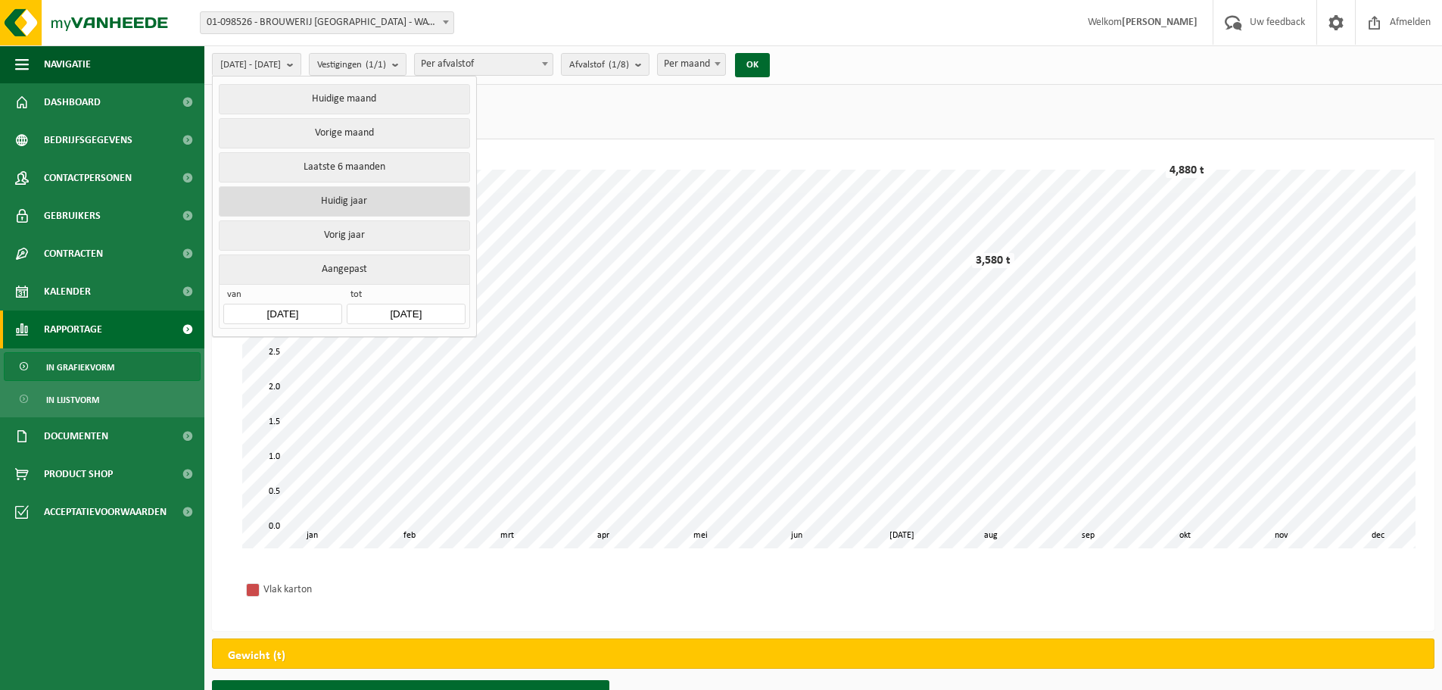
click at [334, 204] on button "Huidig jaar" at bounding box center [344, 201] width 251 height 30
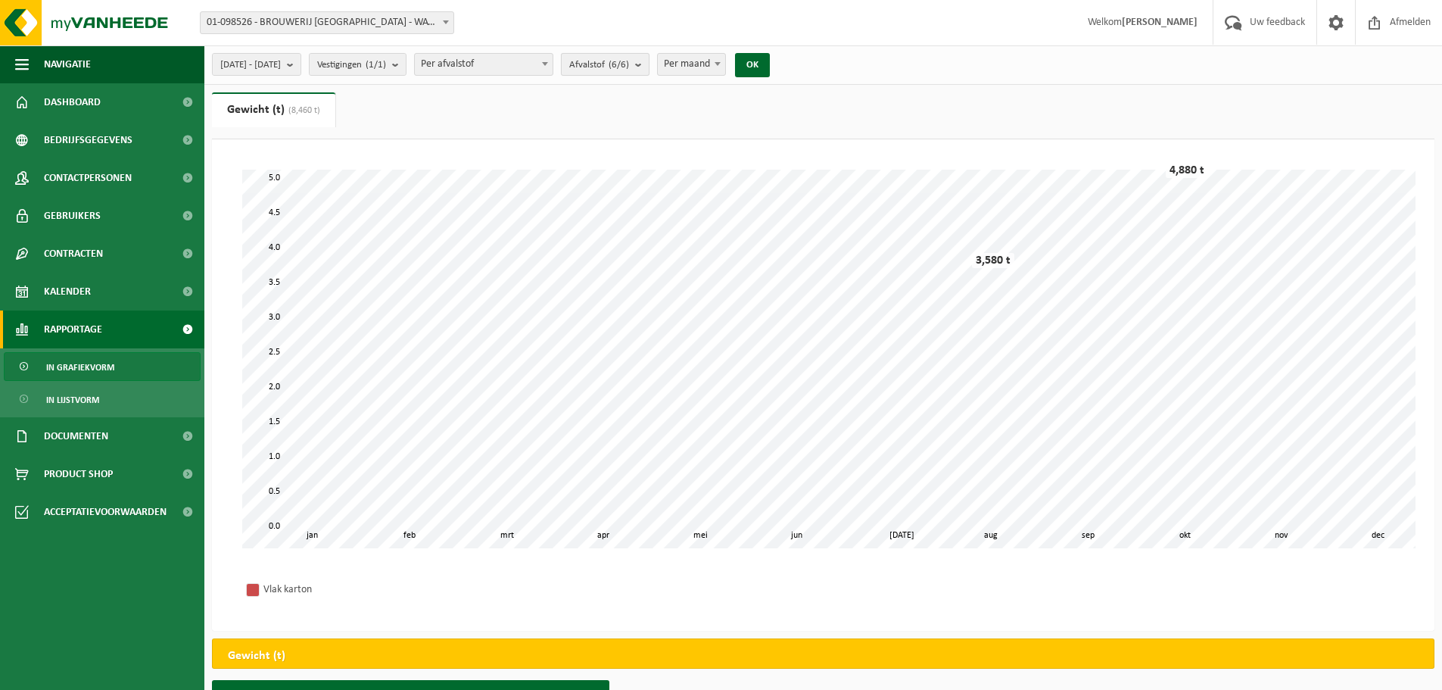
click at [650, 61] on button "Afvalstof (6/6)" at bounding box center [605, 64] width 89 height 23
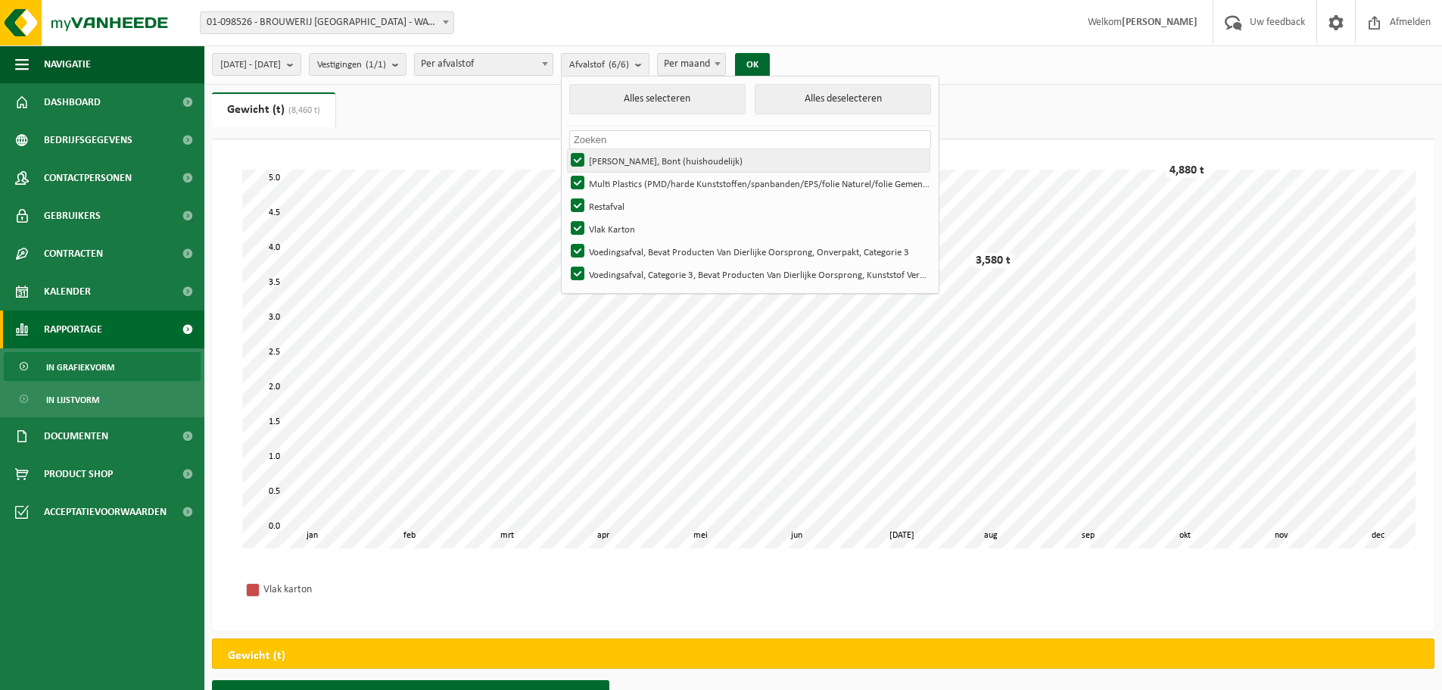
click at [619, 158] on label "[PERSON_NAME], Bont (huishoudelijk)" at bounding box center [749, 160] width 362 height 23
click at [566, 149] on input "[PERSON_NAME], Bont (huishoudelijk)" at bounding box center [565, 148] width 1 height 1
checkbox input "false"
click at [621, 182] on label "Multi Plastics (PMD/harde Kunststoffen/spanbanden/EPS/folie Naturel/folie Gemen…" at bounding box center [749, 183] width 362 height 23
click at [566, 172] on input "Multi Plastics (PMD/harde Kunststoffen/spanbanden/EPS/folie Naturel/folie Gemen…" at bounding box center [565, 171] width 1 height 1
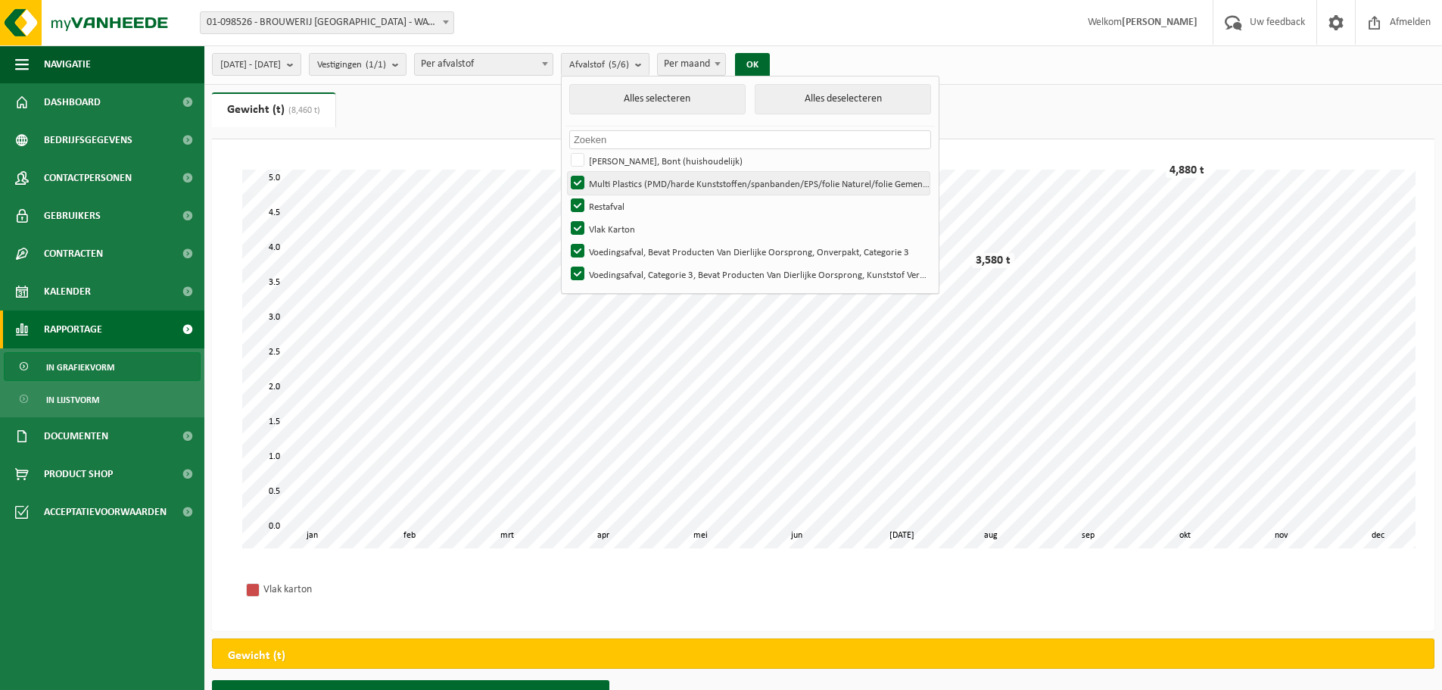
checkbox input "false"
click at [619, 210] on label "Restafval" at bounding box center [749, 206] width 362 height 23
click at [566, 195] on input "Restafval" at bounding box center [565, 194] width 1 height 1
checkbox input "false"
click at [616, 250] on label "Voedingsafval, Bevat Producten Van Dierlijke Oorsprong, Onverpakt, Categorie 3" at bounding box center [749, 251] width 362 height 23
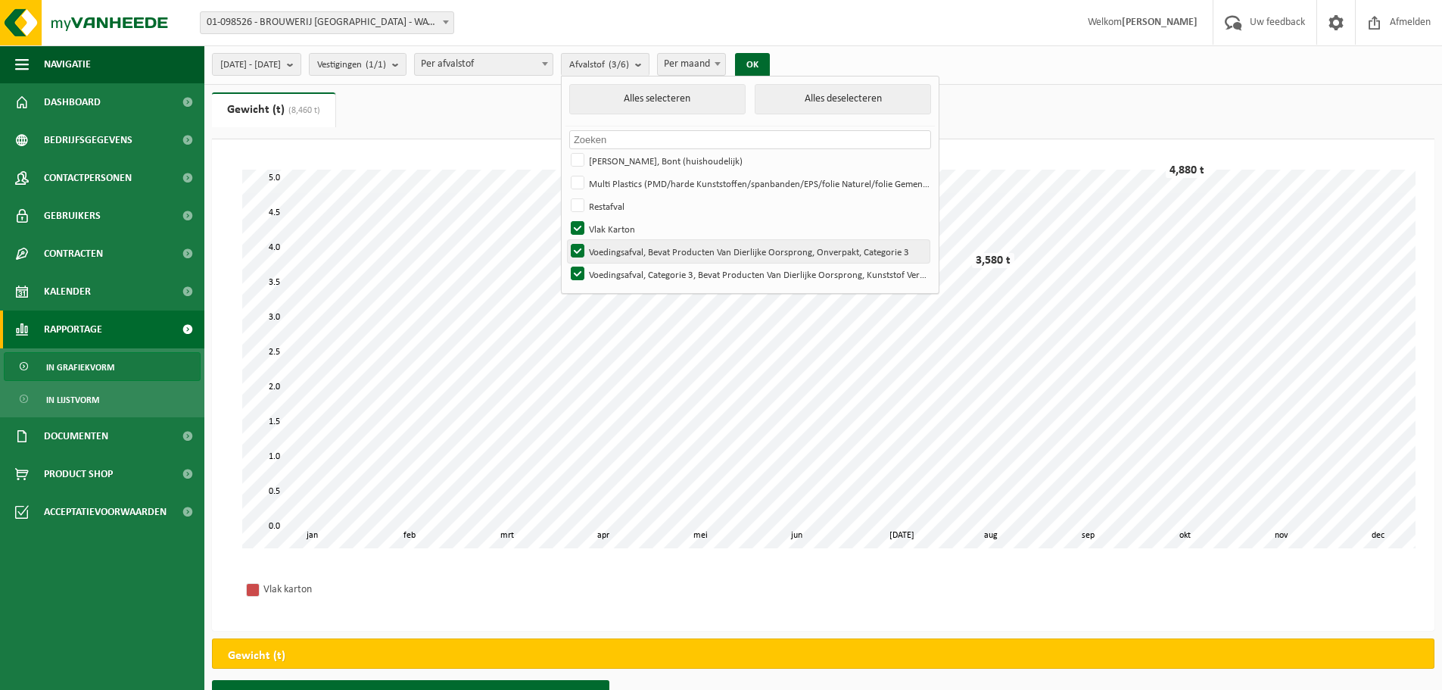
click at [566, 240] on input "Voedingsafval, Bevat Producten Van Dierlijke Oorsprong, Onverpakt, Categorie 3" at bounding box center [565, 239] width 1 height 1
checkbox input "false"
click at [615, 277] on label "Voedingsafval, Categorie 3, Bevat Producten Van Dierlijke Oorsprong, Kunststof …" at bounding box center [749, 274] width 362 height 23
click at [566, 263] on input "Voedingsafval, Categorie 3, Bevat Producten Van Dierlijke Oorsprong, Kunststof …" at bounding box center [565, 262] width 1 height 1
checkbox input "false"
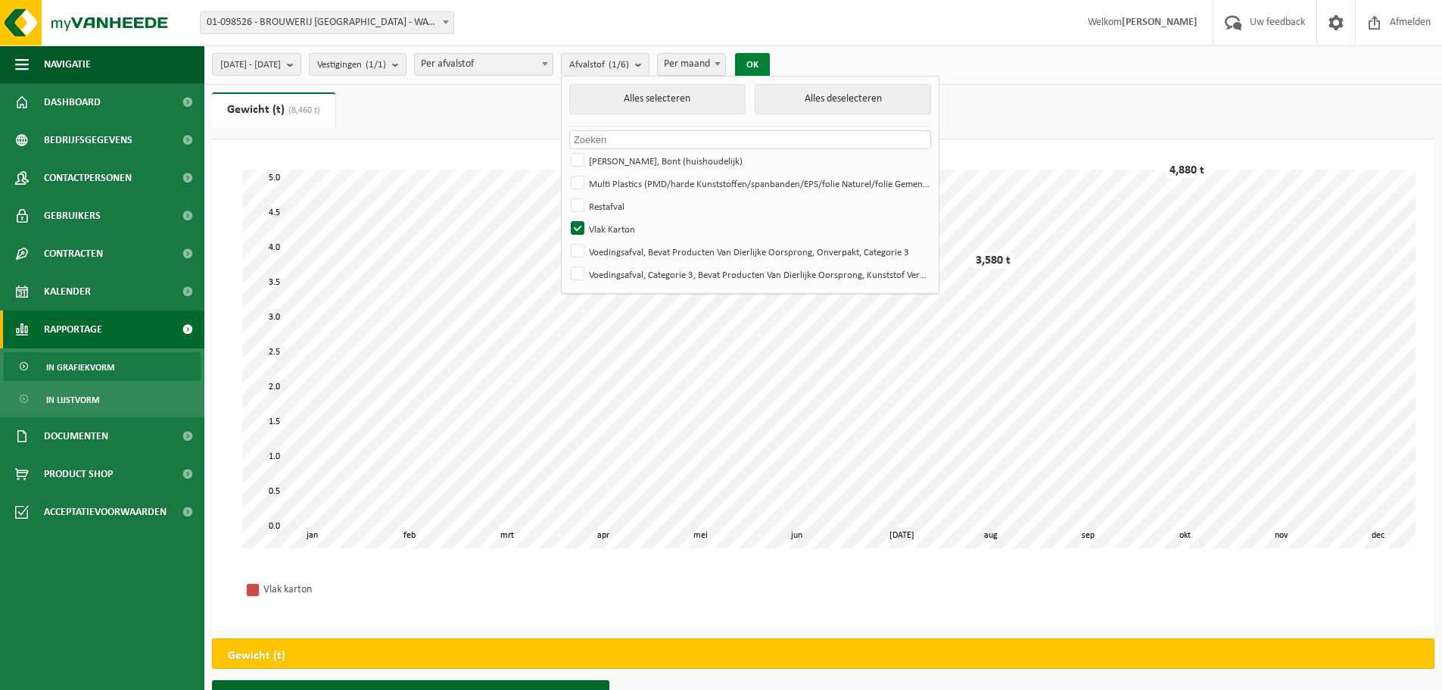
click at [770, 65] on button "OK" at bounding box center [752, 65] width 35 height 24
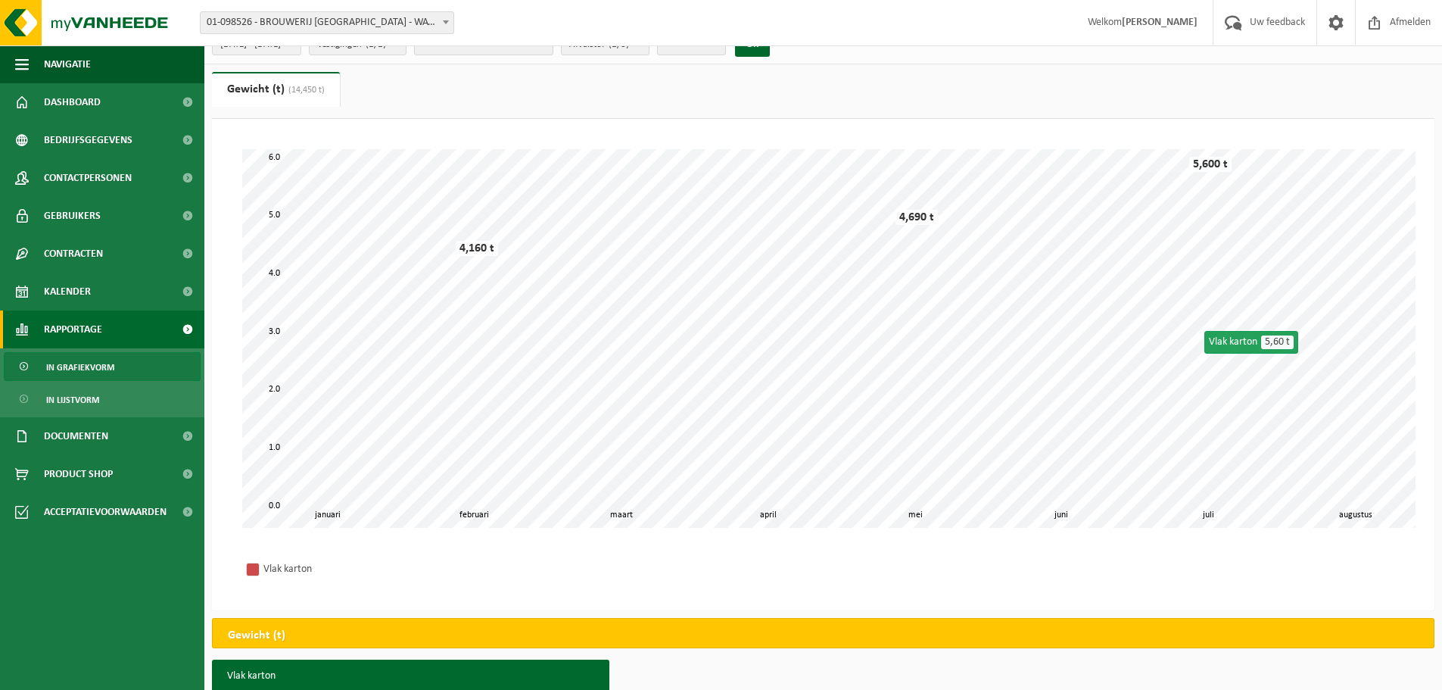
scroll to position [20, 0]
